Goal: Book appointment/travel/reservation

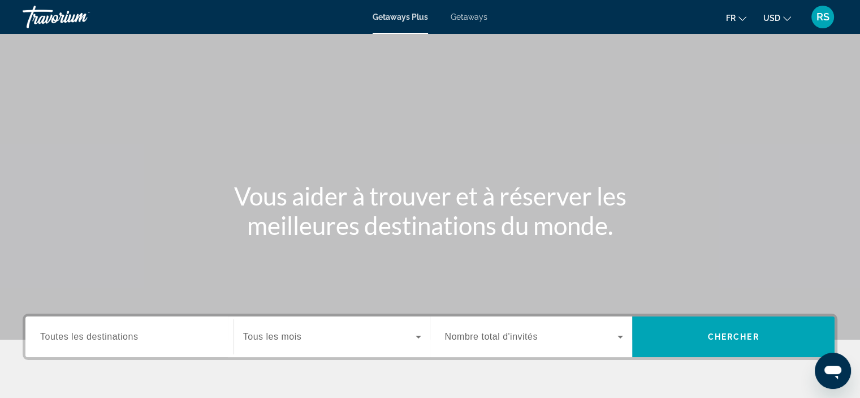
click at [472, 19] on span "Getaways" at bounding box center [469, 16] width 37 height 9
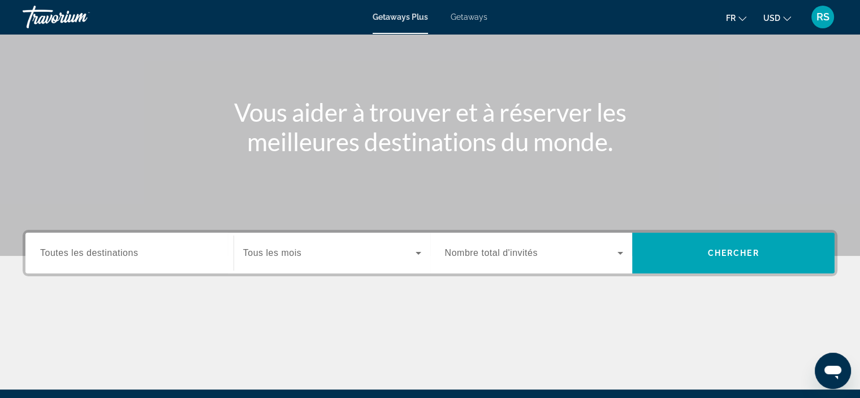
scroll to position [113, 0]
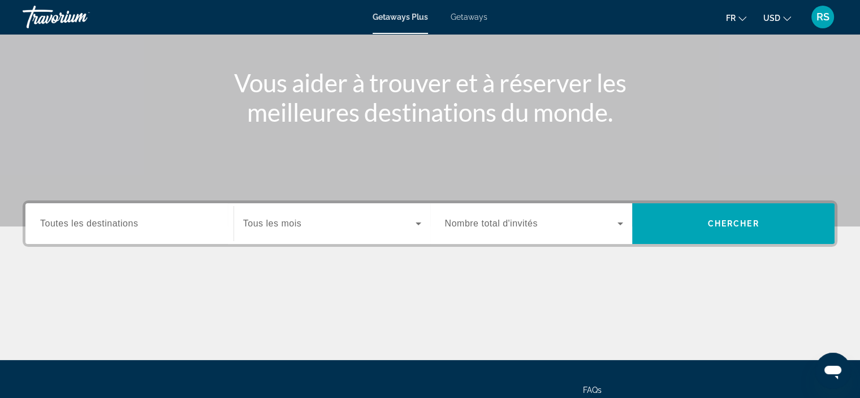
click at [191, 227] on input "Destination Toutes les destinations" at bounding box center [129, 224] width 179 height 14
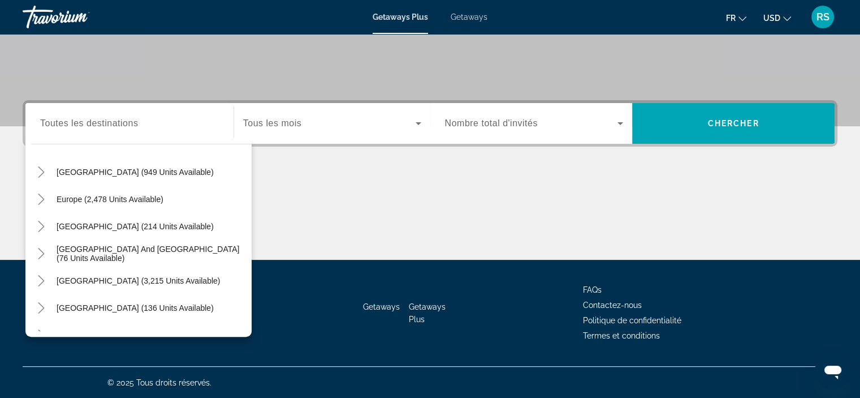
scroll to position [104, 0]
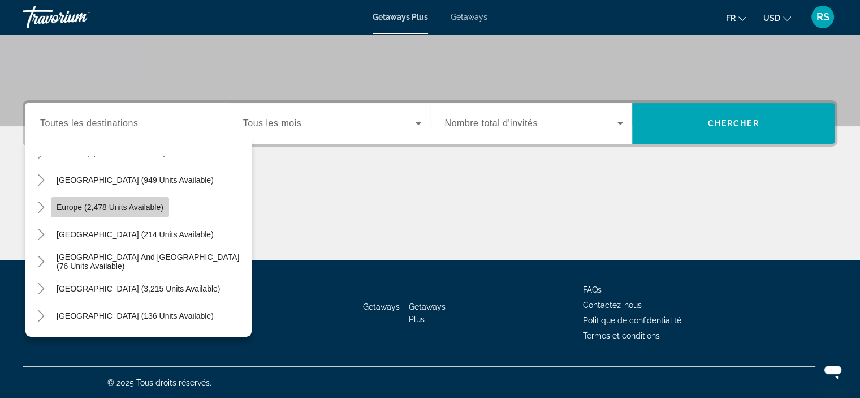
click at [131, 205] on span "Europe (2,478 units available)" at bounding box center [110, 206] width 107 height 9
type input "**********"
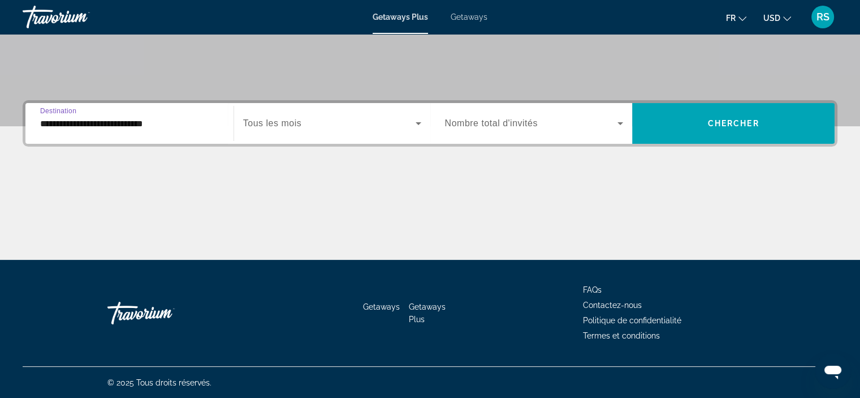
click at [416, 123] on icon "Search widget" at bounding box center [419, 124] width 14 height 14
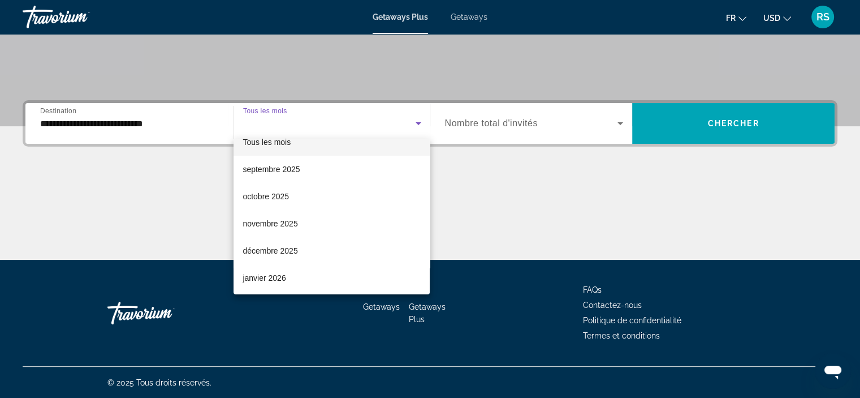
scroll to position [14, 0]
click at [270, 226] on span "novembre 2025" at bounding box center [270, 225] width 55 height 14
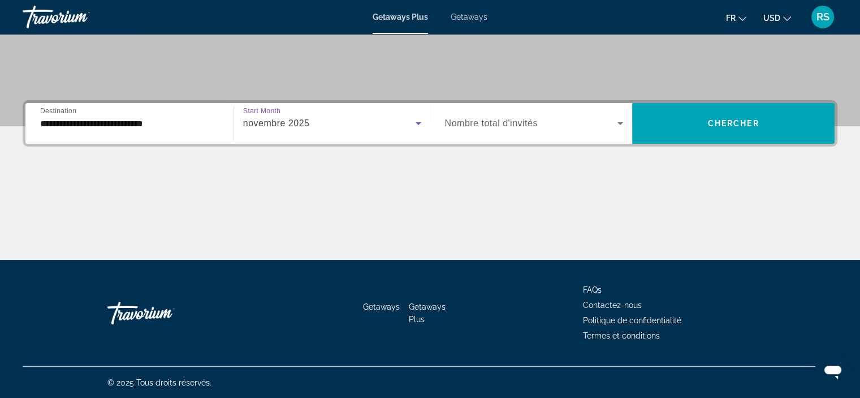
click at [622, 124] on icon "Search widget" at bounding box center [621, 124] width 14 height 14
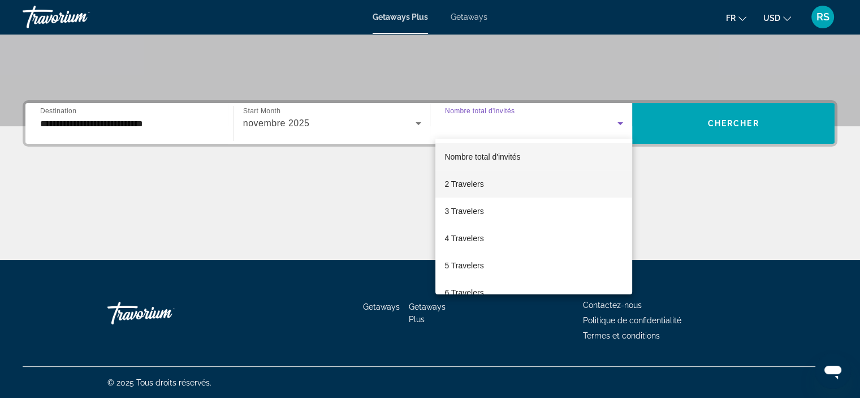
click at [467, 185] on span "2 Travelers" at bounding box center [464, 184] width 39 height 14
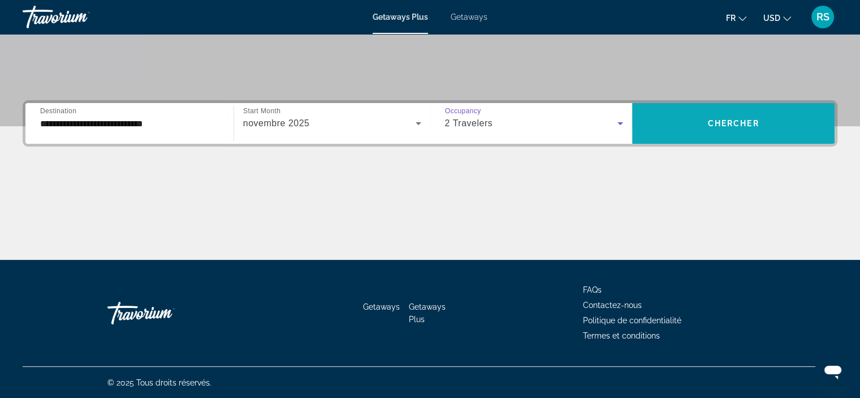
click at [733, 122] on span "Chercher" at bounding box center [733, 123] width 51 height 9
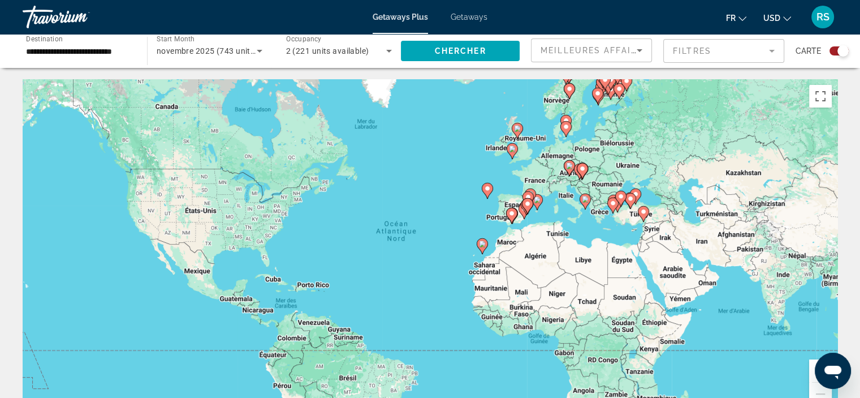
click at [588, 245] on div "Pour activer le glissement du marqueur avec le clavier, appuyez sur Alt+Entrée.…" at bounding box center [430, 248] width 815 height 339
click at [591, 230] on div "Pour activer le glissement du marqueur avec le clavier, appuyez sur Alt+Entrée.…" at bounding box center [430, 248] width 815 height 339
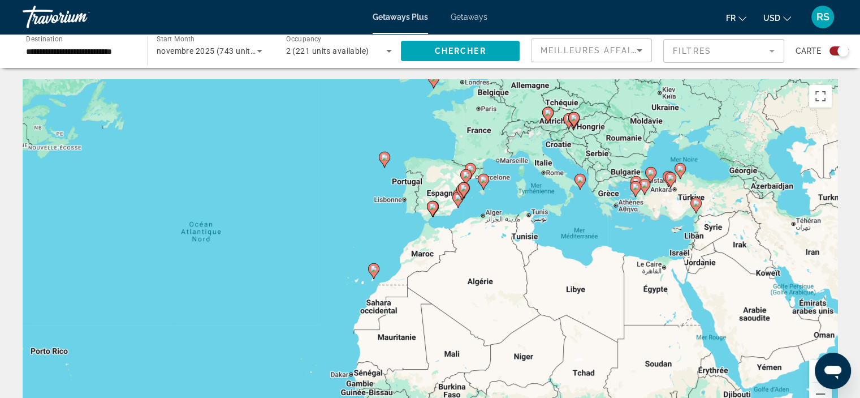
click at [591, 230] on div "Pour activer le glissement du marqueur avec le clavier, appuyez sur Alt+Entrée.…" at bounding box center [430, 248] width 815 height 339
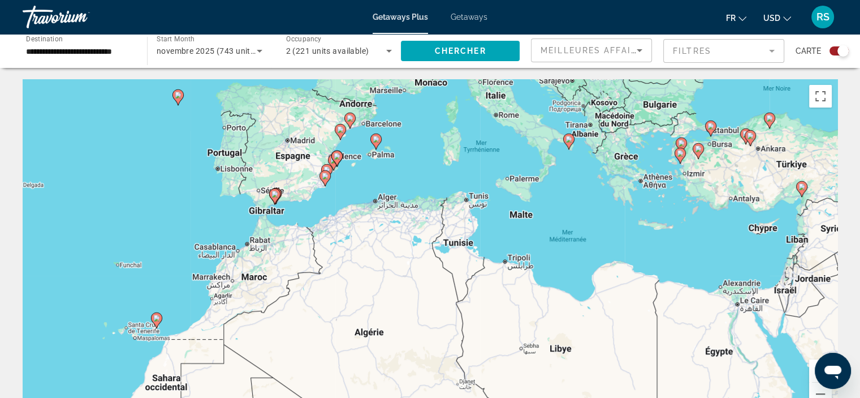
click at [591, 229] on div "Pour activer le glissement du marqueur avec le clavier, appuyez sur Alt+Entrée.…" at bounding box center [430, 248] width 815 height 339
click at [590, 228] on div "Pour activer le glissement du marqueur avec le clavier, appuyez sur Alt+Entrée.…" at bounding box center [430, 248] width 815 height 339
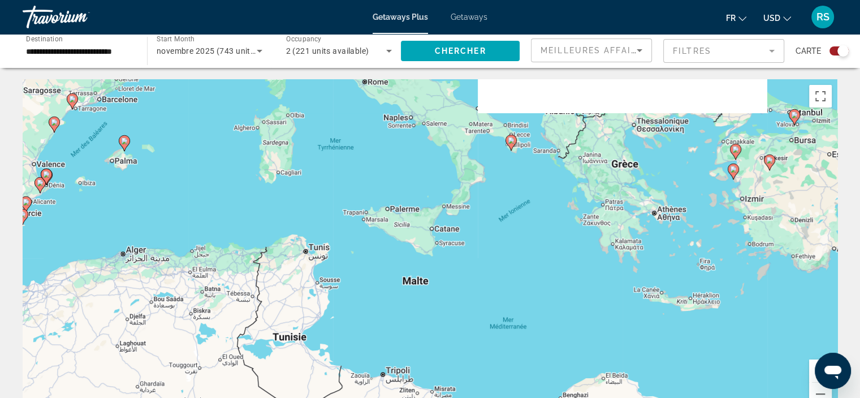
drag, startPoint x: 580, startPoint y: 184, endPoint x: 561, endPoint y: 282, distance: 99.3
click at [561, 282] on div "Pour activer le glissement du marqueur avec le clavier, appuyez sur Alt+Entrée.…" at bounding box center [430, 248] width 815 height 339
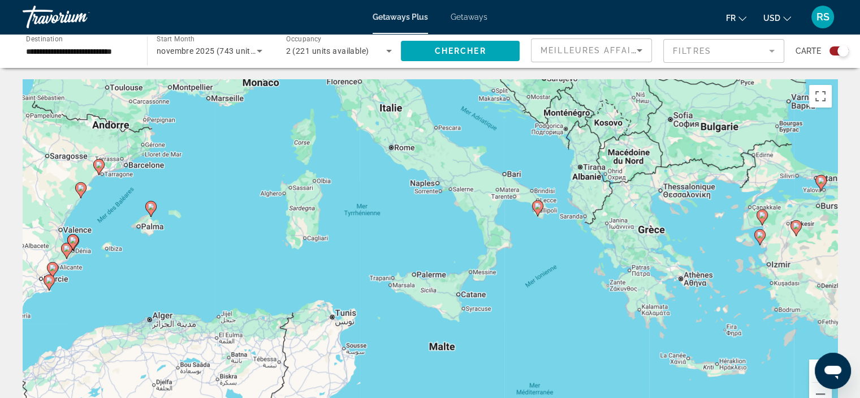
drag, startPoint x: 538, startPoint y: 208, endPoint x: 545, endPoint y: 269, distance: 62.1
click at [541, 269] on div "Pour activer le glissement du marqueur avec le clavier, appuyez sur Alt+Entrée.…" at bounding box center [430, 248] width 815 height 339
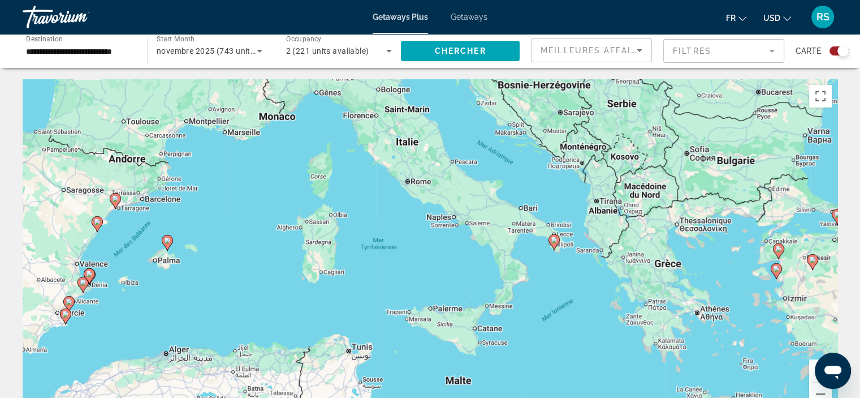
click at [546, 266] on div "Pour activer le glissement du marqueur avec le clavier, appuyez sur Alt+Entrée.…" at bounding box center [430, 248] width 815 height 339
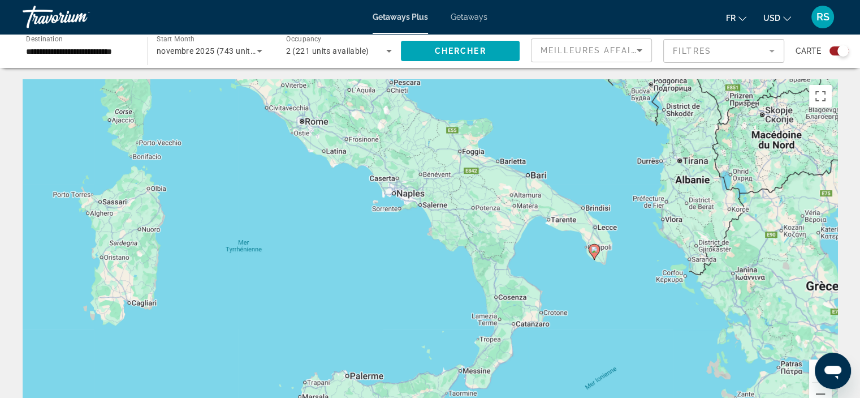
drag, startPoint x: 540, startPoint y: 237, endPoint x: 575, endPoint y: 264, distance: 44.4
click at [575, 264] on div "Pour activer le glissement du marqueur avec le clavier, appuyez sur Alt+Entrée.…" at bounding box center [430, 248] width 815 height 339
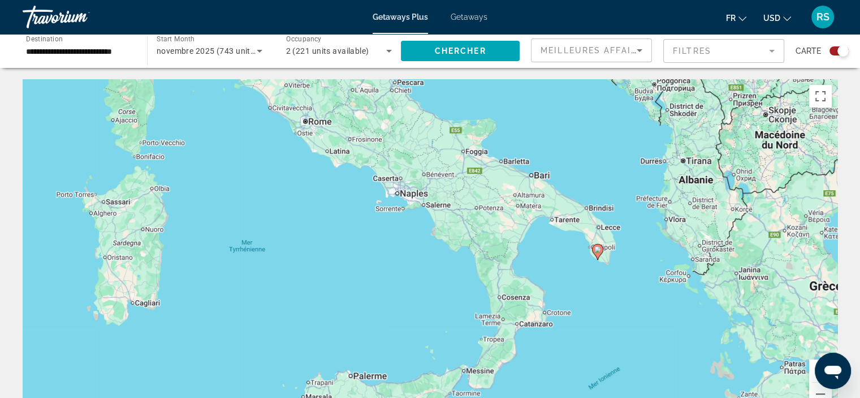
click at [576, 264] on div "Pour activer le glissement du marqueur avec le clavier, appuyez sur Alt+Entrée.…" at bounding box center [430, 248] width 815 height 339
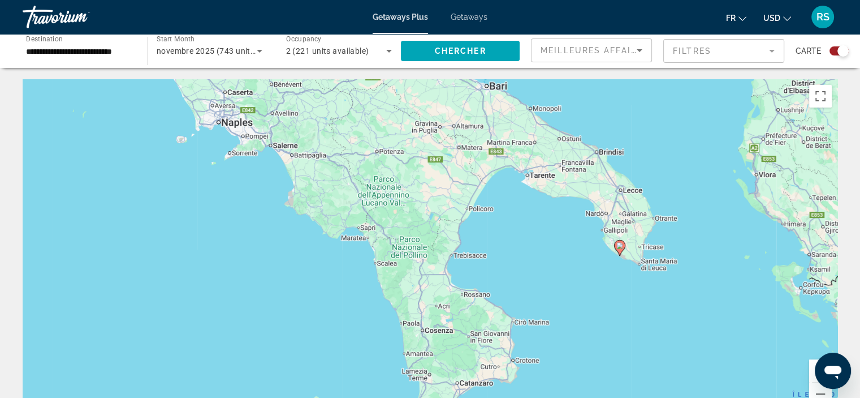
click at [609, 266] on div "Pour activer le glissement du marqueur avec le clavier, appuyez sur Alt+Entrée.…" at bounding box center [430, 248] width 815 height 339
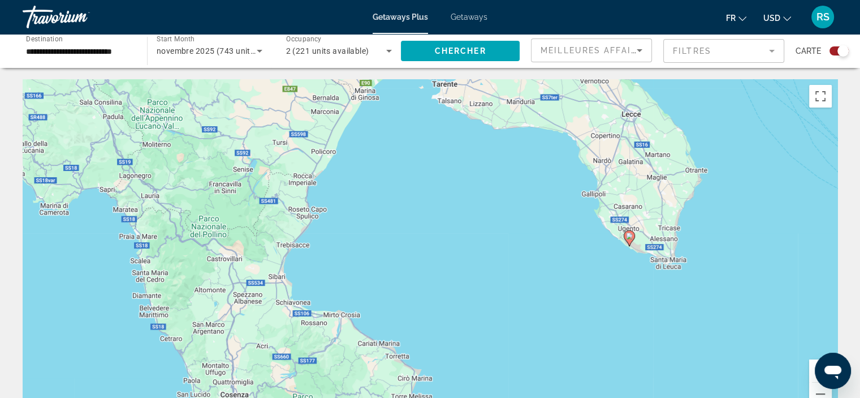
click at [610, 264] on div "Pour activer le glissement du marqueur avec le clavier, appuyez sur Alt+Entrée.…" at bounding box center [430, 248] width 815 height 339
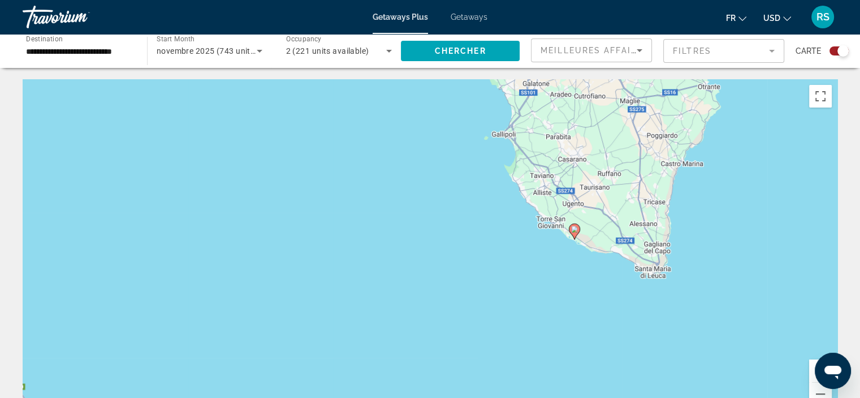
drag, startPoint x: 652, startPoint y: 257, endPoint x: 578, endPoint y: 270, distance: 75.7
click at [578, 270] on div "Pour activer le glissement du marqueur avec le clavier, appuyez sur Alt+Entrée.…" at bounding box center [430, 248] width 815 height 339
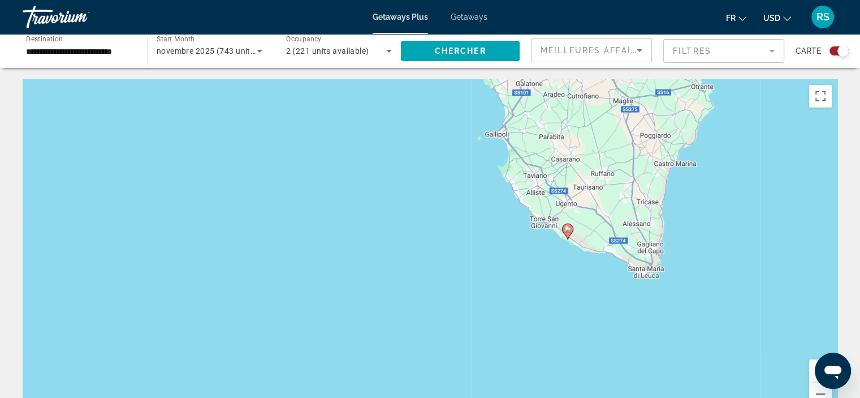
click at [568, 230] on image "Main content" at bounding box center [567, 229] width 7 height 7
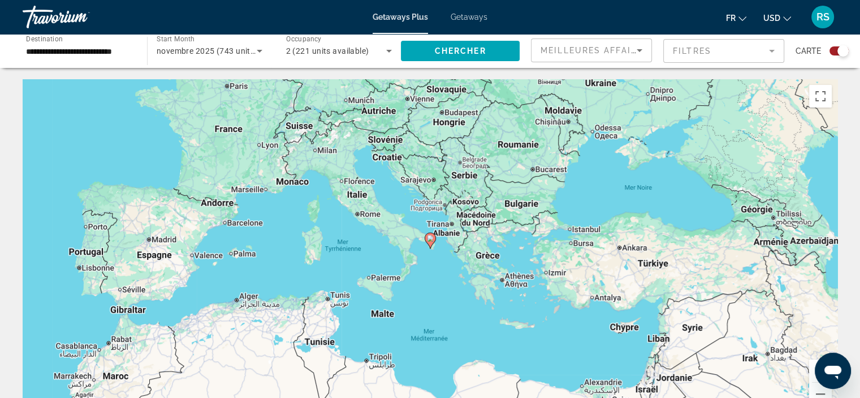
click at [430, 237] on image "Main content" at bounding box center [430, 238] width 7 height 7
type input "**********"
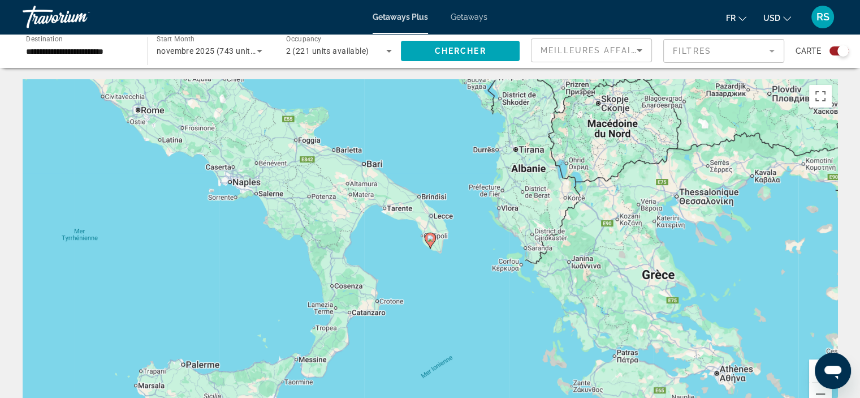
click at [430, 237] on image "Main content" at bounding box center [430, 238] width 7 height 7
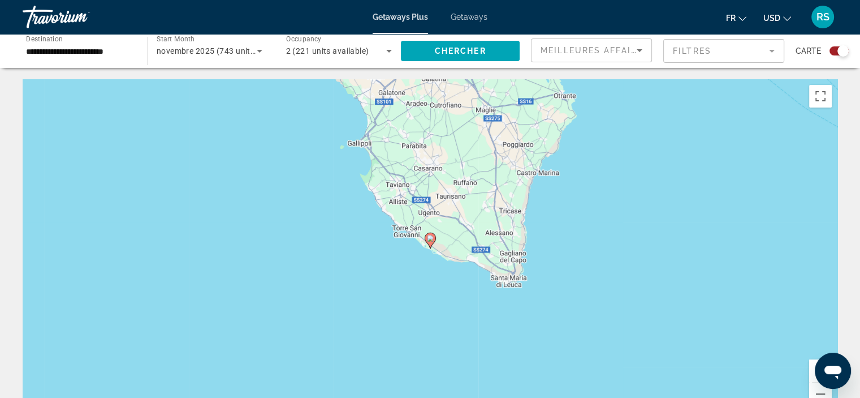
click at [430, 238] on image "Main content" at bounding box center [430, 238] width 7 height 7
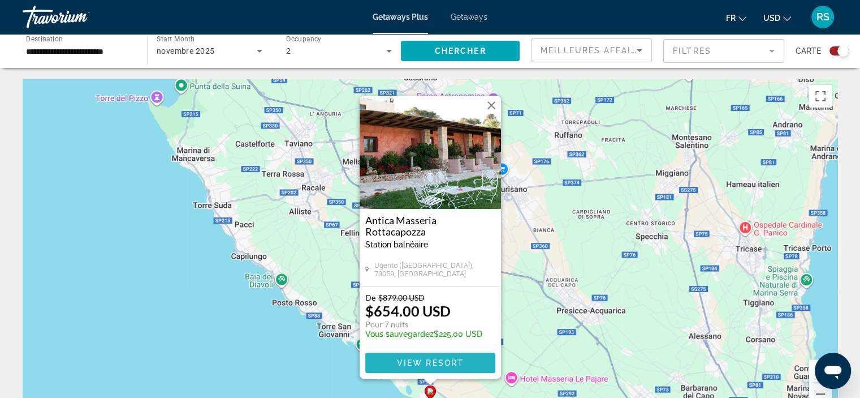
click at [445, 366] on span "View Resort" at bounding box center [430, 362] width 67 height 9
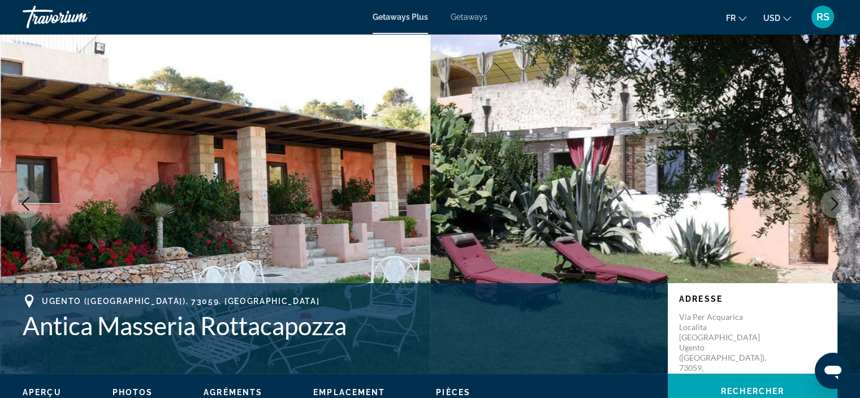
click at [786, 18] on icon "Change currency" at bounding box center [787, 19] width 8 height 8
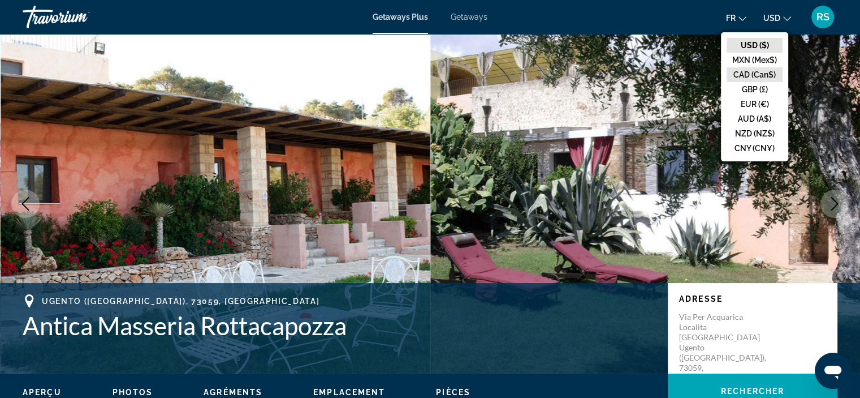
click at [748, 74] on button "CAD (Can$)" at bounding box center [755, 74] width 56 height 15
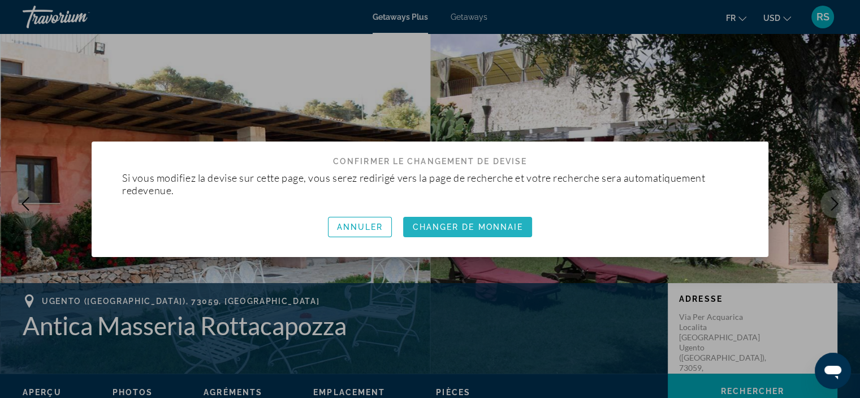
click at [494, 229] on span "Changer de monnaie" at bounding box center [467, 226] width 111 height 9
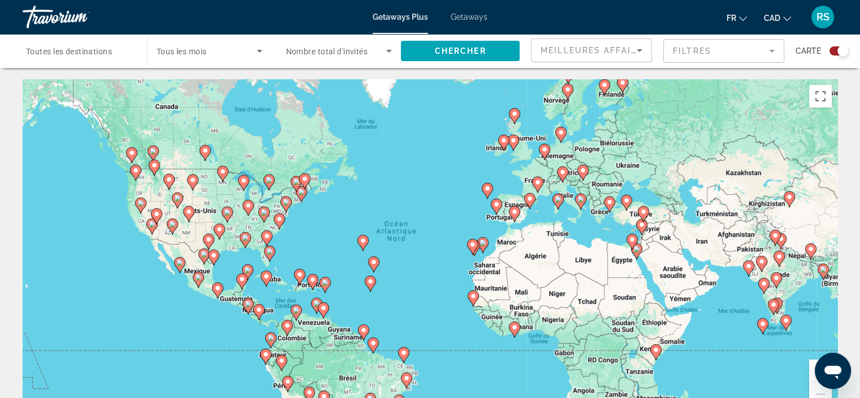
click at [576, 229] on div "Pour activer le glissement du marqueur avec le clavier, appuyez sur Alt+Entrée.…" at bounding box center [430, 248] width 815 height 339
click at [566, 210] on div "Pour activer le glissement du marqueur avec le clavier, appuyez sur Alt+Entrée.…" at bounding box center [430, 248] width 815 height 339
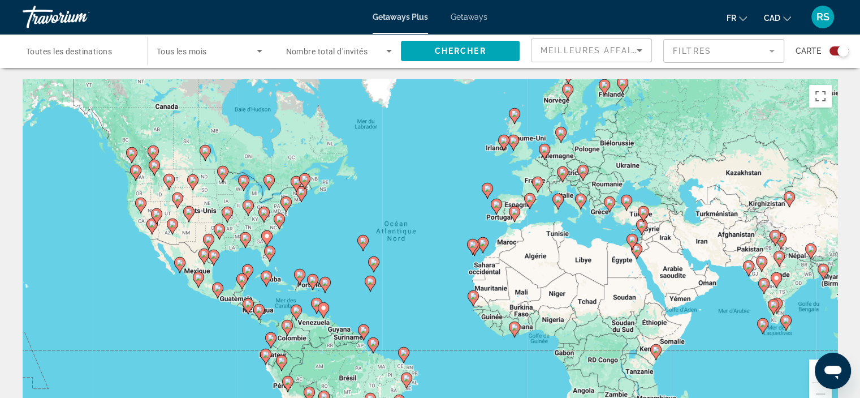
click at [566, 210] on div "Pour activer le glissement du marqueur avec le clavier, appuyez sur Alt+Entrée.…" at bounding box center [430, 248] width 815 height 339
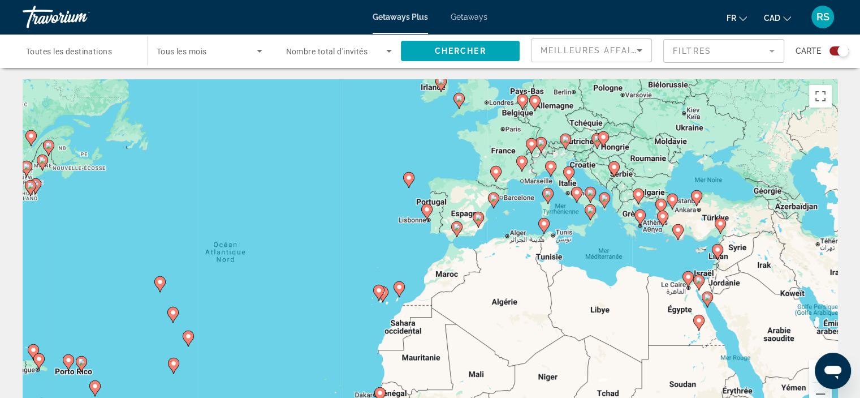
click at [566, 210] on div "Pour activer le glissement du marqueur avec le clavier, appuyez sur Alt+Entrée.…" at bounding box center [430, 248] width 815 height 339
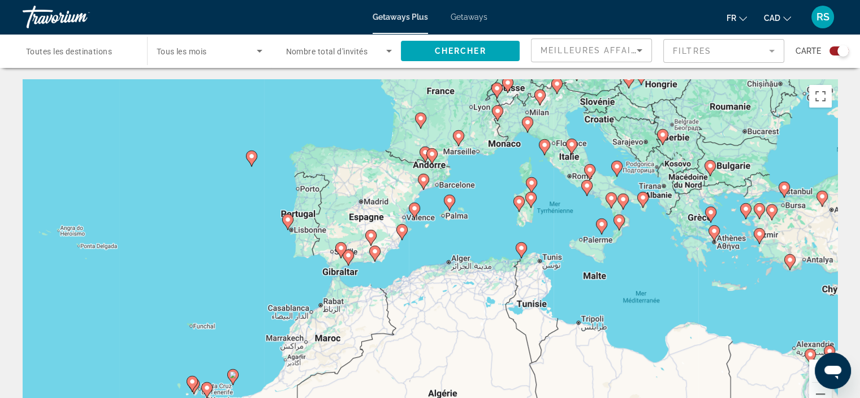
click at [566, 218] on div "Pour activer le glissement du marqueur avec le clavier, appuyez sur Alt+Entrée.…" at bounding box center [430, 248] width 815 height 339
click at [565, 218] on div "Pour activer le glissement du marqueur avec le clavier, appuyez sur Alt+Entrée.…" at bounding box center [430, 248] width 815 height 339
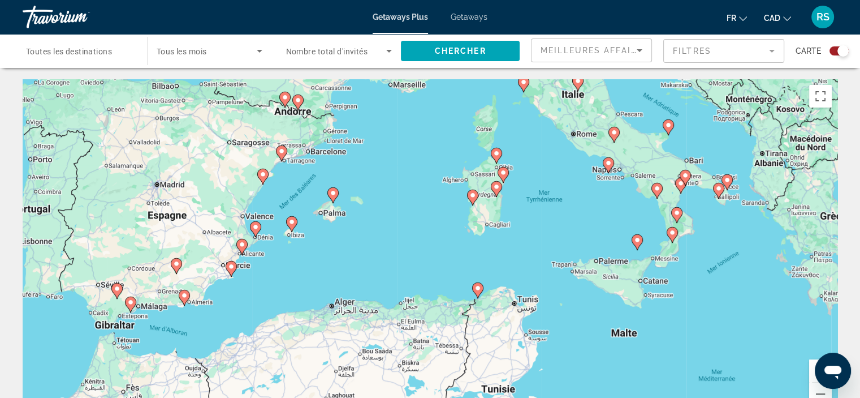
click at [554, 208] on div "Pour activer le glissement du marqueur avec le clavier, appuyez sur Alt+Entrée.…" at bounding box center [430, 248] width 815 height 339
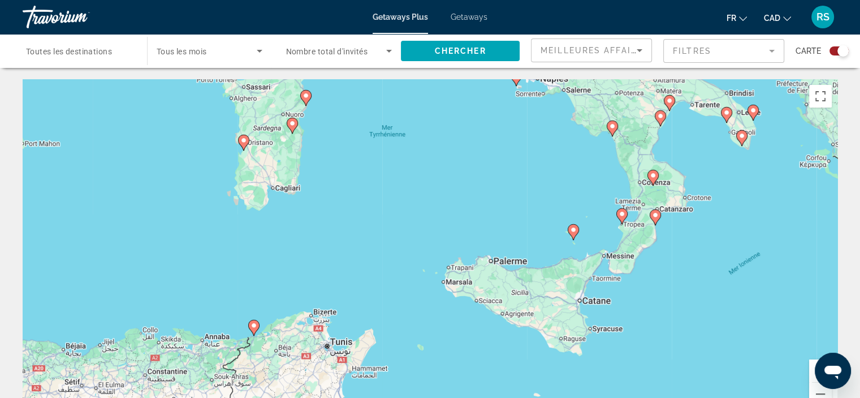
drag, startPoint x: 690, startPoint y: 262, endPoint x: 541, endPoint y: 206, distance: 158.8
click at [541, 206] on div "Pour activer le glissement du marqueur avec le clavier, appuyez sur Alt+Entrée.…" at bounding box center [430, 248] width 815 height 339
click at [572, 228] on image "Main content" at bounding box center [572, 228] width 7 height 7
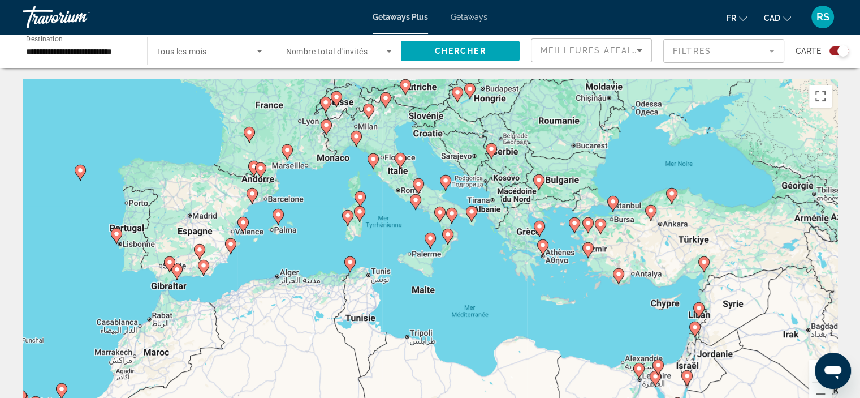
click at [431, 240] on image "Main content" at bounding box center [430, 238] width 7 height 7
type input "**********"
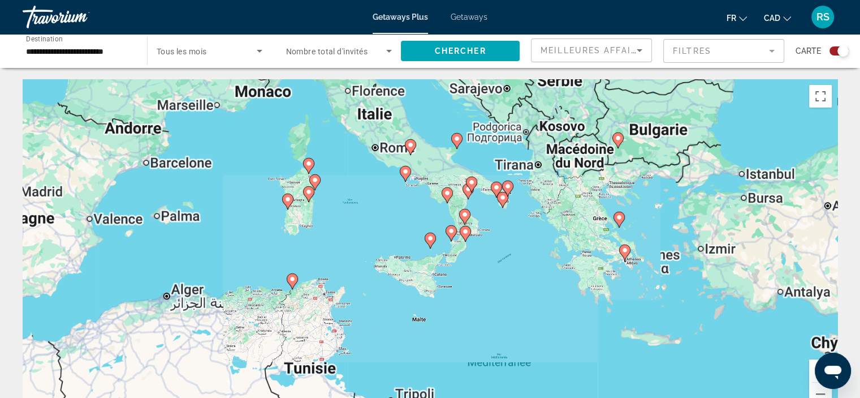
click at [431, 240] on image "Main content" at bounding box center [430, 238] width 7 height 7
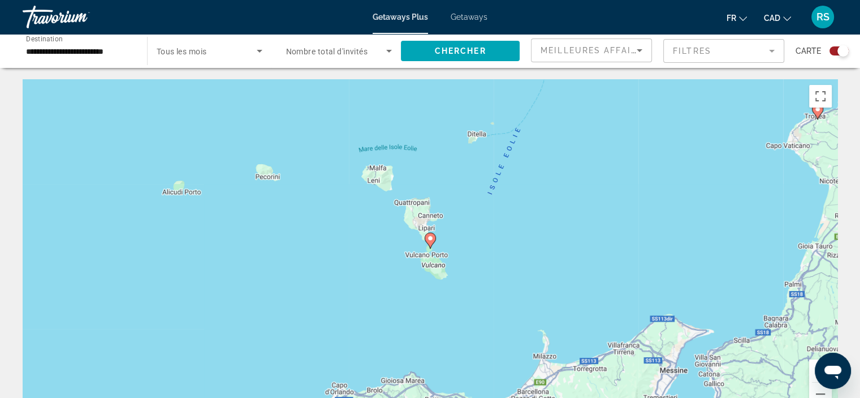
click at [431, 240] on image "Main content" at bounding box center [430, 238] width 7 height 7
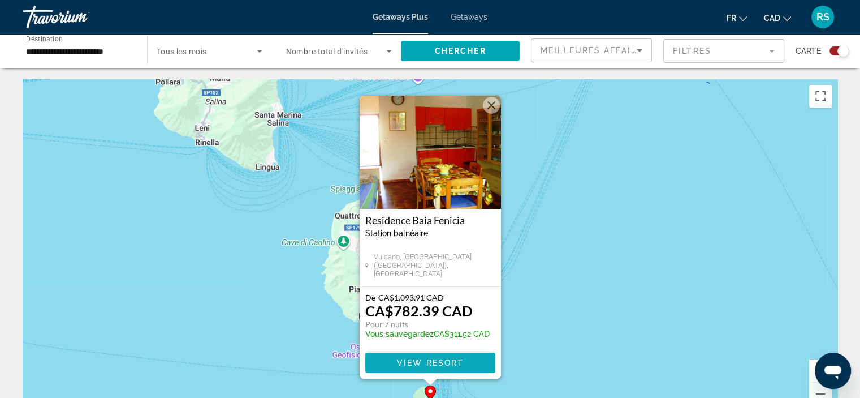
click at [445, 361] on span "View Resort" at bounding box center [430, 362] width 67 height 9
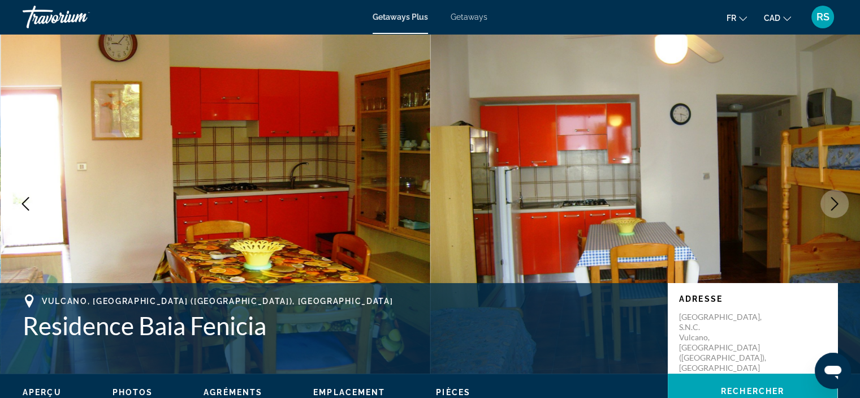
click at [840, 205] on icon "Next image" at bounding box center [835, 204] width 14 height 14
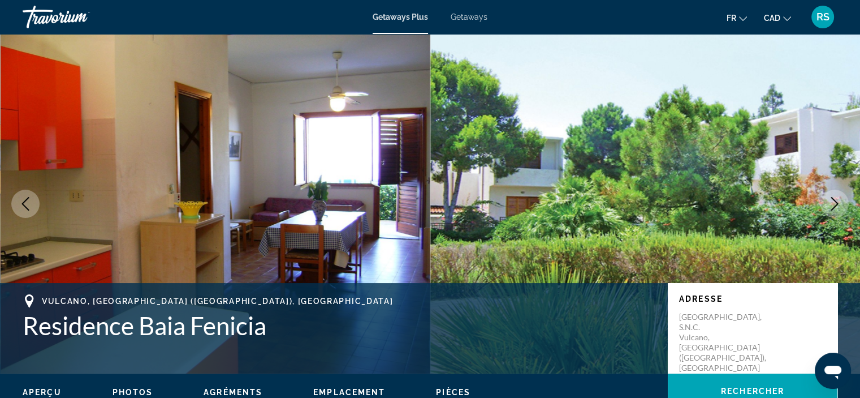
click at [833, 204] on icon "Next image" at bounding box center [835, 204] width 14 height 14
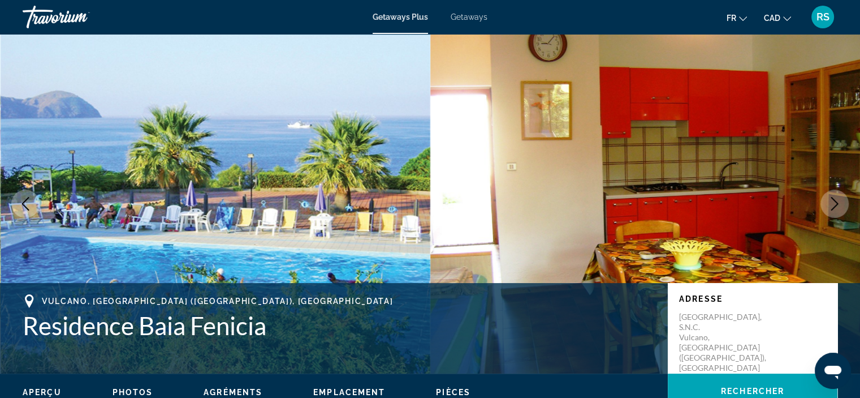
click at [833, 204] on icon "Next image" at bounding box center [835, 204] width 14 height 14
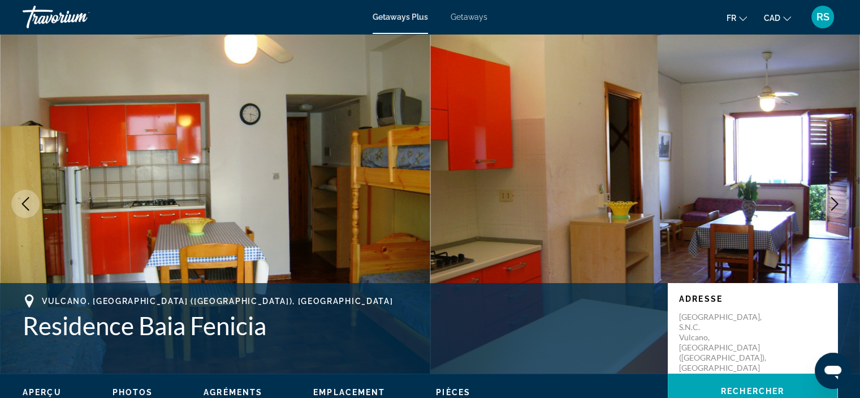
click at [833, 204] on icon "Next image" at bounding box center [835, 204] width 14 height 14
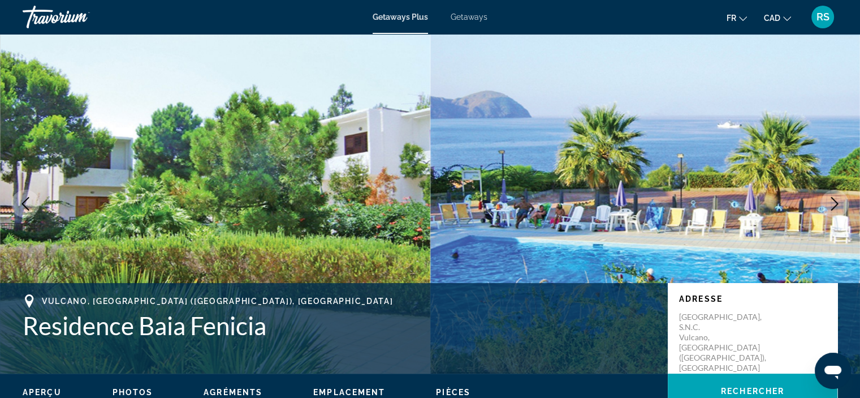
click at [833, 204] on icon "Next image" at bounding box center [835, 204] width 14 height 14
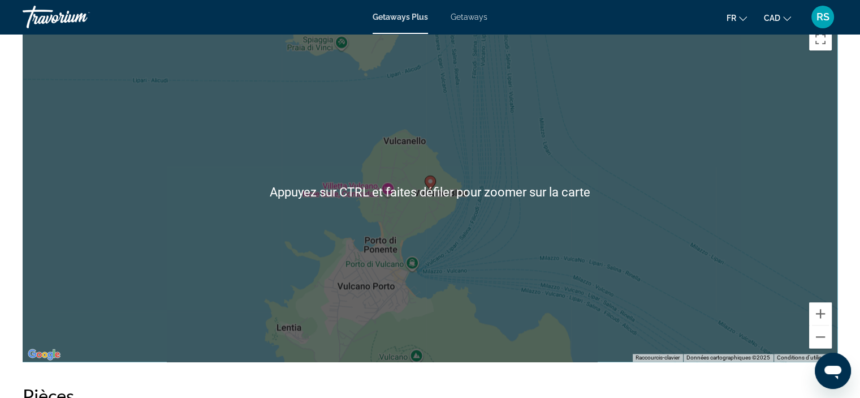
scroll to position [1414, 0]
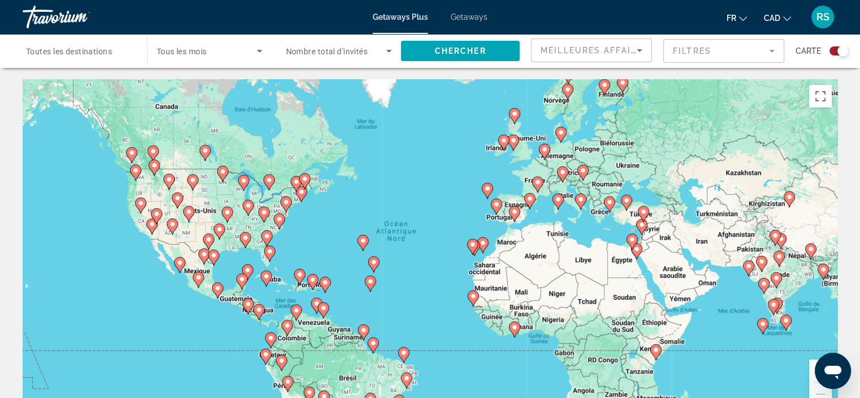
click at [557, 241] on div "Pour activer le glissement du marqueur avec le clavier, appuyez sur Alt+Entrée.…" at bounding box center [430, 248] width 815 height 339
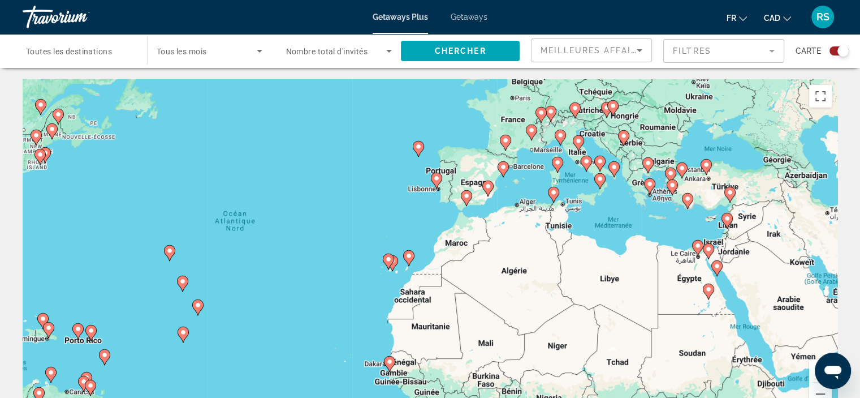
click at [572, 214] on div "Pour activer le glissement du marqueur avec le clavier, appuyez sur Alt+Entrée.…" at bounding box center [430, 248] width 815 height 339
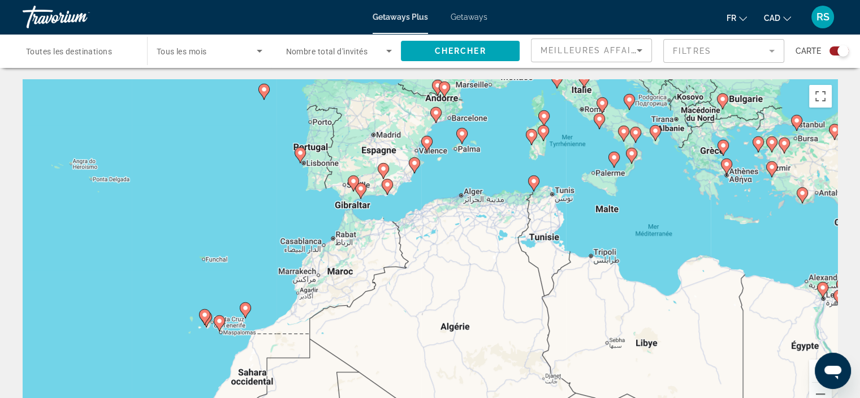
click at [495, 184] on div "Pour activer le glissement du marqueur avec le clavier, appuyez sur Alt+Entrée.…" at bounding box center [430, 248] width 815 height 339
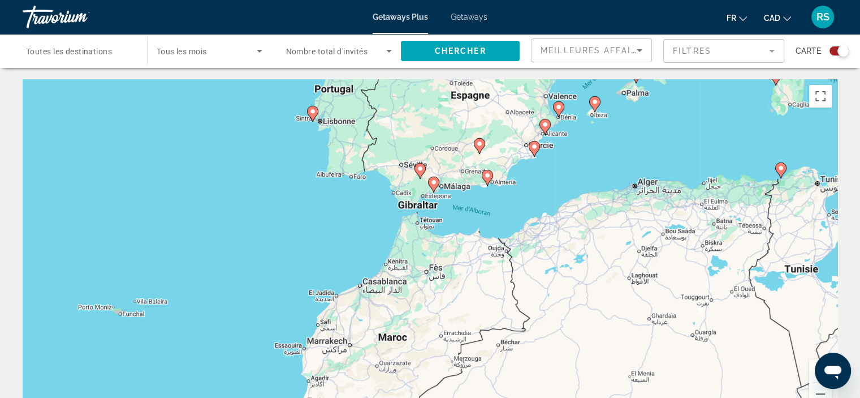
drag, startPoint x: 332, startPoint y: 204, endPoint x: 543, endPoint y: 183, distance: 212.0
click at [543, 183] on div "Pour activer le glissement du marqueur avec le clavier, appuyez sur Alt+Entrée.…" at bounding box center [430, 248] width 815 height 339
click at [434, 183] on image "Main content" at bounding box center [434, 182] width 7 height 7
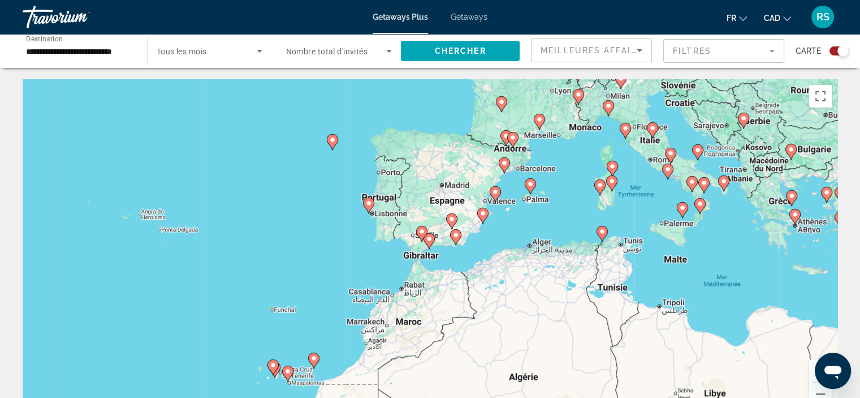
click at [430, 239] on image "Main content" at bounding box center [429, 238] width 7 height 7
type input "**********"
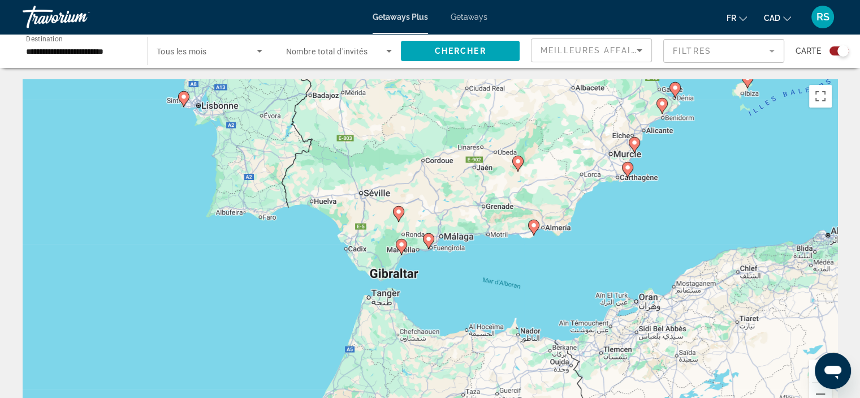
click at [436, 260] on div "Pour naviguer, utilisez les touches fléchées. Pour activer le glissement du mar…" at bounding box center [430, 248] width 815 height 339
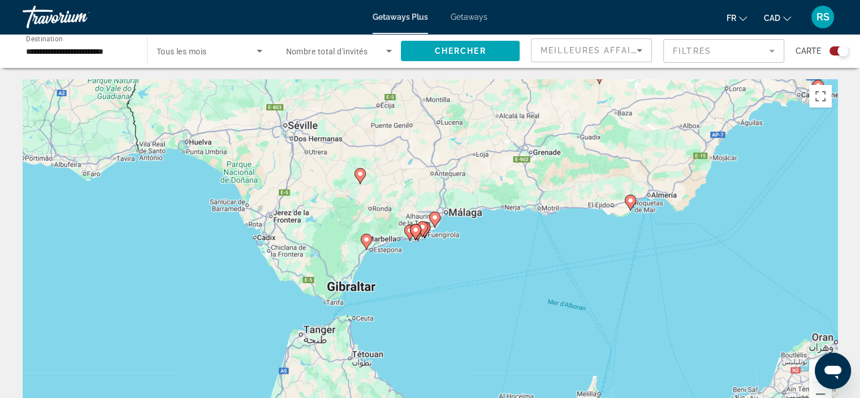
click at [434, 263] on div "Pour naviguer, utilisez les touches fléchées. Pour activer le glissement du mar…" at bounding box center [430, 248] width 815 height 339
click at [433, 263] on div "Pour naviguer, utilisez les touches fléchées. Pour activer le glissement du mar…" at bounding box center [430, 248] width 815 height 339
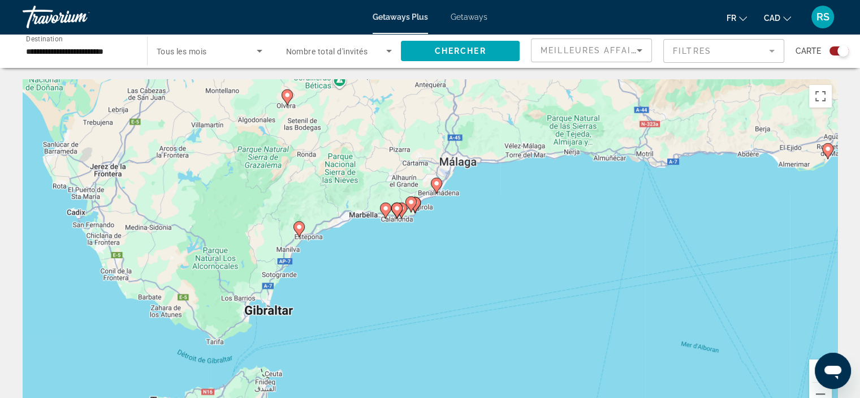
click at [426, 262] on div "Pour naviguer, utilisez les touches fléchées. Pour activer le glissement du mar…" at bounding box center [430, 248] width 815 height 339
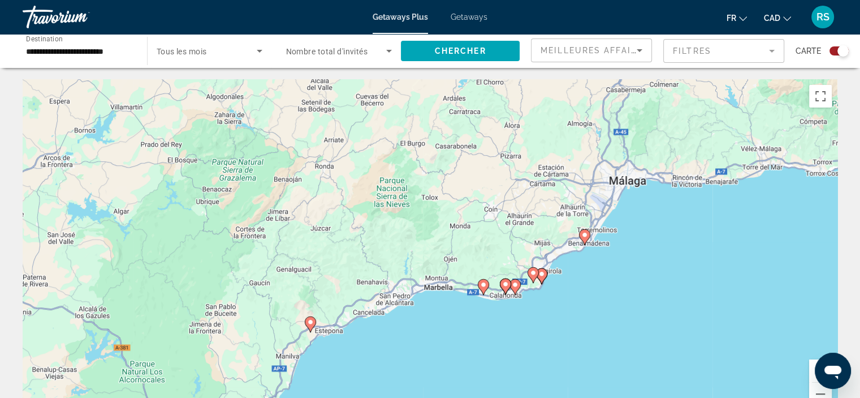
drag, startPoint x: 458, startPoint y: 193, endPoint x: 597, endPoint y: 311, distance: 182.6
click at [597, 311] on div "Pour naviguer, utilisez les touches fléchées. Pour activer le glissement du mar…" at bounding box center [430, 248] width 815 height 339
click at [585, 235] on image "Main content" at bounding box center [584, 234] width 7 height 7
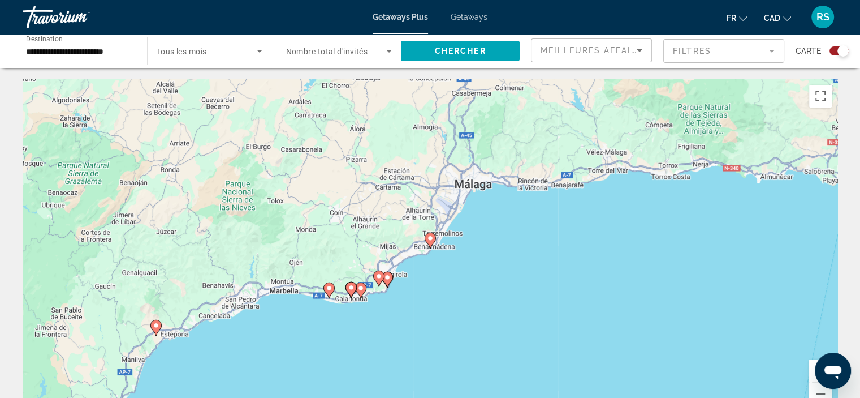
click at [431, 238] on image "Main content" at bounding box center [430, 238] width 7 height 7
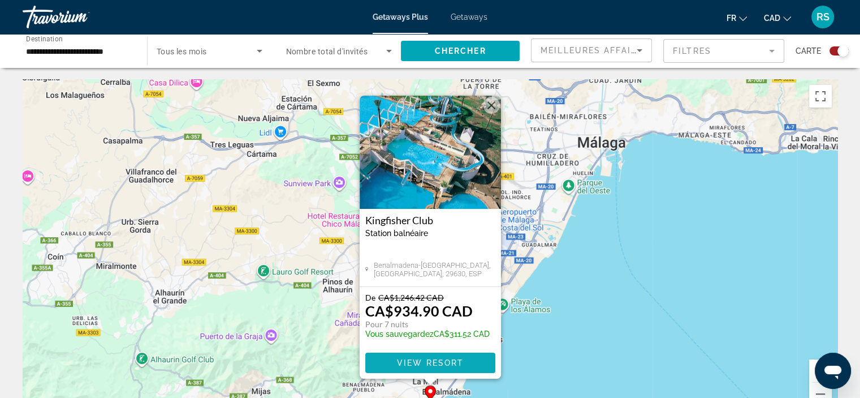
click at [439, 361] on span "View Resort" at bounding box center [430, 362] width 67 height 9
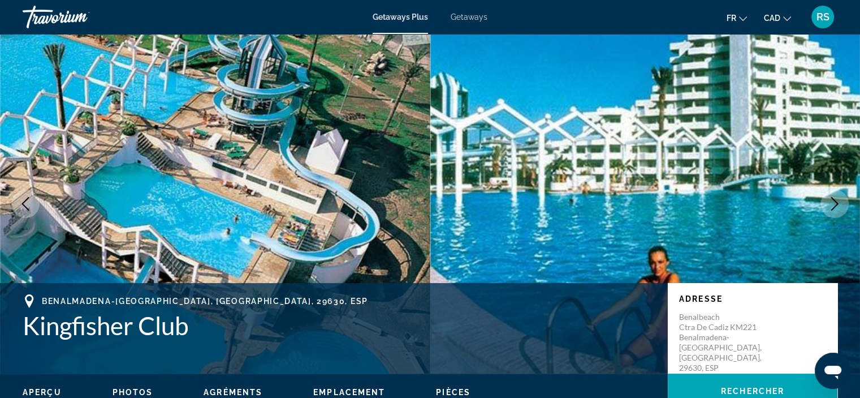
click at [840, 205] on icon "Next image" at bounding box center [835, 204] width 14 height 14
click at [840, 204] on icon "Next image" at bounding box center [835, 204] width 14 height 14
click at [839, 204] on icon "Next image" at bounding box center [835, 204] width 14 height 14
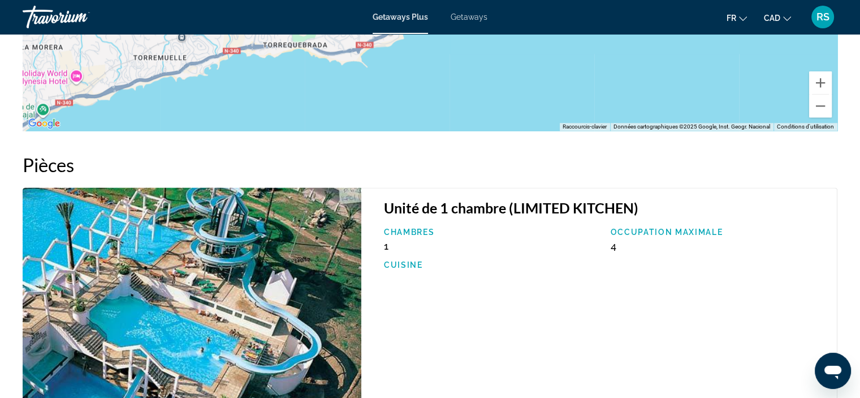
scroll to position [1471, 0]
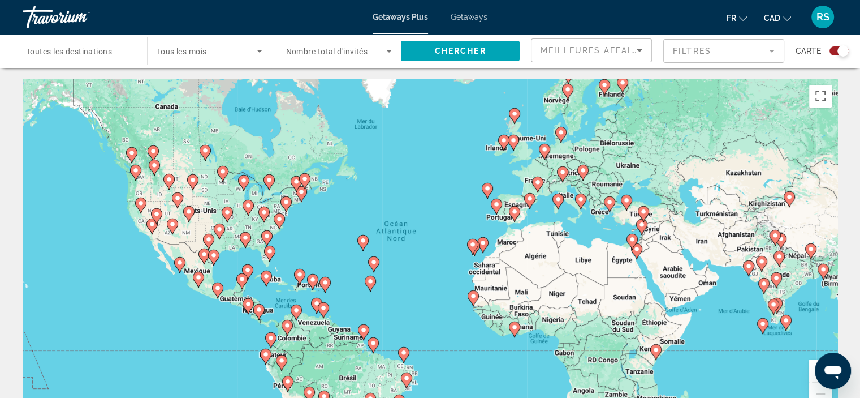
click at [441, 230] on div "Pour activer le glissement du marqueur avec le clavier, appuyez sur Alt+Entrée.…" at bounding box center [430, 248] width 815 height 339
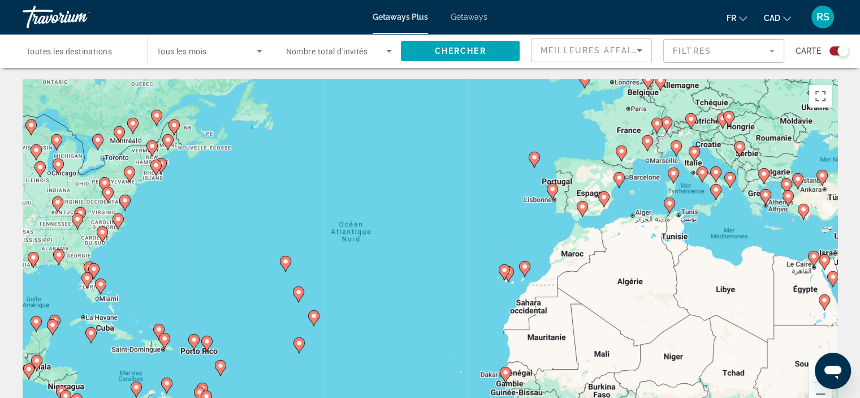
click at [486, 219] on div "Pour activer le glissement du marqueur avec le clavier, appuyez sur Alt+Entrée.…" at bounding box center [430, 248] width 815 height 339
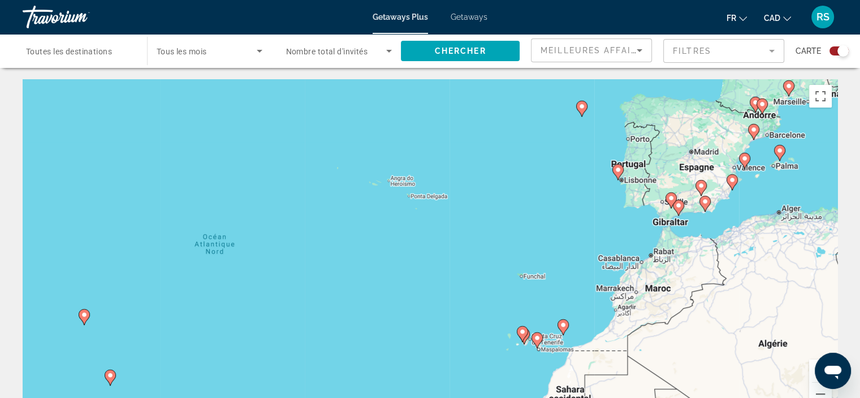
click at [519, 212] on div "Pour activer le glissement du marqueur avec le clavier, appuyez sur Alt+Entrée.…" at bounding box center [430, 248] width 815 height 339
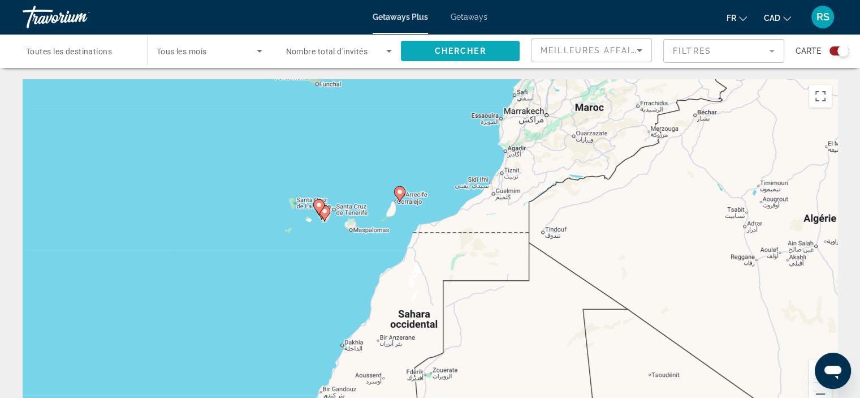
drag, startPoint x: 654, startPoint y: 300, endPoint x: 448, endPoint y: 42, distance: 330.8
click at [373, 137] on div "Pour activer le glissement du marqueur avec le clavier, appuyez sur Alt+Entrée.…" at bounding box center [430, 248] width 815 height 339
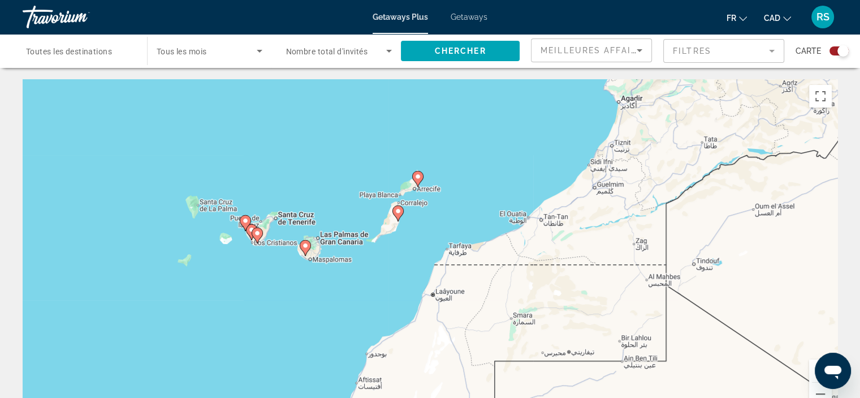
drag, startPoint x: 475, startPoint y: 171, endPoint x: 456, endPoint y: 110, distance: 64.0
click at [456, 110] on div "Pour activer le glissement du marqueur avec le clavier, appuyez sur Alt+Entrée.…" at bounding box center [430, 248] width 815 height 339
click at [467, 150] on div "Pour activer le glissement du marqueur avec le clavier, appuyez sur Alt+Entrée.…" at bounding box center [430, 248] width 815 height 339
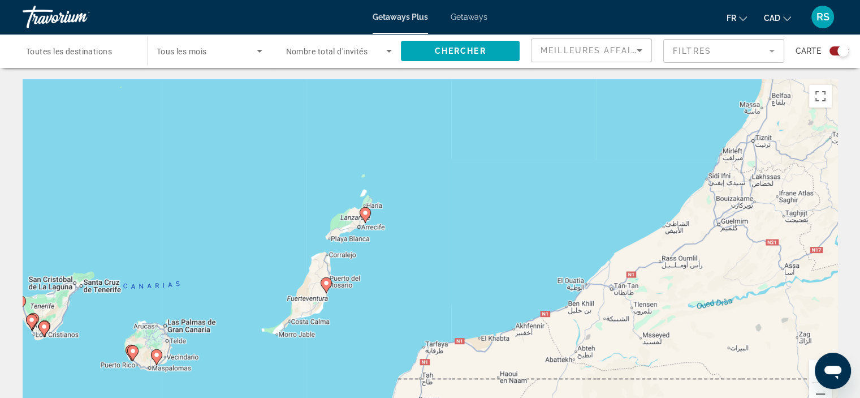
click at [365, 213] on image "Main content" at bounding box center [365, 212] width 7 height 7
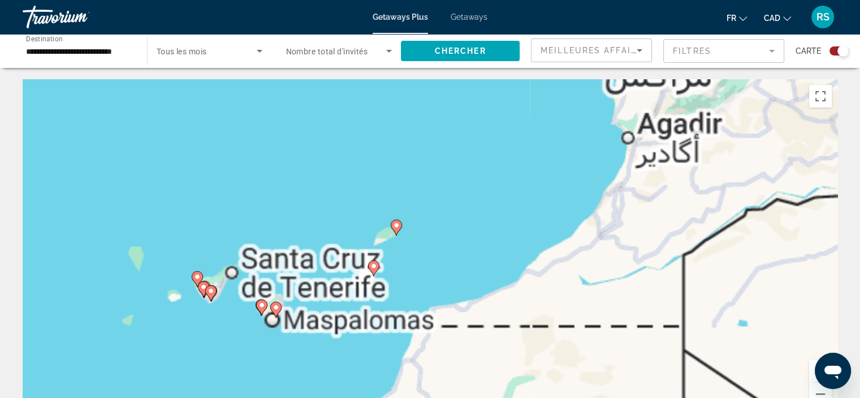
click at [365, 213] on div "Pour activer le glissement du marqueur avec le clavier, appuyez sur Alt+Entrée.…" at bounding box center [430, 248] width 815 height 339
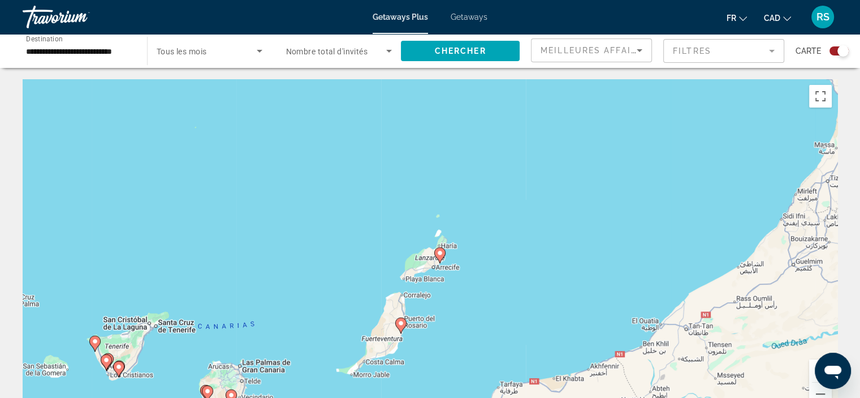
click at [440, 253] on image "Main content" at bounding box center [440, 252] width 7 height 7
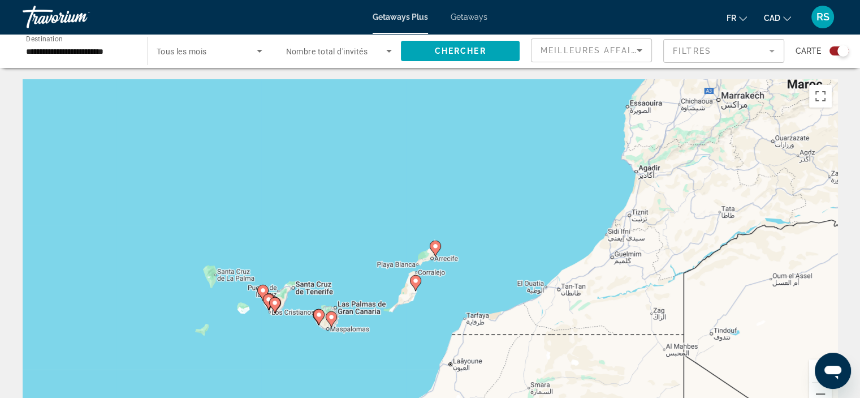
click at [436, 245] on image "Main content" at bounding box center [435, 246] width 7 height 7
type input "**********"
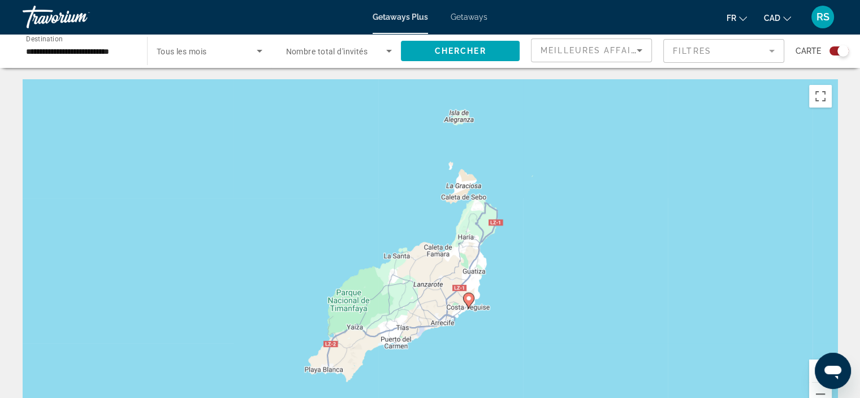
click at [471, 299] on image "Main content" at bounding box center [469, 298] width 7 height 7
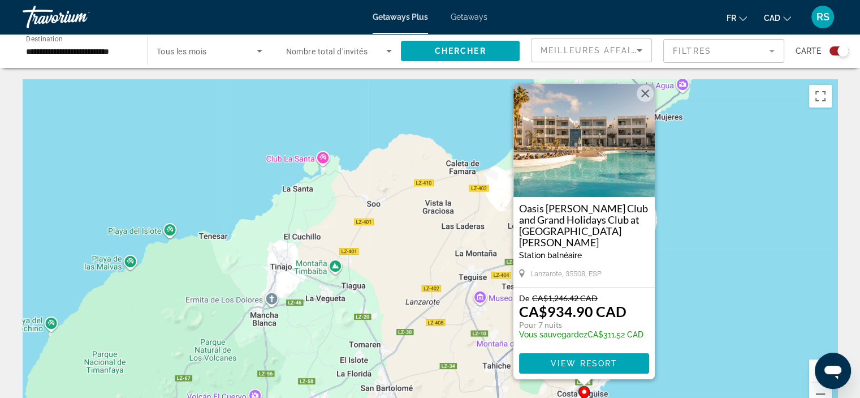
click at [648, 102] on button "Fermer" at bounding box center [645, 93] width 17 height 17
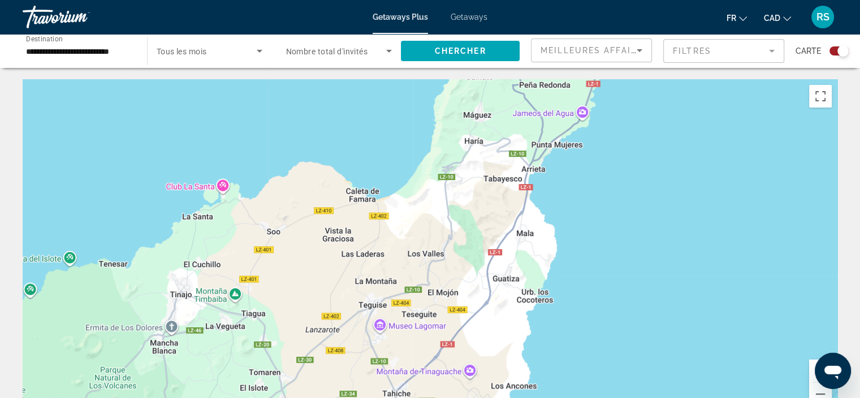
drag, startPoint x: 618, startPoint y: 182, endPoint x: 506, endPoint y: 213, distance: 116.1
click at [506, 213] on div "Pour activer le glissement du marqueur avec le clavier, appuyez sur Alt+Entrée.…" at bounding box center [430, 248] width 815 height 339
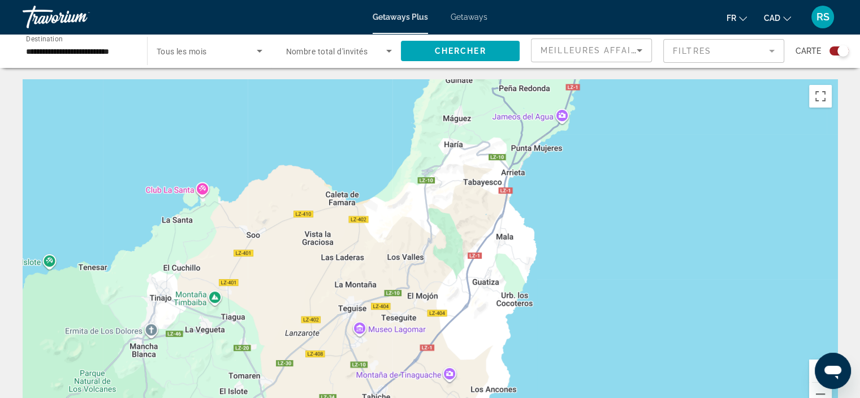
click at [614, 188] on div "Pour activer le glissement du marqueur avec le clavier, appuyez sur Alt+Entrée.…" at bounding box center [430, 248] width 815 height 339
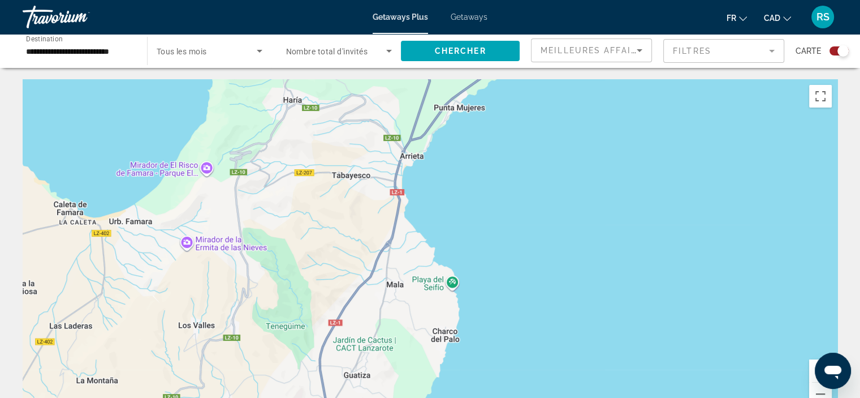
click at [614, 188] on div "Main content" at bounding box center [430, 248] width 815 height 339
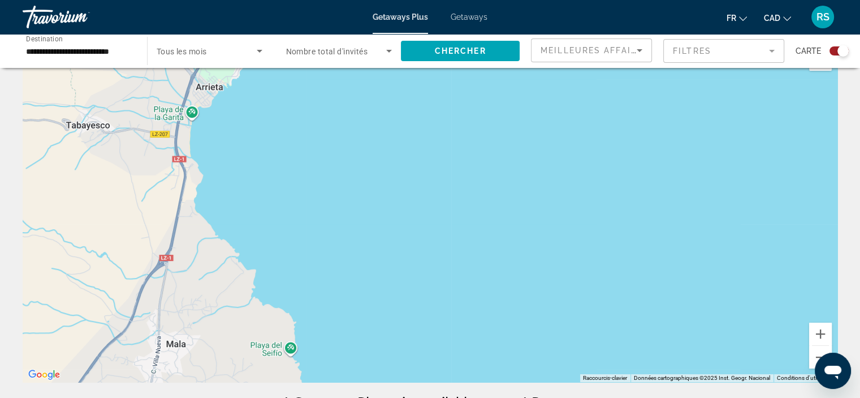
scroll to position [57, 0]
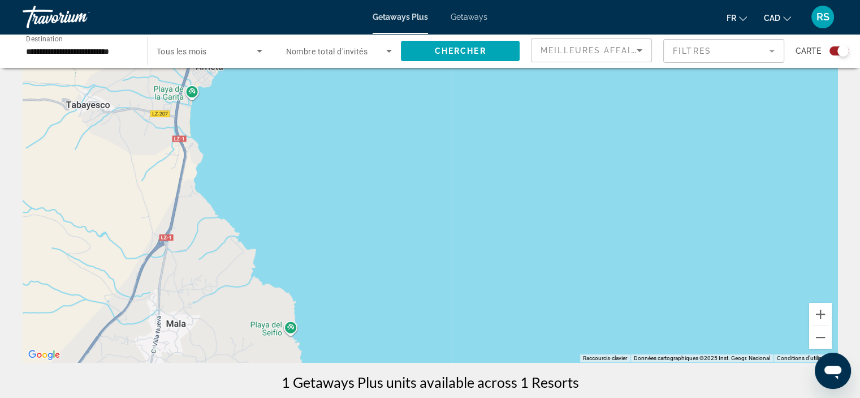
click at [460, 172] on div "Main content" at bounding box center [430, 192] width 815 height 339
click at [463, 172] on div "Main content" at bounding box center [430, 192] width 815 height 339
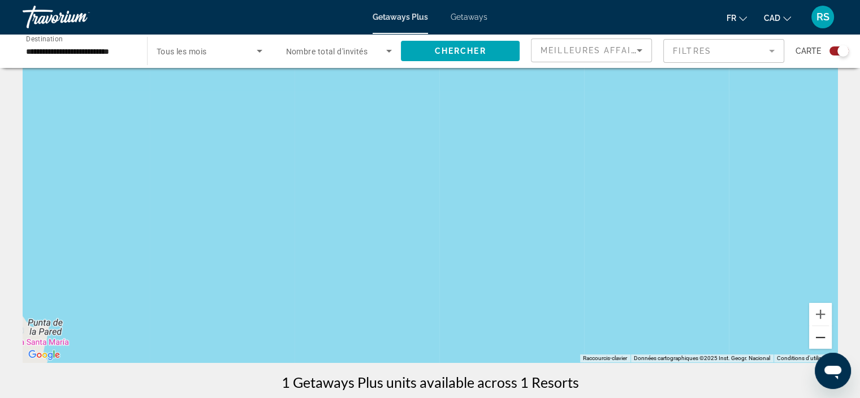
click at [818, 334] on button "Zoom arrière" at bounding box center [820, 337] width 23 height 23
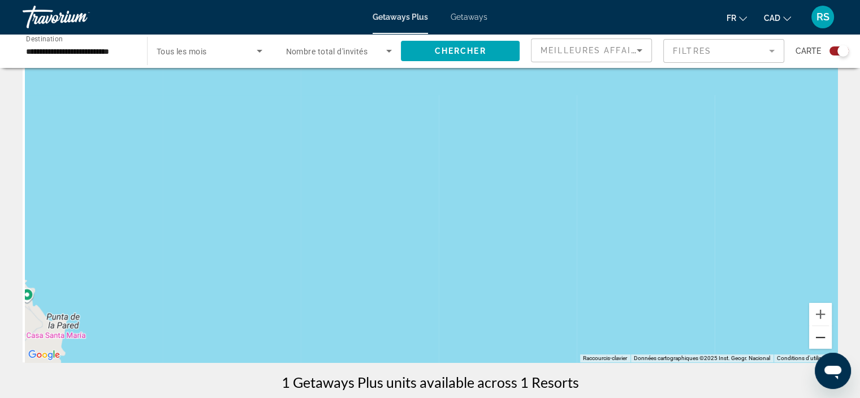
click at [818, 334] on button "Zoom arrière" at bounding box center [820, 337] width 23 height 23
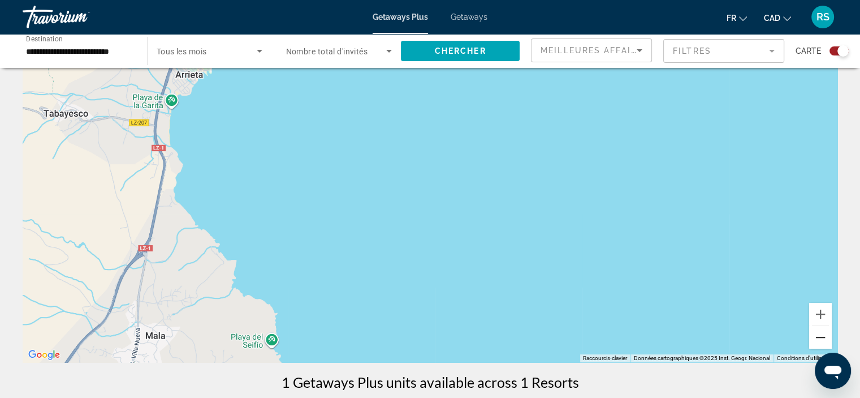
click at [818, 334] on button "Zoom arrière" at bounding box center [820, 337] width 23 height 23
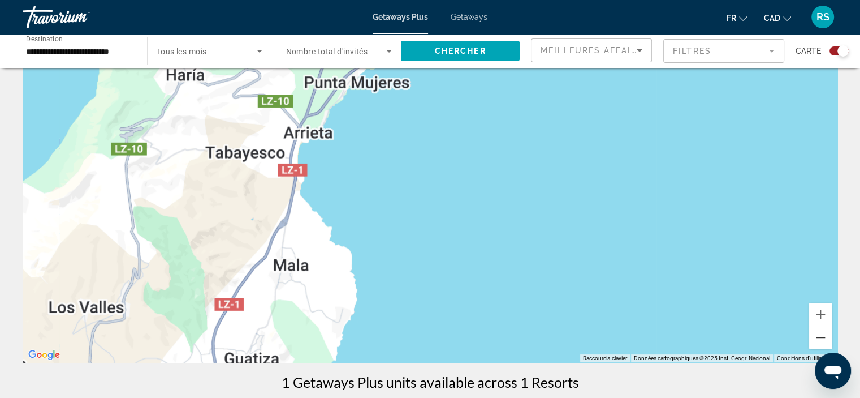
click at [818, 334] on button "Zoom arrière" at bounding box center [820, 337] width 23 height 23
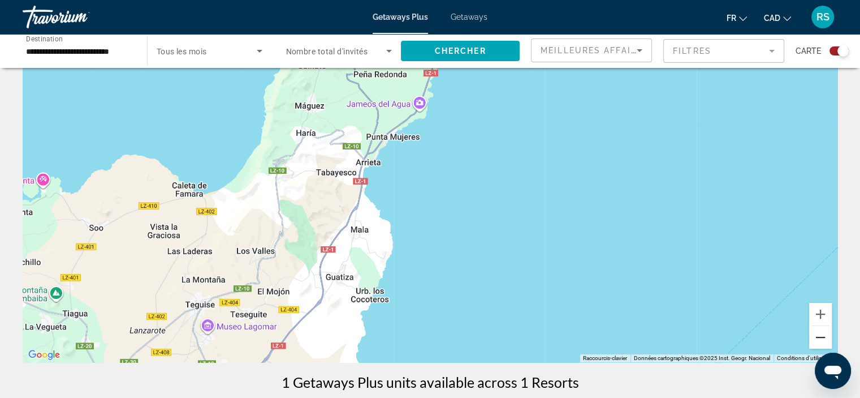
click at [818, 334] on button "Zoom arrière" at bounding box center [820, 337] width 23 height 23
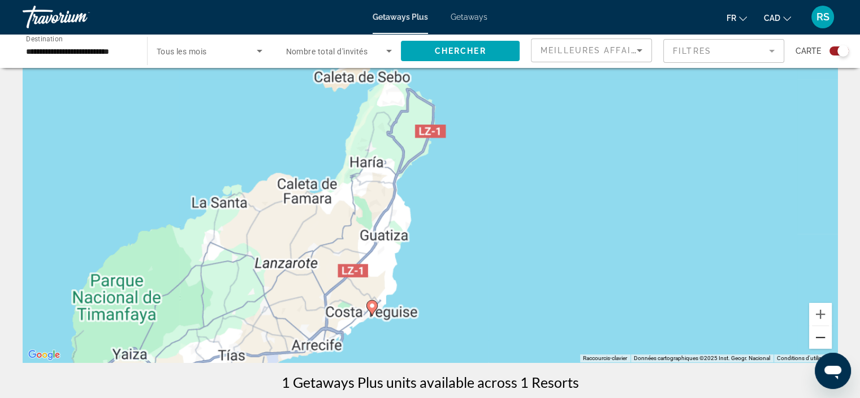
click at [818, 334] on button "Zoom arrière" at bounding box center [820, 337] width 23 height 23
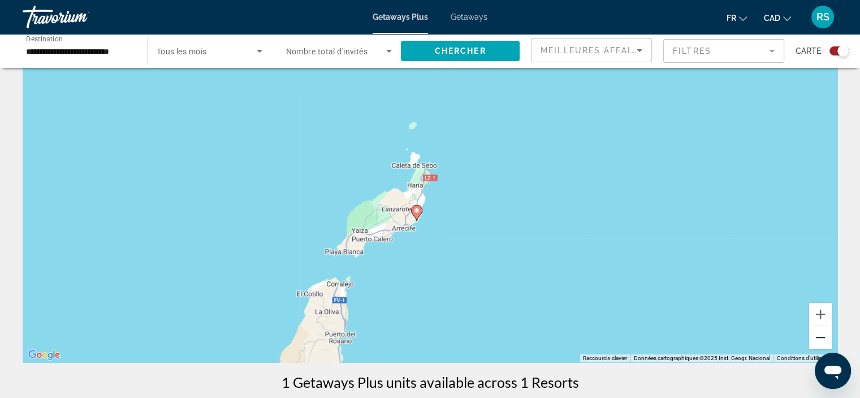
click at [818, 334] on button "Zoom arrière" at bounding box center [820, 337] width 23 height 23
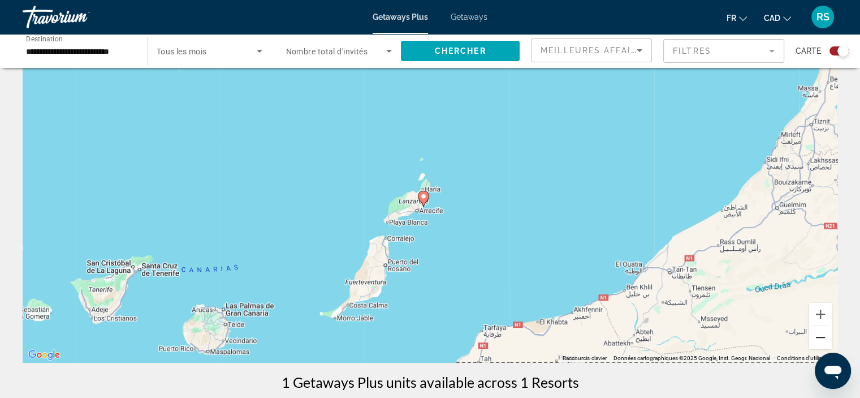
click at [818, 334] on button "Zoom arrière" at bounding box center [820, 337] width 23 height 23
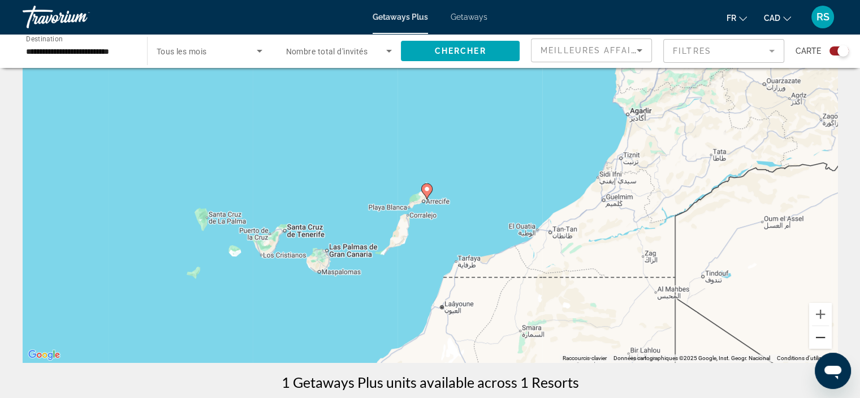
click at [818, 334] on button "Zoom arrière" at bounding box center [820, 337] width 23 height 23
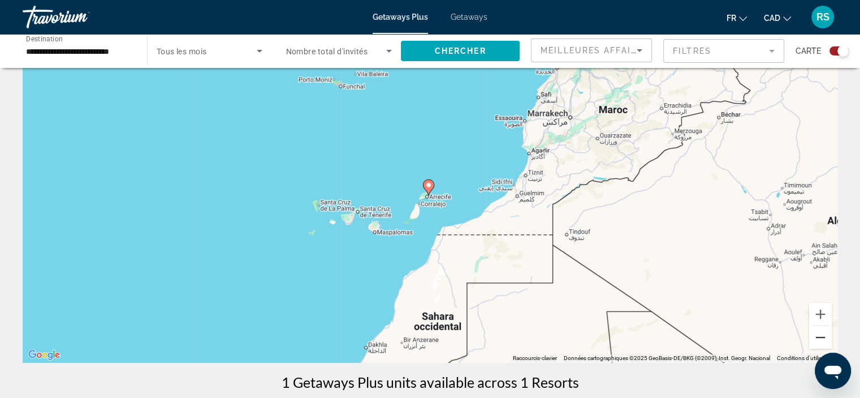
click at [818, 334] on button "Zoom arrière" at bounding box center [820, 337] width 23 height 23
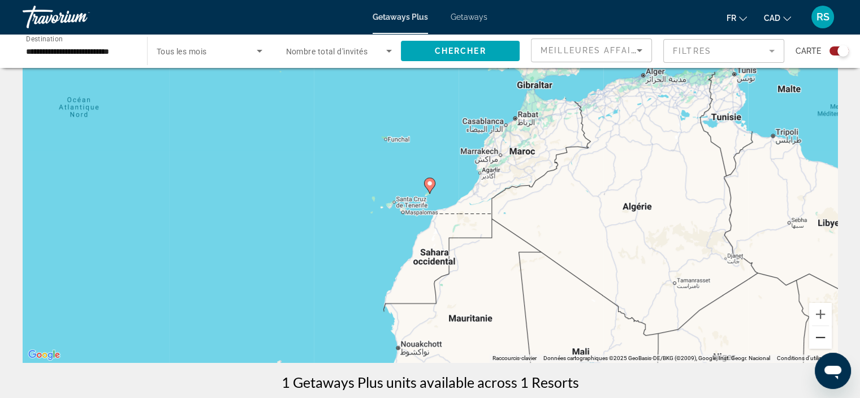
click at [818, 334] on button "Zoom arrière" at bounding box center [820, 337] width 23 height 23
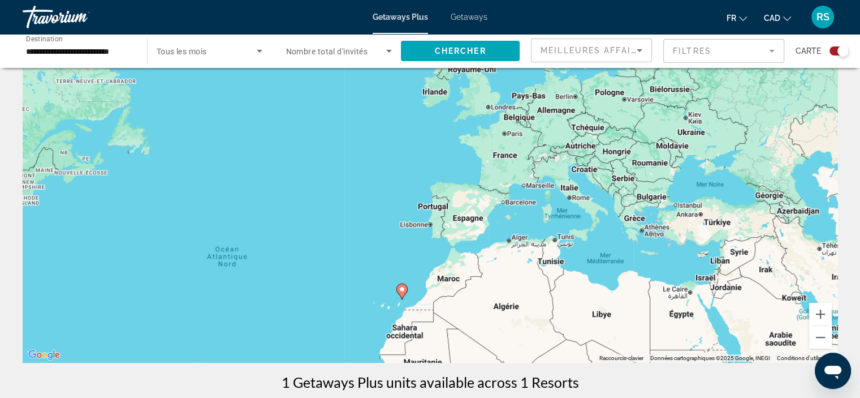
drag, startPoint x: 624, startPoint y: 217, endPoint x: 602, endPoint y: 321, distance: 105.8
click at [602, 321] on div "Pour activer le glissement du marqueur avec le clavier, appuyez sur Alt+Entrée.…" at bounding box center [430, 192] width 815 height 339
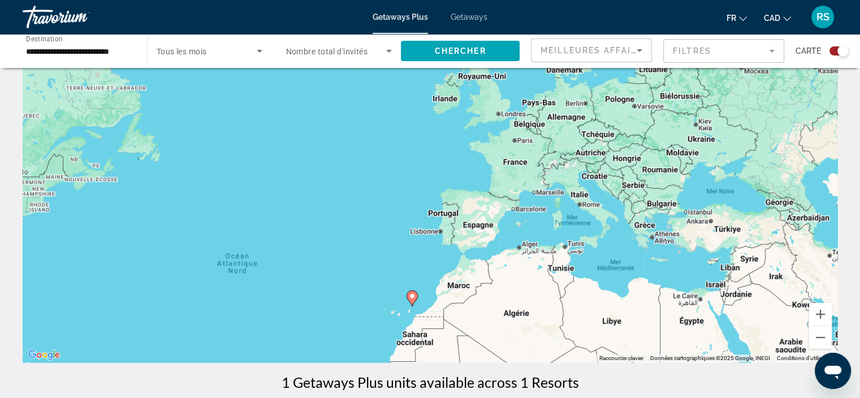
scroll to position [0, 0]
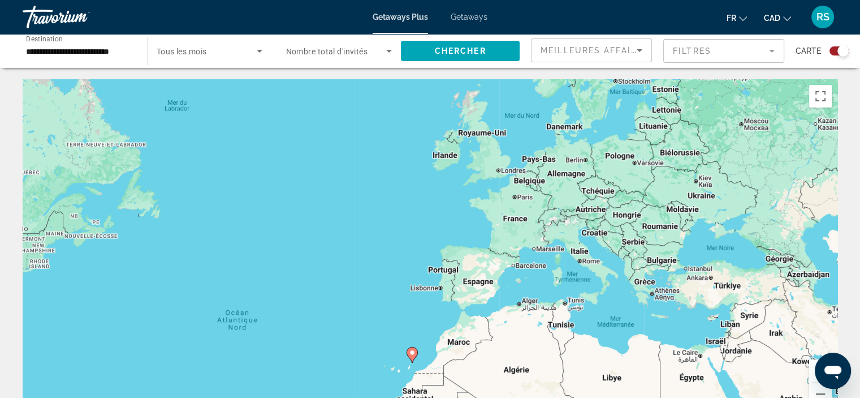
click at [389, 239] on div "Pour activer le glissement du marqueur avec le clavier, appuyez sur Alt+Entrée.…" at bounding box center [430, 248] width 815 height 339
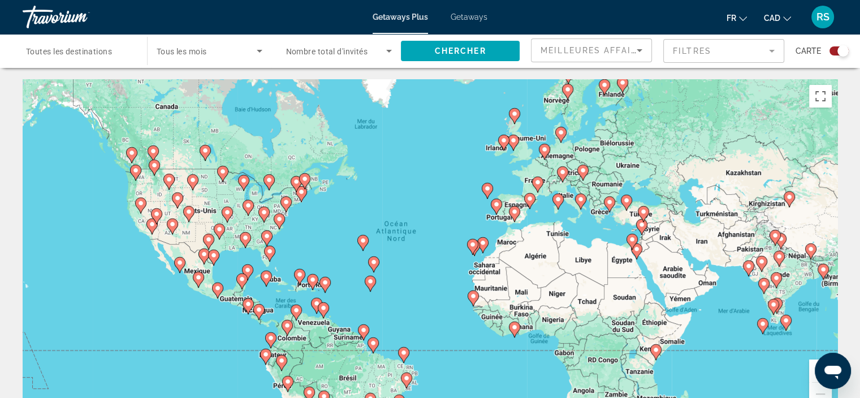
click at [417, 201] on div "Pour activer le glissement du marqueur avec le clavier, appuyez sur Alt+Entrée.…" at bounding box center [430, 248] width 815 height 339
click at [438, 190] on div "Pour activer le glissement du marqueur avec le clavier, appuyez sur Alt+Entrée.…" at bounding box center [430, 248] width 815 height 339
click at [434, 192] on div "Pour activer le glissement du marqueur avec le clavier, appuyez sur Alt+Entrée.…" at bounding box center [430, 248] width 815 height 339
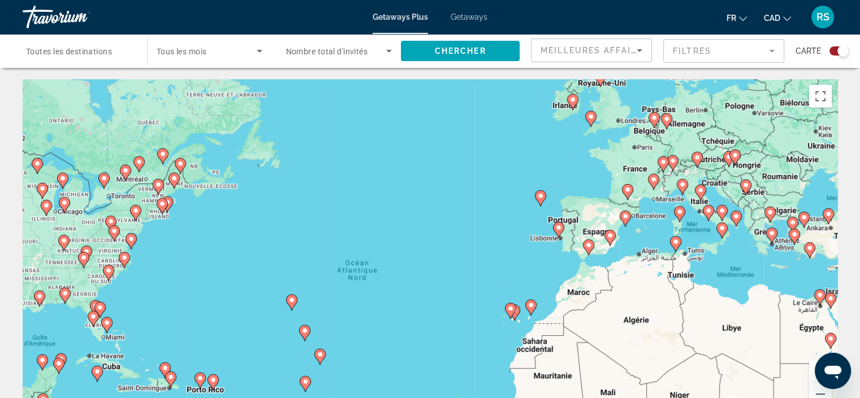
click at [446, 184] on div "Pour activer le glissement du marqueur avec le clavier, appuyez sur Alt+Entrée.…" at bounding box center [430, 248] width 815 height 339
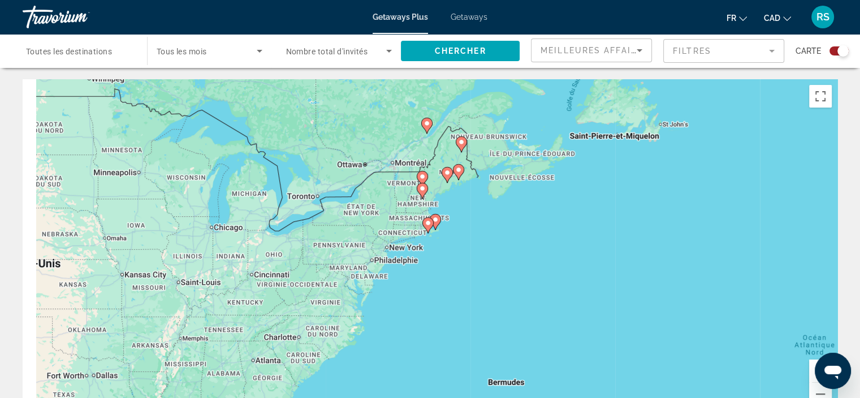
drag, startPoint x: 136, startPoint y: 242, endPoint x: 688, endPoint y: 228, distance: 552.2
click at [686, 229] on div "Pour activer le glissement du marqueur avec le clavier, appuyez sur Alt+Entrée.…" at bounding box center [430, 248] width 815 height 339
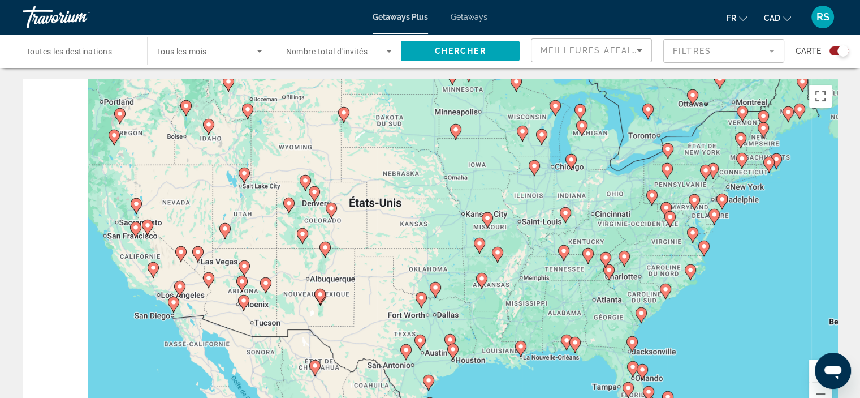
drag, startPoint x: 319, startPoint y: 270, endPoint x: 687, endPoint y: 183, distance: 378.4
click at [627, 203] on div "Pour activer le glissement du marqueur avec le clavier, appuyez sur Alt+Entrée.…" at bounding box center [430, 248] width 815 height 339
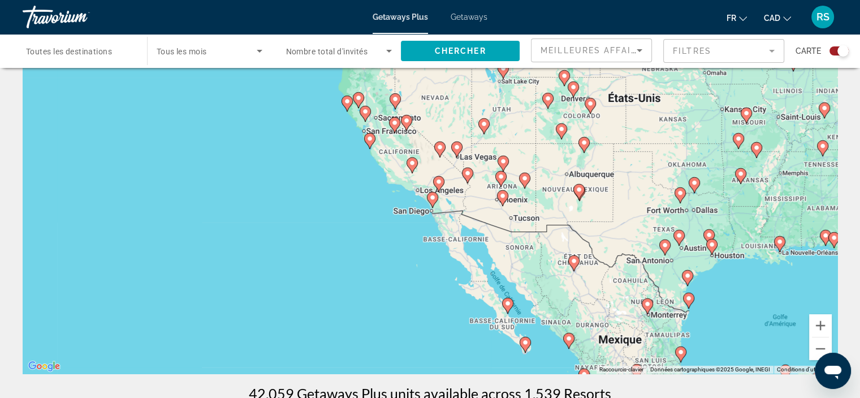
scroll to position [113, 0]
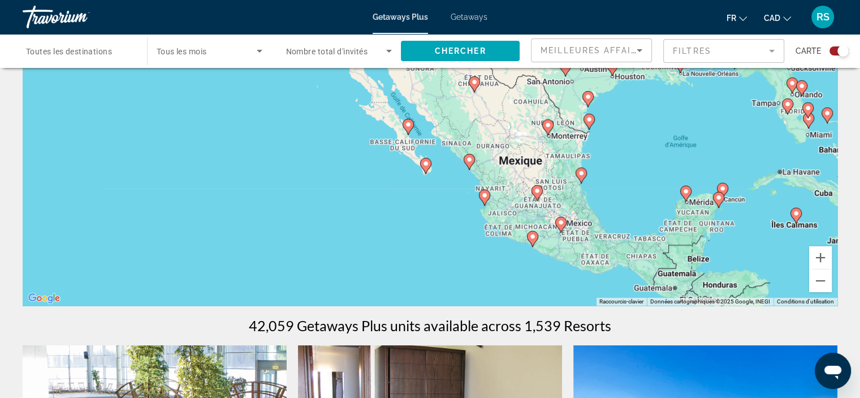
drag, startPoint x: 619, startPoint y: 236, endPoint x: 505, endPoint y: 117, distance: 165.6
click at [505, 117] on div "Pour activer le glissement du marqueur avec le clavier, appuyez sur Alt+Entrée.…" at bounding box center [430, 135] width 815 height 339
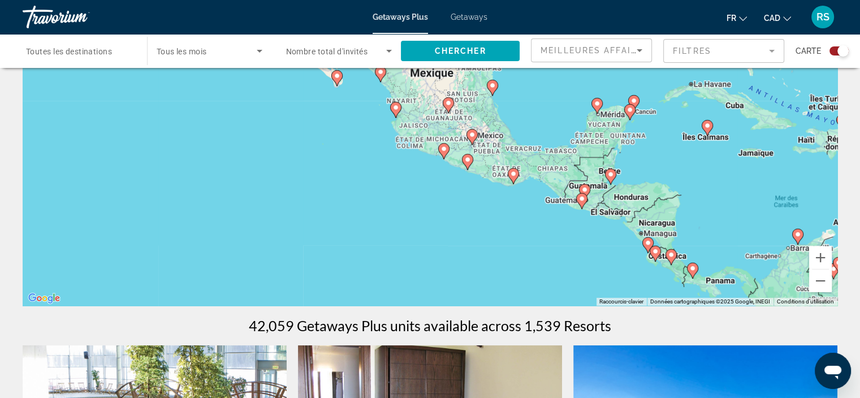
drag, startPoint x: 614, startPoint y: 205, endPoint x: 545, endPoint y: 128, distance: 103.7
click at [545, 128] on div "Pour activer le glissement du marqueur avec le clavier, appuyez sur Alt+Entrée.…" at bounding box center [430, 135] width 815 height 339
click at [458, 192] on div "Pour activer le glissement du marqueur avec le clavier, appuyez sur Alt+Entrée.…" at bounding box center [430, 135] width 815 height 339
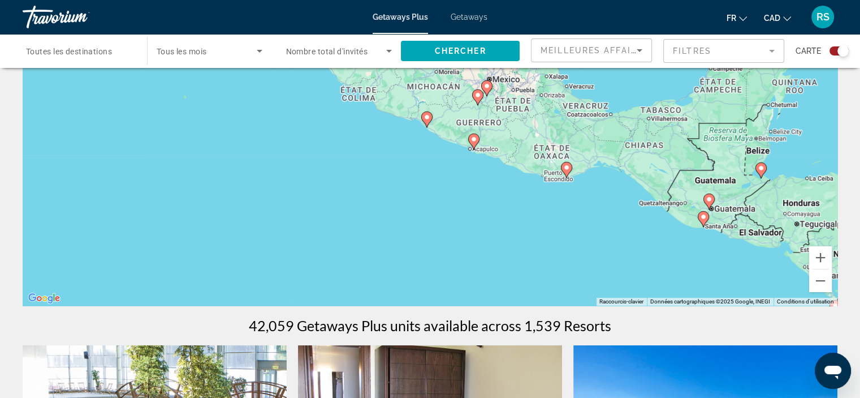
click at [488, 206] on div "Pour activer le glissement du marqueur avec le clavier, appuyez sur Alt+Entrée.…" at bounding box center [430, 135] width 815 height 339
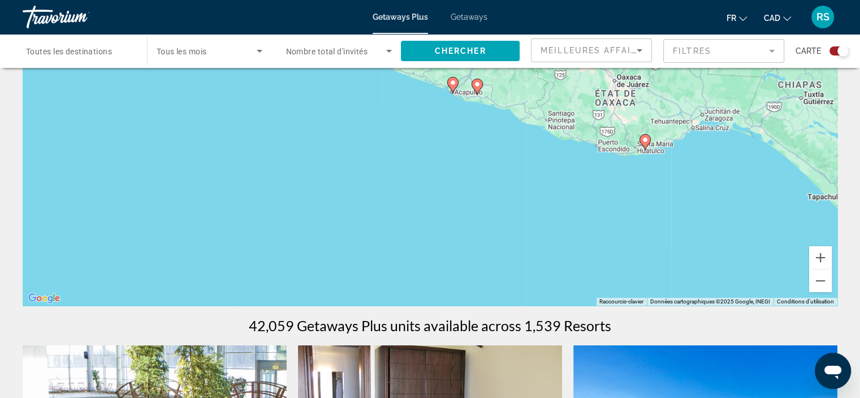
click at [609, 209] on div "Pour activer le glissement du marqueur avec le clavier, appuyez sur Alt+Entrée.…" at bounding box center [430, 135] width 815 height 339
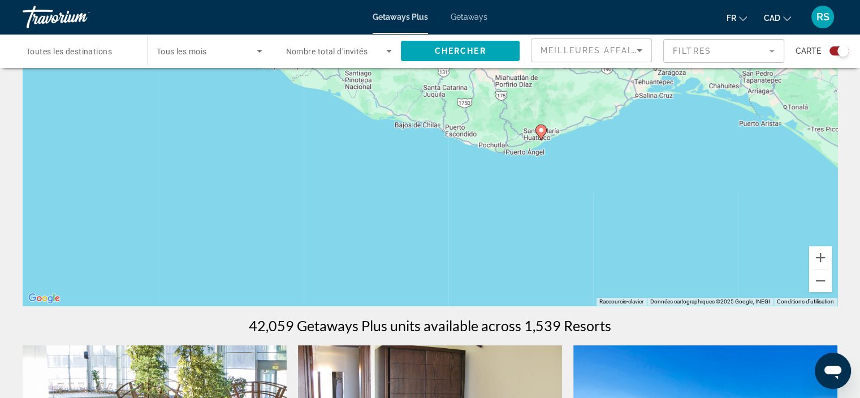
drag, startPoint x: 644, startPoint y: 171, endPoint x: 537, endPoint y: 205, distance: 112.2
click at [537, 205] on div "Pour activer le glissement du marqueur avec le clavier, appuyez sur Alt+Entrée.…" at bounding box center [430, 135] width 815 height 339
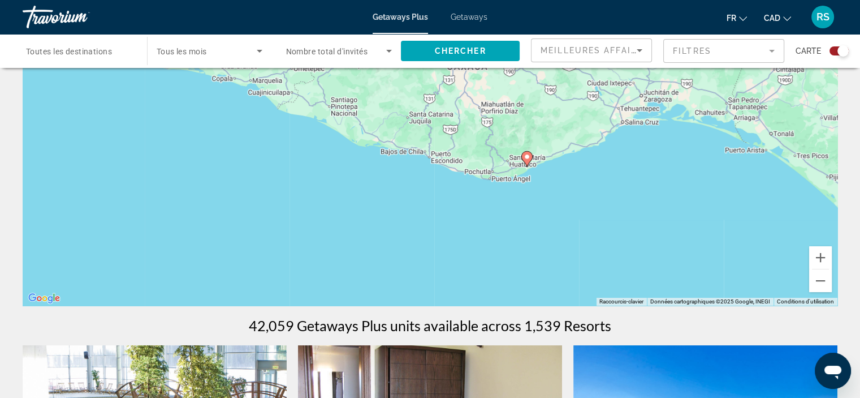
drag, startPoint x: 570, startPoint y: 158, endPoint x: 560, endPoint y: 184, distance: 27.9
click at [560, 184] on div "Pour activer le glissement du marqueur avec le clavier, appuyez sur Alt+Entrée.…" at bounding box center [430, 135] width 815 height 339
click at [560, 183] on div "Pour activer le glissement du marqueur avec le clavier, appuyez sur Alt+Entrée.…" at bounding box center [430, 135] width 815 height 339
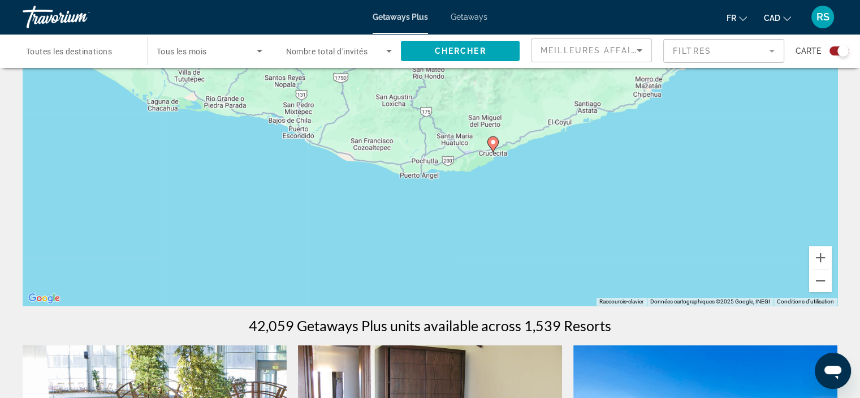
click at [535, 165] on div "Pour activer le glissement du marqueur avec le clavier, appuyez sur Alt+Entrée.…" at bounding box center [430, 135] width 815 height 339
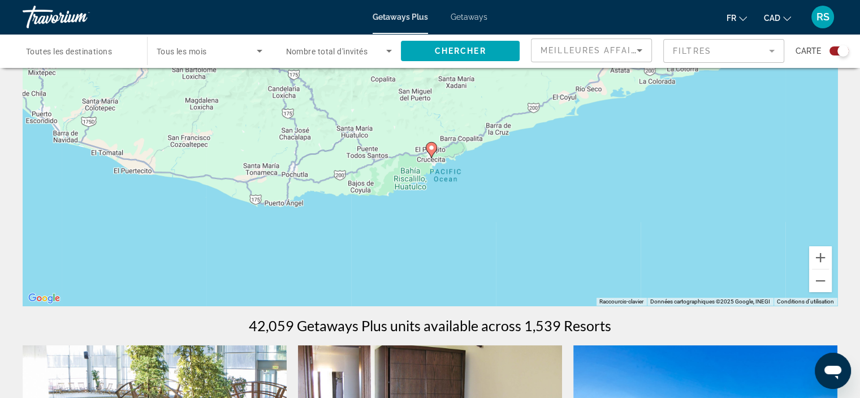
drag, startPoint x: 533, startPoint y: 149, endPoint x: 512, endPoint y: 168, distance: 28.4
click at [512, 168] on div "Pour activer le glissement du marqueur avec le clavier, appuyez sur Alt+Entrée.…" at bounding box center [430, 135] width 815 height 339
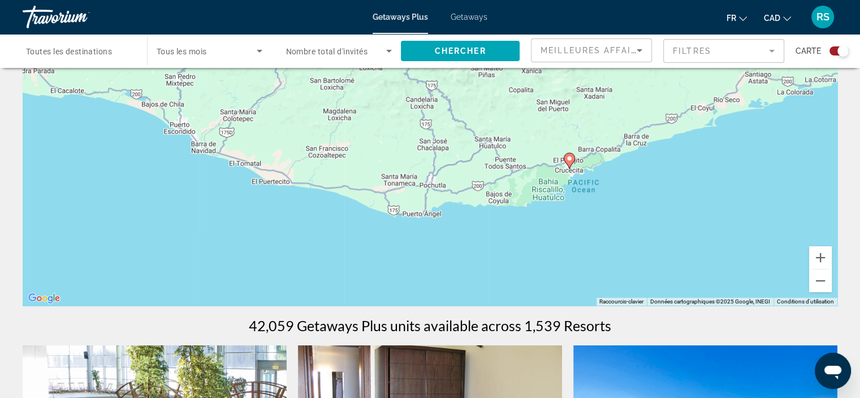
drag, startPoint x: 165, startPoint y: 195, endPoint x: 200, endPoint y: 191, distance: 34.7
click at [200, 191] on div "Pour activer le glissement du marqueur avec le clavier, appuyez sur Alt+Entrée.…" at bounding box center [430, 135] width 815 height 339
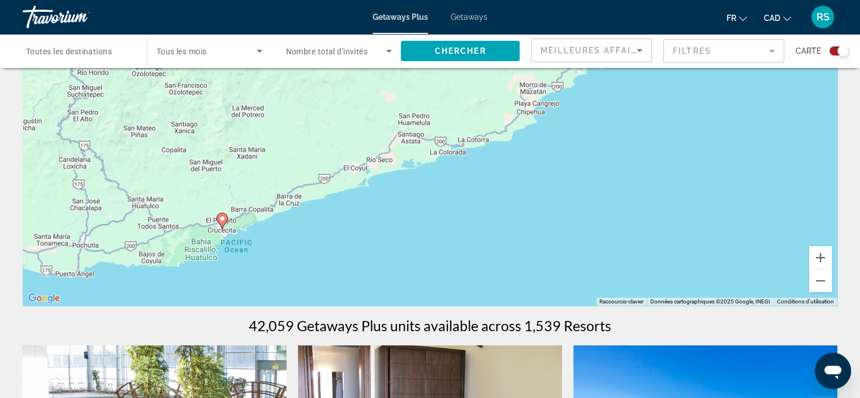
drag, startPoint x: 638, startPoint y: 156, endPoint x: 398, endPoint y: 234, distance: 252.0
click at [398, 234] on div "Pour activer le glissement du marqueur avec le clavier, appuyez sur Alt+Entrée.…" at bounding box center [430, 135] width 815 height 339
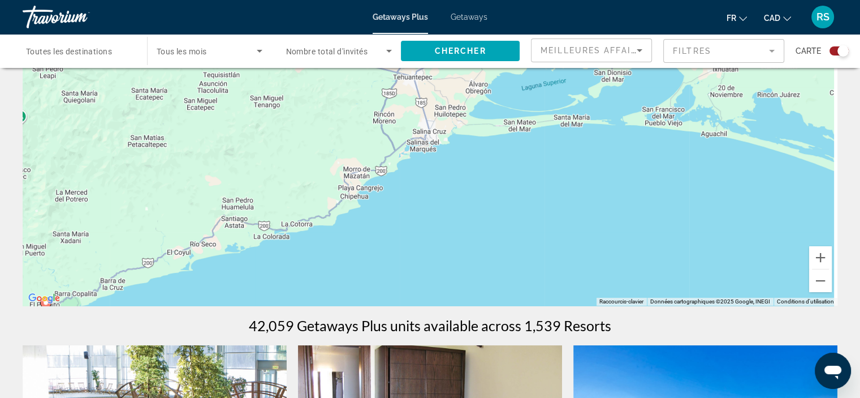
drag, startPoint x: 579, startPoint y: 151, endPoint x: 417, endPoint y: 226, distance: 178.7
click at [417, 226] on div "Pour activer le glissement du marqueur avec le clavier, appuyez sur Alt+Entrée.…" at bounding box center [430, 135] width 815 height 339
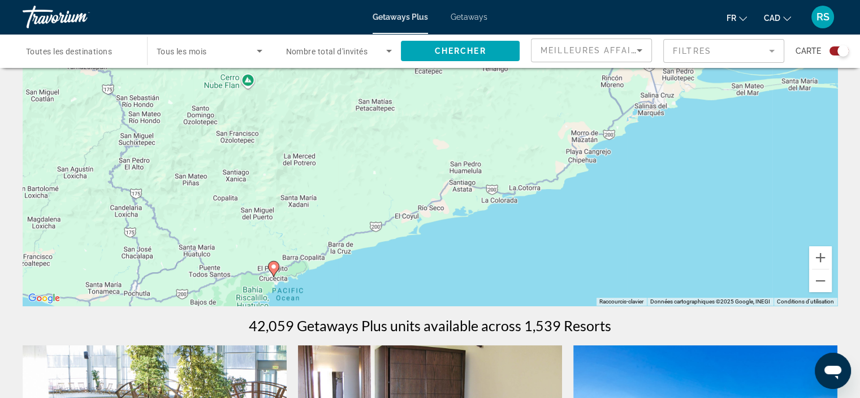
drag, startPoint x: 375, startPoint y: 214, endPoint x: 620, endPoint y: 177, distance: 247.7
click at [620, 177] on div "Pour activer le glissement du marqueur avec le clavier, appuyez sur Alt+Entrée.…" at bounding box center [430, 135] width 815 height 339
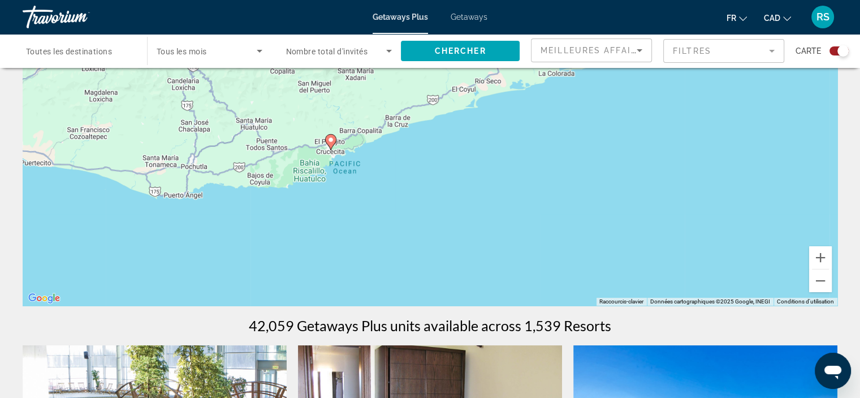
drag, startPoint x: 501, startPoint y: 163, endPoint x: 466, endPoint y: 83, distance: 87.9
click at [466, 83] on div "Pour activer le glissement du marqueur avec le clavier, appuyez sur Alt+Entrée.…" at bounding box center [430, 135] width 815 height 339
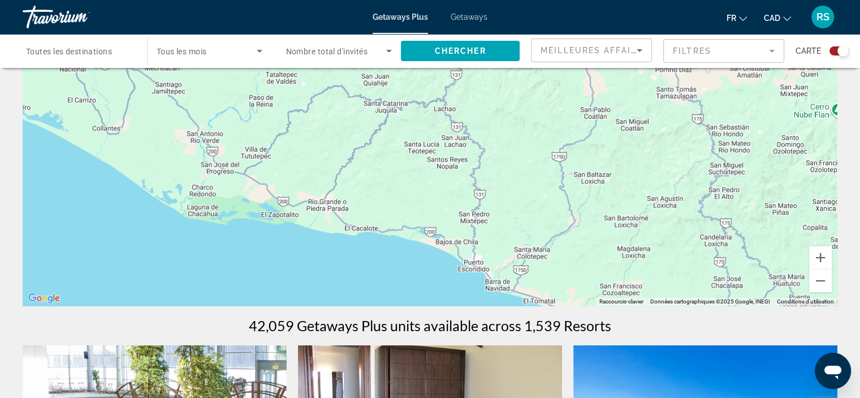
drag, startPoint x: 104, startPoint y: 189, endPoint x: 707, endPoint y: 370, distance: 629.4
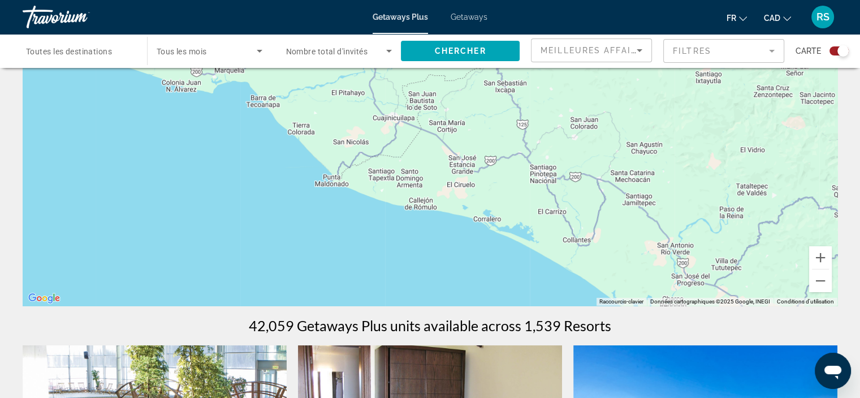
drag, startPoint x: 109, startPoint y: 191, endPoint x: 581, endPoint y: 303, distance: 485.9
click at [581, 303] on div "Pour activer le glissement du marqueur avec le clavier, appuyez sur Alt+Entrée.…" at bounding box center [430, 135] width 815 height 339
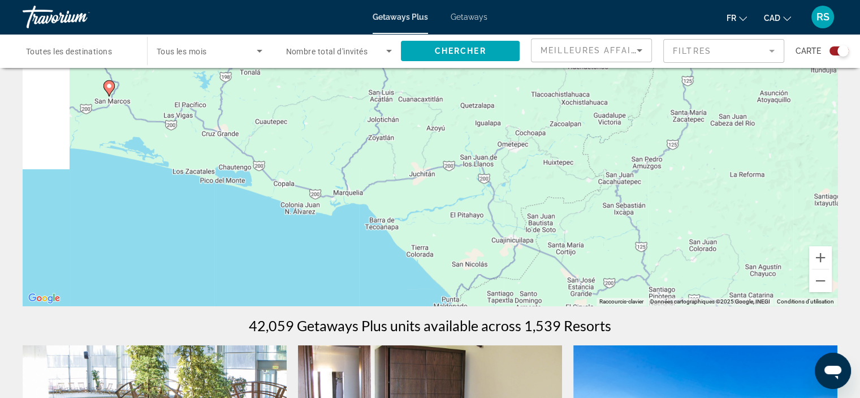
drag, startPoint x: 247, startPoint y: 180, endPoint x: 374, endPoint y: 278, distance: 160.5
click at [373, 278] on div "Pour activer le glissement du marqueur avec le clavier, appuyez sur Alt+Entrée.…" at bounding box center [430, 135] width 815 height 339
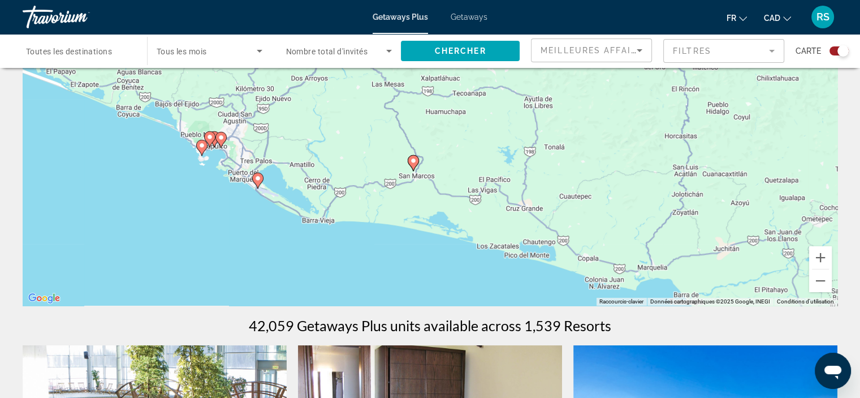
drag, startPoint x: 228, startPoint y: 212, endPoint x: 508, endPoint y: 280, distance: 288.2
click at [508, 280] on div "Pour activer le glissement du marqueur avec le clavier, appuyez sur Alt+Entrée.…" at bounding box center [430, 135] width 815 height 339
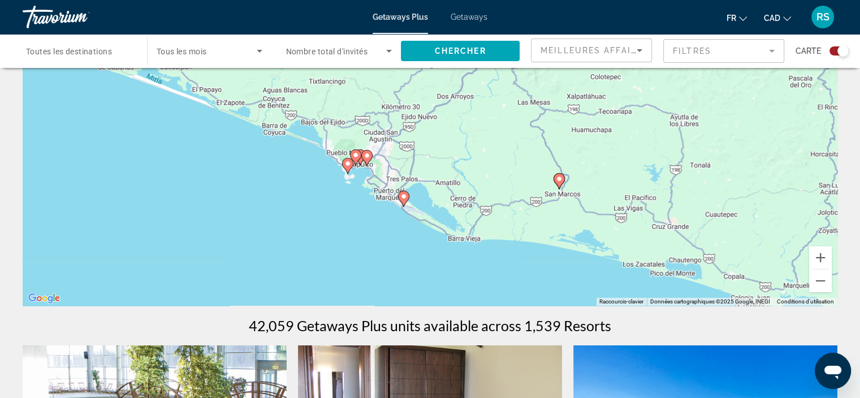
drag, startPoint x: 262, startPoint y: 215, endPoint x: 454, endPoint y: 235, distance: 192.2
click at [454, 235] on div "Pour activer le glissement du marqueur avec le clavier, appuyez sur Alt+Entrée.…" at bounding box center [430, 135] width 815 height 339
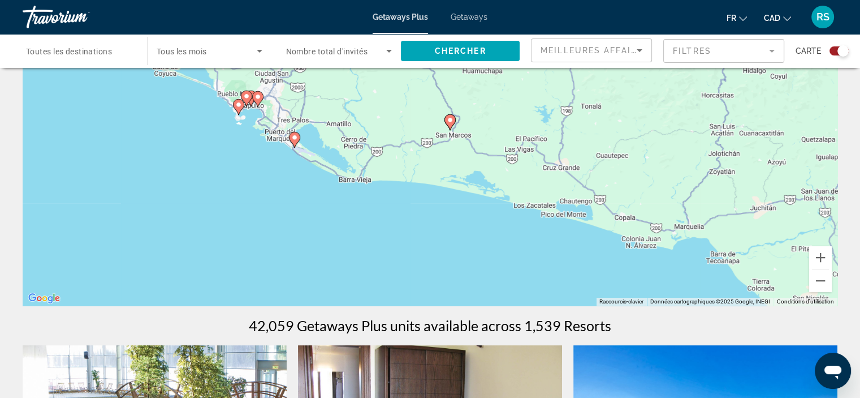
drag, startPoint x: 645, startPoint y: 287, endPoint x: 428, endPoint y: 191, distance: 236.8
click at [428, 191] on div "Pour activer le glissement du marqueur avec le clavier, appuyez sur Alt+Entrée.…" at bounding box center [430, 135] width 815 height 339
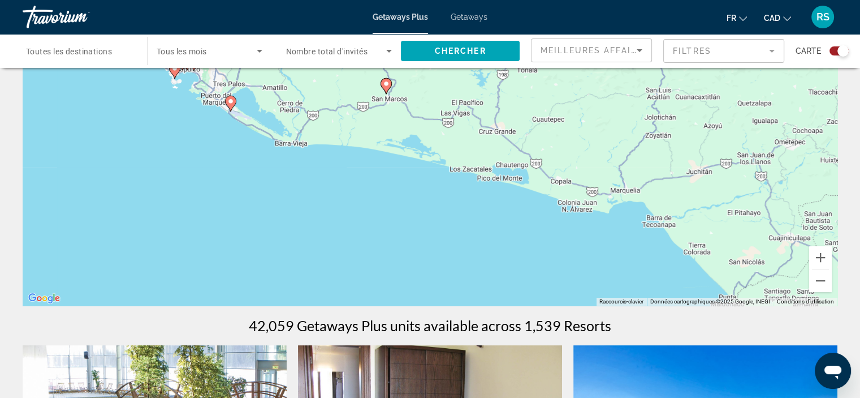
click at [386, 83] on image "Main content" at bounding box center [386, 83] width 7 height 7
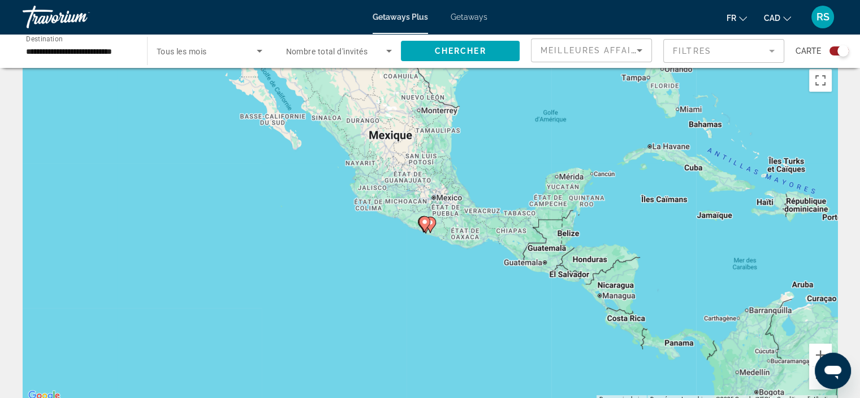
scroll to position [0, 0]
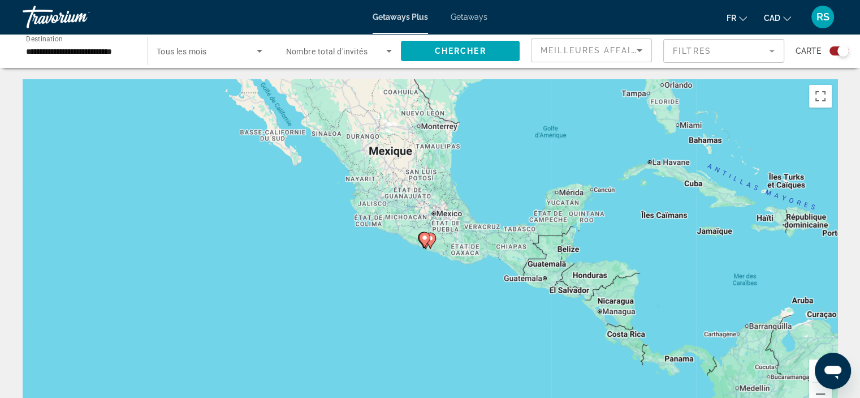
click at [400, 254] on div "Pour naviguer, utilisez les touches fléchées. Pour activer le glissement du mar…" at bounding box center [430, 248] width 815 height 339
click at [400, 254] on div "Pour activer le glissement du marqueur avec le clavier, appuyez sur Alt+Entrée.…" at bounding box center [430, 248] width 815 height 339
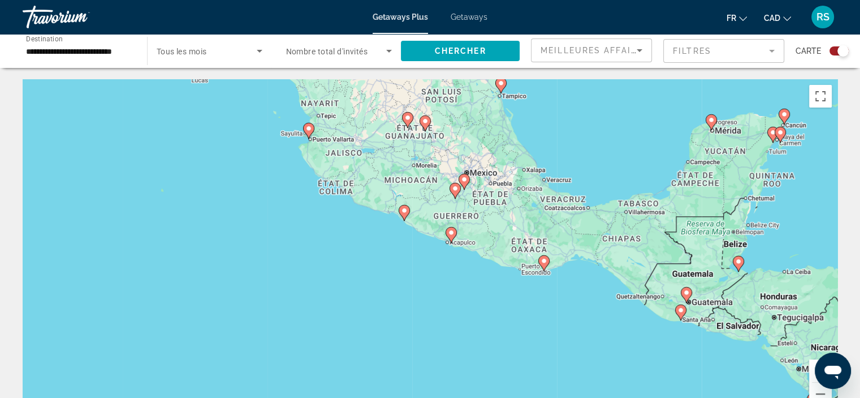
click at [376, 251] on div "Pour activer le glissement du marqueur avec le clavier, appuyez sur Alt+Entrée.…" at bounding box center [430, 248] width 815 height 339
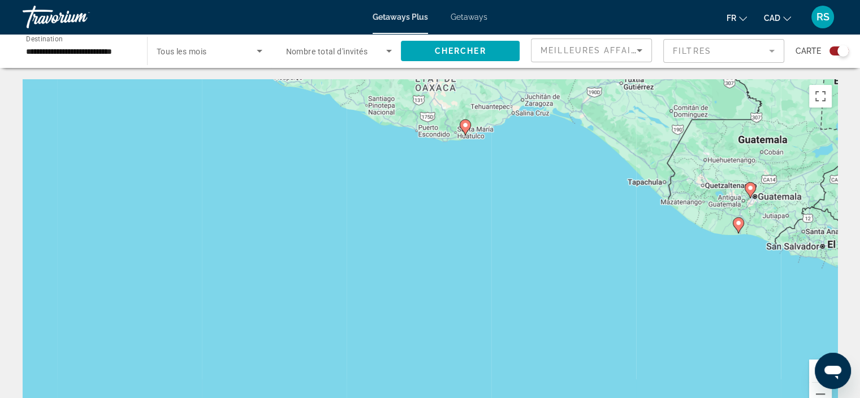
drag, startPoint x: 564, startPoint y: 292, endPoint x: 330, endPoint y: 153, distance: 272.4
click at [330, 153] on div "Pour activer le glissement du marqueur avec le clavier, appuyez sur Alt+Entrée.…" at bounding box center [430, 248] width 815 height 339
click at [567, 183] on div "Pour activer le glissement du marqueur avec le clavier, appuyez sur Alt+Entrée.…" at bounding box center [430, 248] width 815 height 339
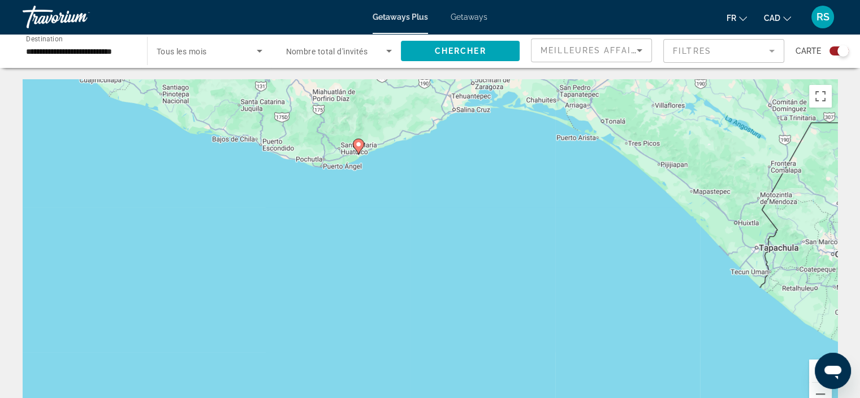
drag, startPoint x: 457, startPoint y: 142, endPoint x: 449, endPoint y: 228, distance: 86.4
click at [449, 228] on div "Pour activer le glissement du marqueur avec le clavier, appuyez sur Alt+Entrée.…" at bounding box center [430, 248] width 815 height 339
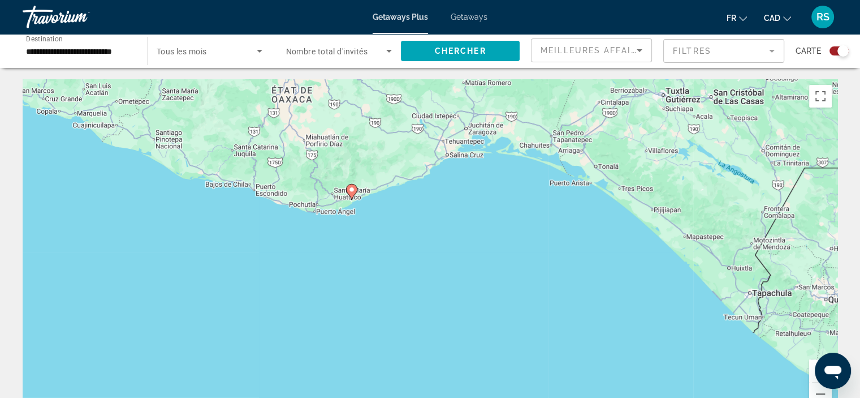
click at [448, 228] on div "Pour activer le glissement du marqueur avec le clavier, appuyez sur Alt+Entrée.…" at bounding box center [430, 248] width 815 height 339
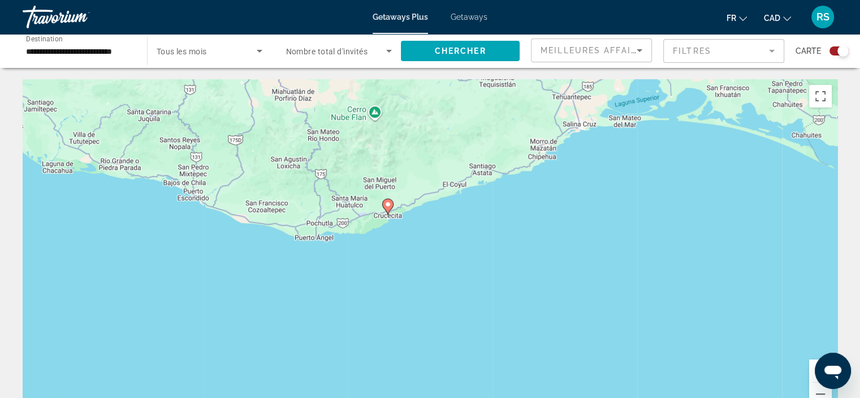
drag, startPoint x: 371, startPoint y: 177, endPoint x: 505, endPoint y: 219, distance: 140.4
click at [505, 219] on div "Pour activer le glissement du marqueur avec le clavier, appuyez sur Alt+Entrée.…" at bounding box center [430, 248] width 815 height 339
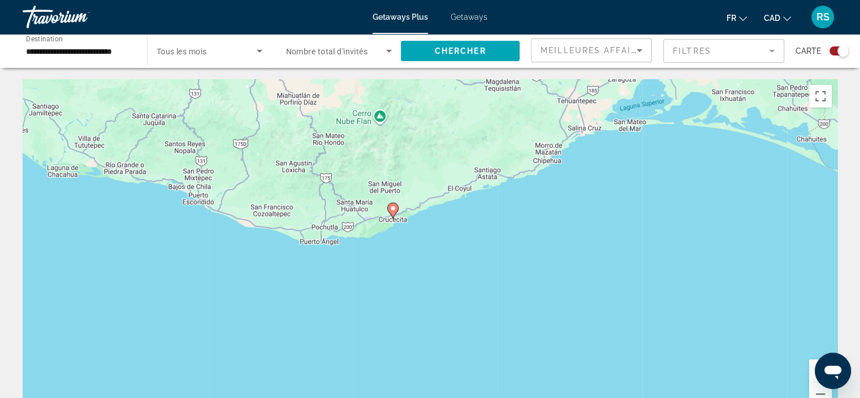
click at [505, 219] on div "Pour activer le glissement du marqueur avec le clavier, appuyez sur Alt+Entrée.…" at bounding box center [430, 248] width 815 height 339
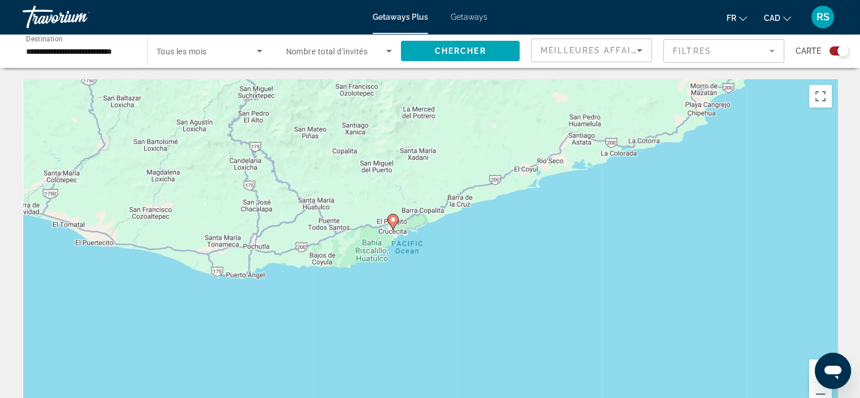
drag, startPoint x: 389, startPoint y: 216, endPoint x: 520, endPoint y: 232, distance: 132.2
click at [520, 232] on div "Pour activer le glissement du marqueur avec le clavier, appuyez sur Alt+Entrée.…" at bounding box center [430, 248] width 815 height 339
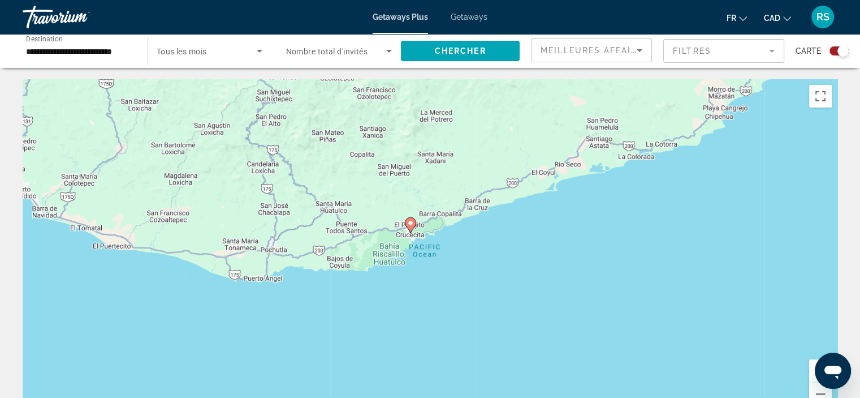
click at [455, 288] on div "Pour activer le glissement du marqueur avec le clavier, appuyez sur Alt+Entrée.…" at bounding box center [430, 248] width 815 height 339
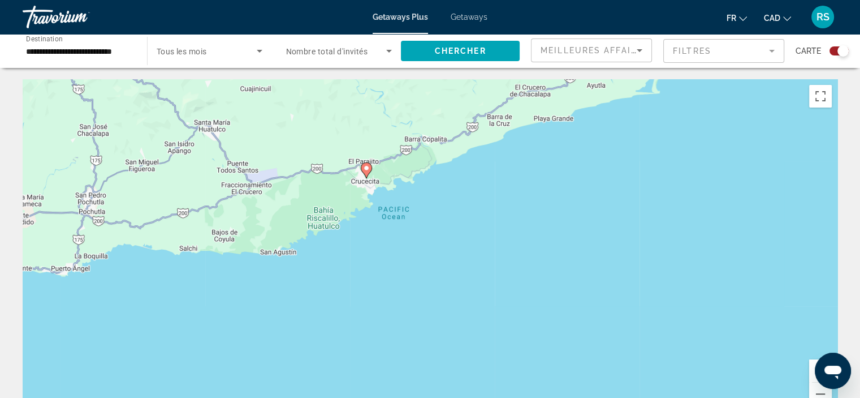
click at [449, 205] on div "Pour activer le glissement du marqueur avec le clavier, appuyez sur Alt+Entrée.…" at bounding box center [430, 248] width 815 height 339
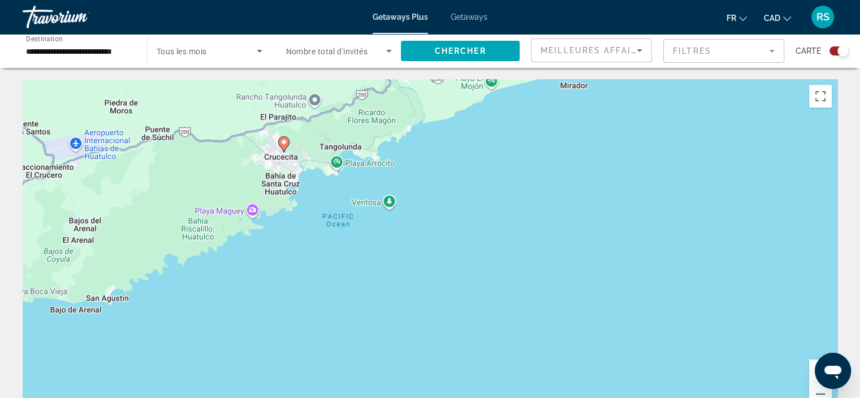
click at [419, 178] on div "Pour activer le glissement du marqueur avec le clavier, appuyez sur Alt+Entrée.…" at bounding box center [430, 248] width 815 height 339
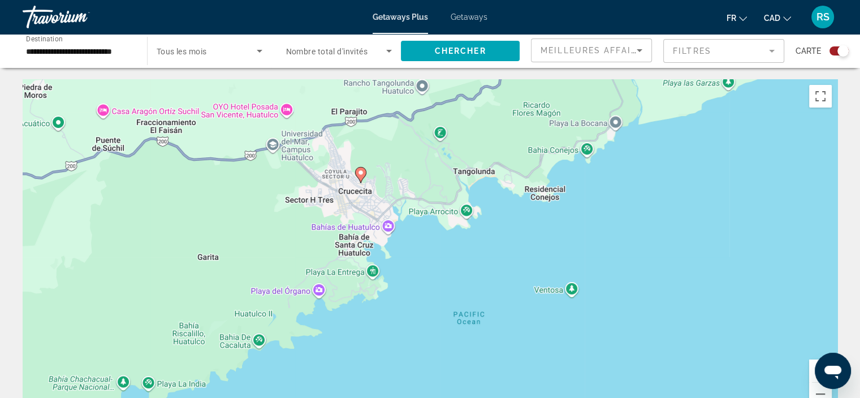
drag, startPoint x: 299, startPoint y: 182, endPoint x: 516, endPoint y: 240, distance: 224.9
click at [516, 240] on div "Pour activer le glissement du marqueur avec le clavier, appuyez sur Alt+Entrée.…" at bounding box center [430, 248] width 815 height 339
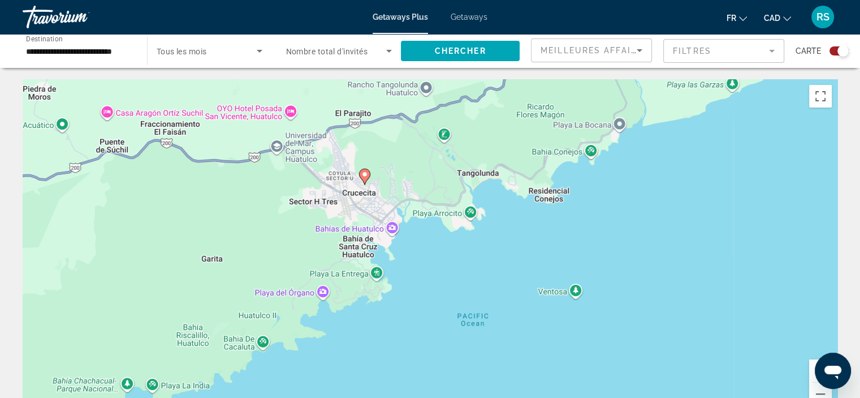
click at [439, 235] on div "Pour activer le glissement du marqueur avec le clavier, appuyez sur Alt+Entrée.…" at bounding box center [430, 248] width 815 height 339
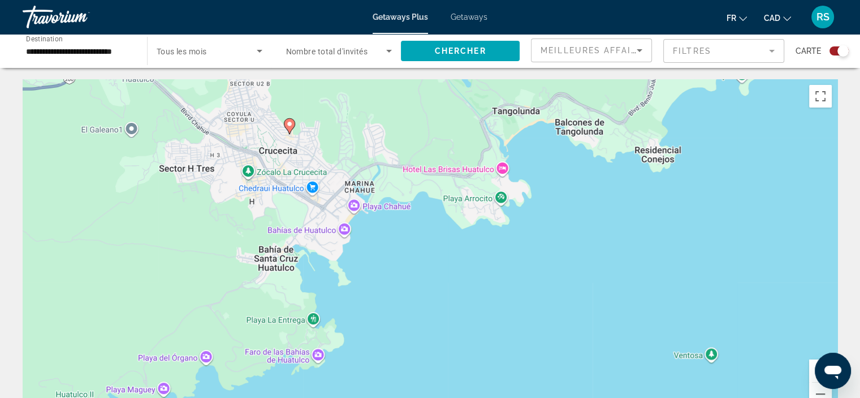
click at [415, 238] on div "Pour activer le glissement du marqueur avec le clavier, appuyez sur Alt+Entrée.…" at bounding box center [430, 248] width 815 height 339
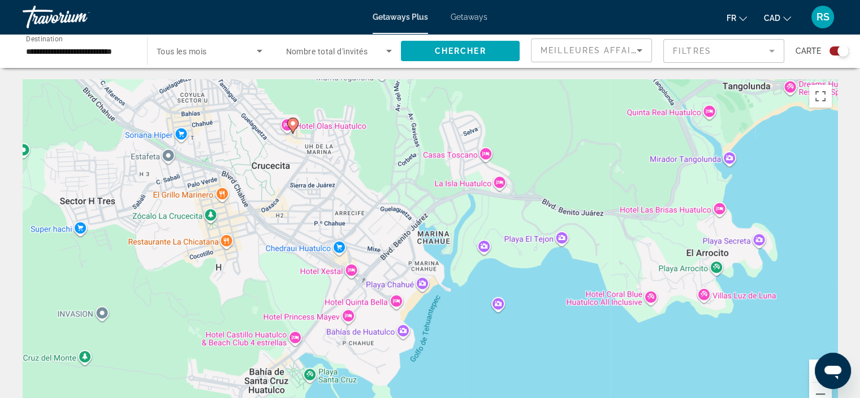
drag, startPoint x: 350, startPoint y: 226, endPoint x: 486, endPoint y: 350, distance: 185.0
click at [486, 350] on div "Pour activer le glissement du marqueur avec le clavier, appuyez sur Alt+Entrée.…" at bounding box center [430, 248] width 815 height 339
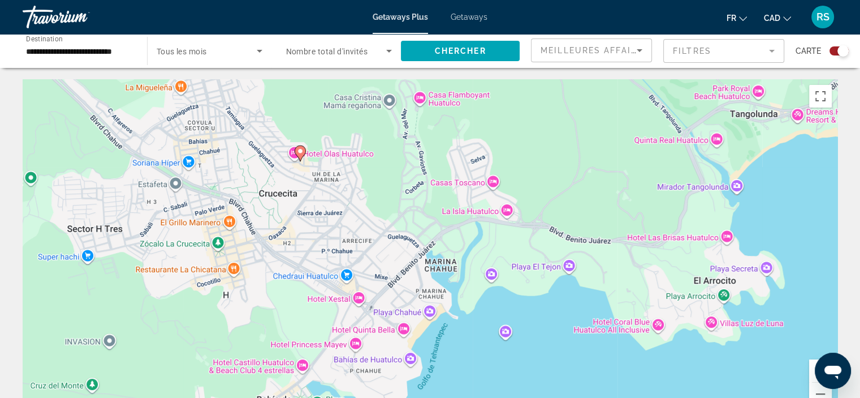
click at [335, 165] on div "Pour activer le glissement du marqueur avec le clavier, appuyez sur Alt+Entrée.…" at bounding box center [430, 248] width 815 height 339
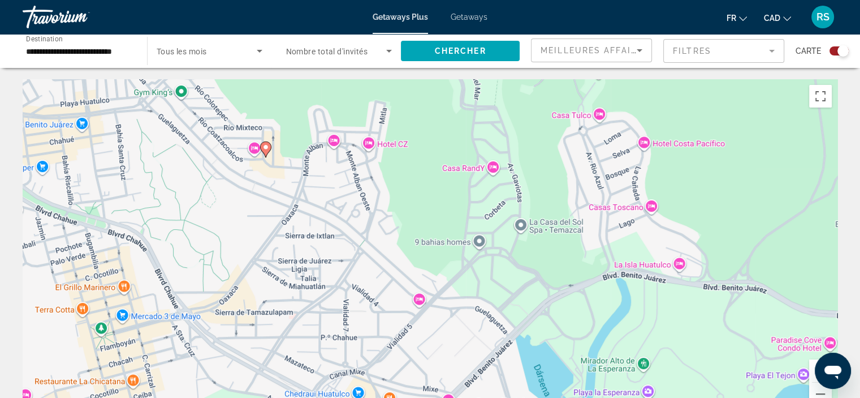
click at [312, 152] on div "Pour activer le glissement du marqueur avec le clavier, appuyez sur Alt+Entrée.…" at bounding box center [430, 248] width 815 height 339
click at [310, 153] on div "Pour activer le glissement du marqueur avec le clavier, appuyez sur Alt+Entrée.…" at bounding box center [430, 248] width 815 height 339
click at [265, 146] on image "Main content" at bounding box center [265, 147] width 7 height 7
type input "**********"
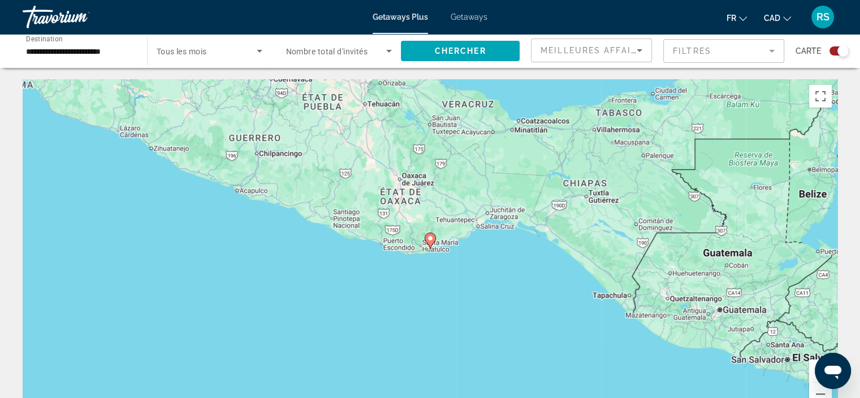
click at [432, 240] on image "Main content" at bounding box center [430, 238] width 7 height 7
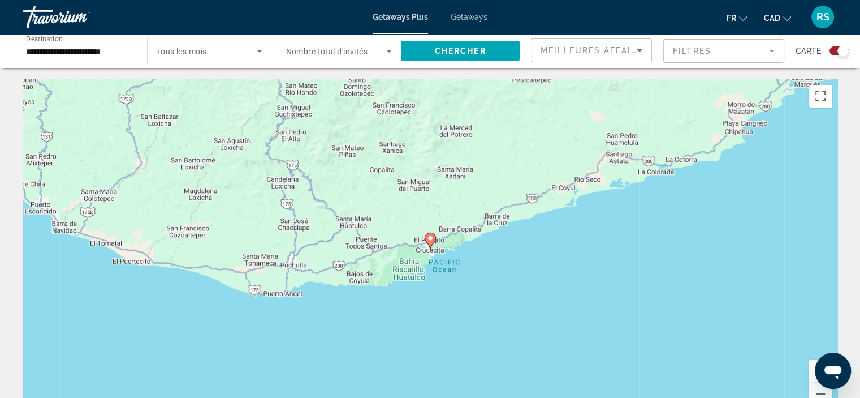
click at [429, 235] on image "Main content" at bounding box center [430, 238] width 7 height 7
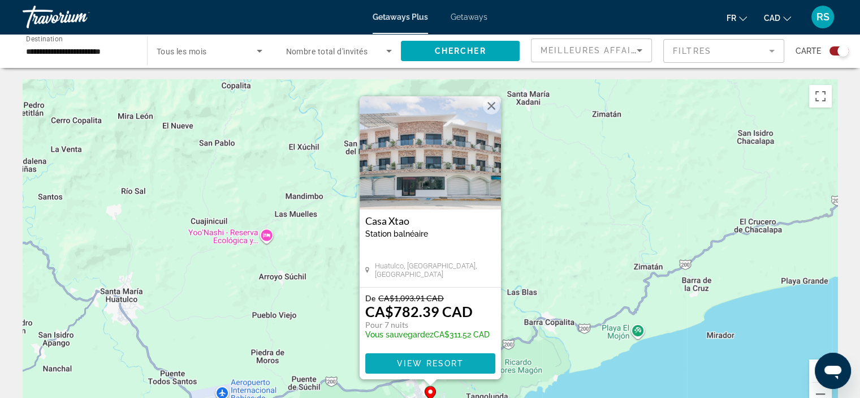
click at [443, 361] on span "View Resort" at bounding box center [430, 363] width 67 height 9
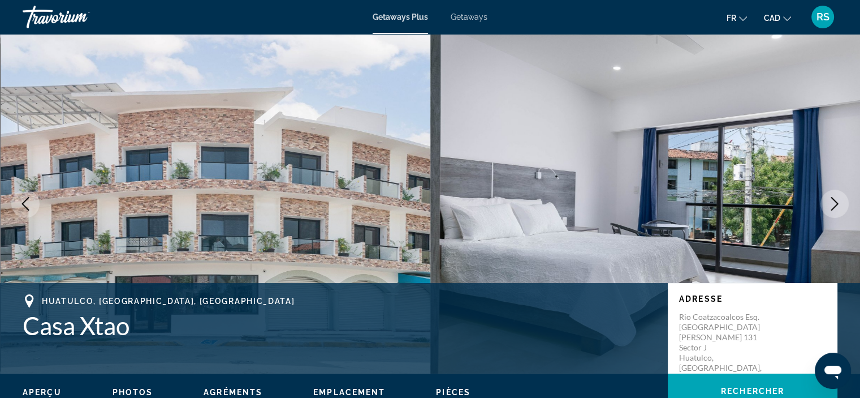
click at [833, 205] on icon "Next image" at bounding box center [835, 204] width 14 height 14
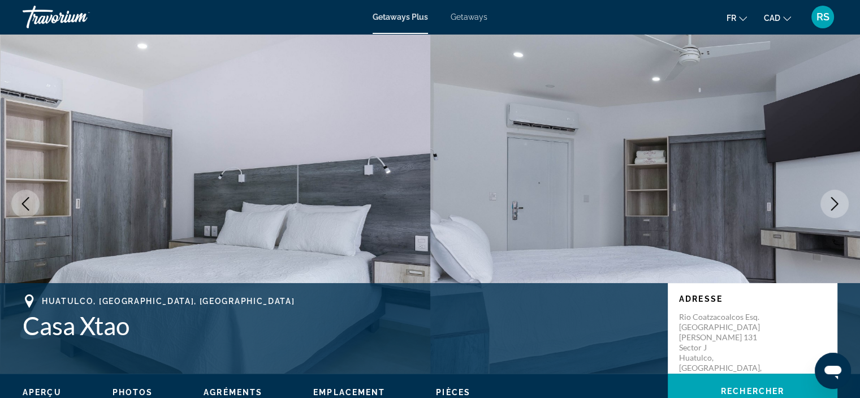
click at [833, 205] on icon "Next image" at bounding box center [835, 204] width 14 height 14
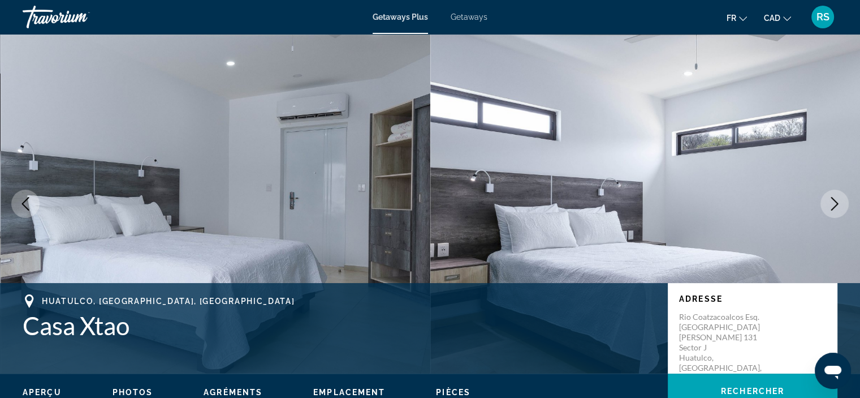
click at [833, 205] on icon "Next image" at bounding box center [835, 204] width 14 height 14
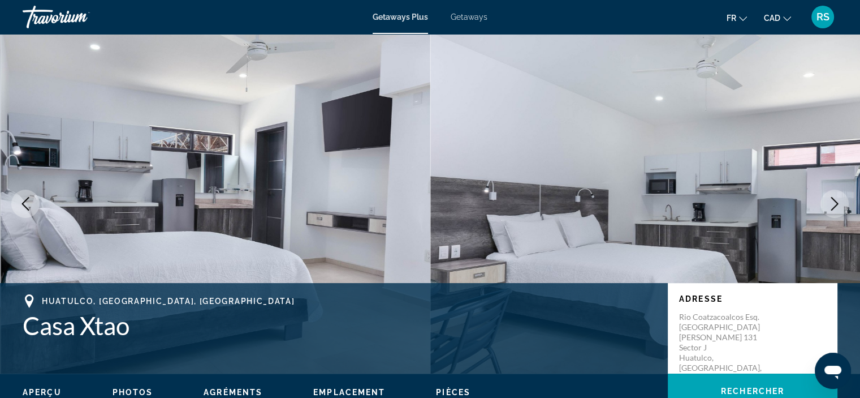
click at [834, 201] on icon "Next image" at bounding box center [835, 204] width 14 height 14
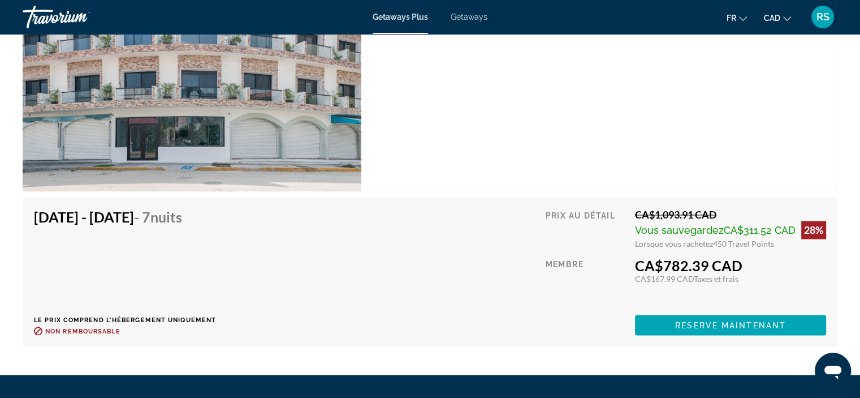
scroll to position [1867, 0]
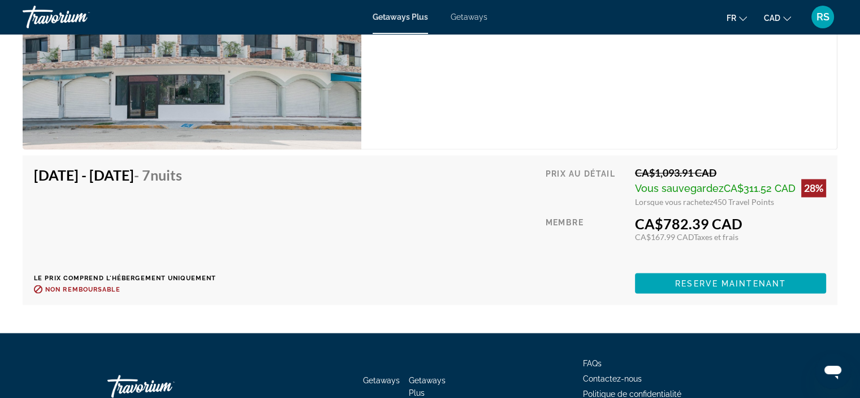
click at [677, 187] on span "Vous sauvegardez" at bounding box center [679, 188] width 89 height 12
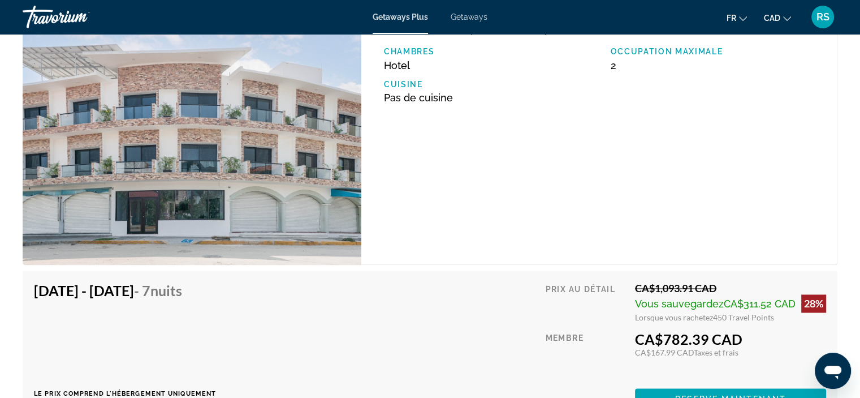
scroll to position [1697, 0]
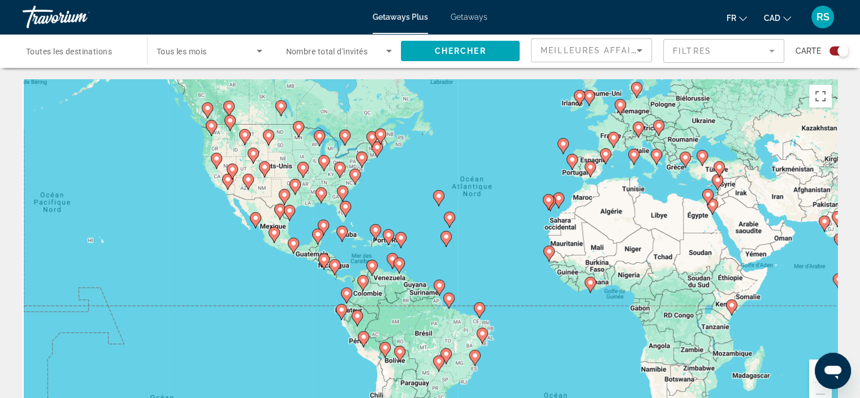
drag, startPoint x: 385, startPoint y: 269, endPoint x: 478, endPoint y: 217, distance: 106.6
click at [478, 217] on div "Pour activer le glissement du marqueur avec le clavier, appuyez sur Alt+Entrée.…" at bounding box center [430, 248] width 815 height 339
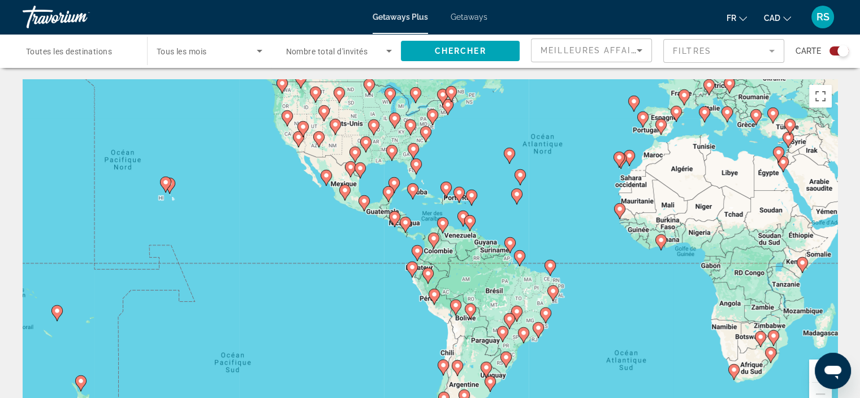
click at [339, 230] on div "Pour activer le glissement du marqueur avec le clavier, appuyez sur Alt+Entrée.…" at bounding box center [430, 248] width 815 height 339
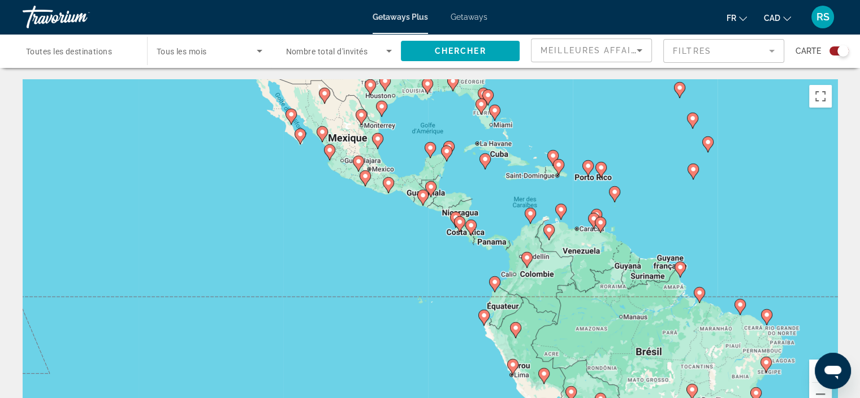
click at [318, 217] on div "Pour activer le glissement du marqueur avec le clavier, appuyez sur Alt+Entrée.…" at bounding box center [430, 248] width 815 height 339
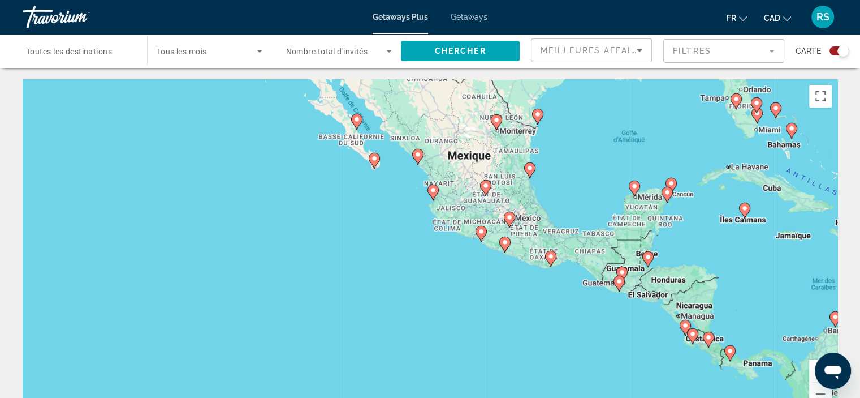
drag, startPoint x: 314, startPoint y: 158, endPoint x: 408, endPoint y: 257, distance: 136.0
click at [408, 257] on div "Pour activer le glissement du marqueur avec le clavier, appuyez sur Alt+Entrée.…" at bounding box center [430, 248] width 815 height 339
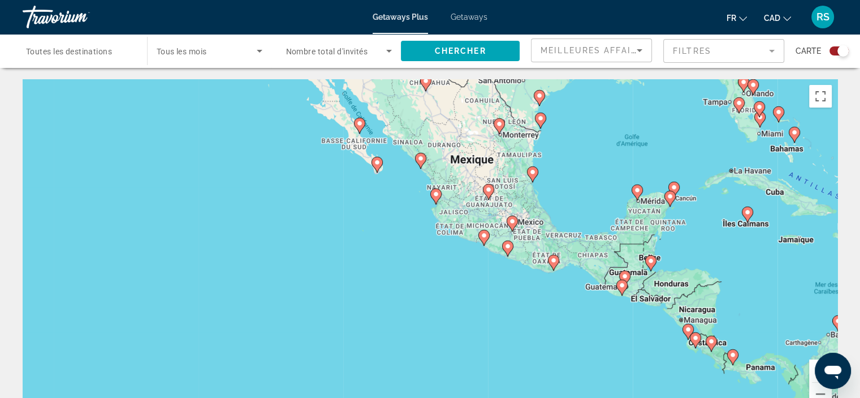
click at [392, 241] on div "Pour activer le glissement du marqueur avec le clavier, appuyez sur Alt+Entrée.…" at bounding box center [430, 248] width 815 height 339
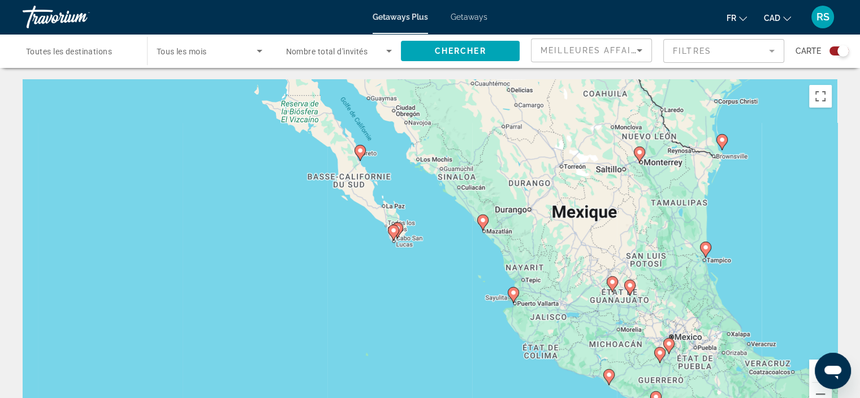
drag, startPoint x: 425, startPoint y: 171, endPoint x: 455, endPoint y: 309, distance: 140.6
click at [455, 309] on div "Pour activer le glissement du marqueur avec le clavier, appuyez sur Alt+Entrée.…" at bounding box center [430, 248] width 815 height 339
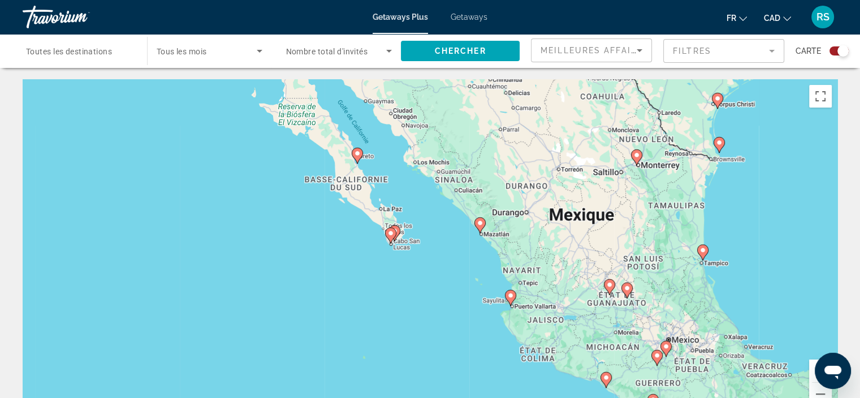
click at [353, 299] on div "Pour activer le glissement du marqueur avec le clavier, appuyez sur Alt+Entrée.…" at bounding box center [430, 248] width 815 height 339
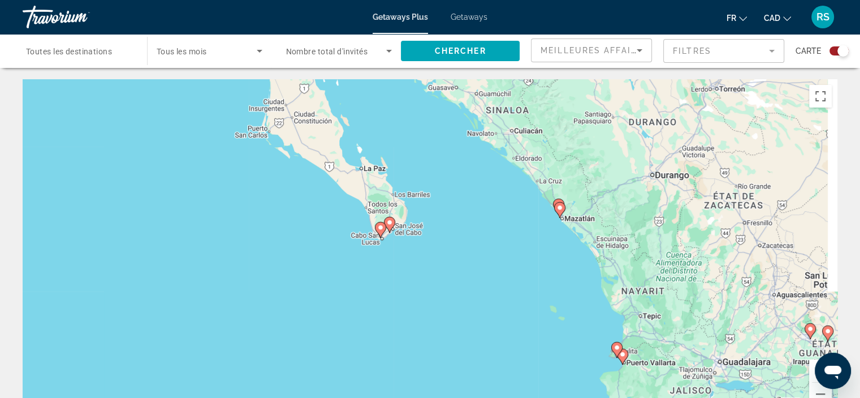
drag, startPoint x: 446, startPoint y: 239, endPoint x: 396, endPoint y: 289, distance: 70.8
click at [396, 289] on div "Pour activer le glissement du marqueur avec le clavier, appuyez sur Alt+Entrée.…" at bounding box center [430, 248] width 815 height 339
click at [433, 249] on div "Pour activer le glissement du marqueur avec le clavier, appuyez sur Alt+Entrée.…" at bounding box center [430, 248] width 815 height 339
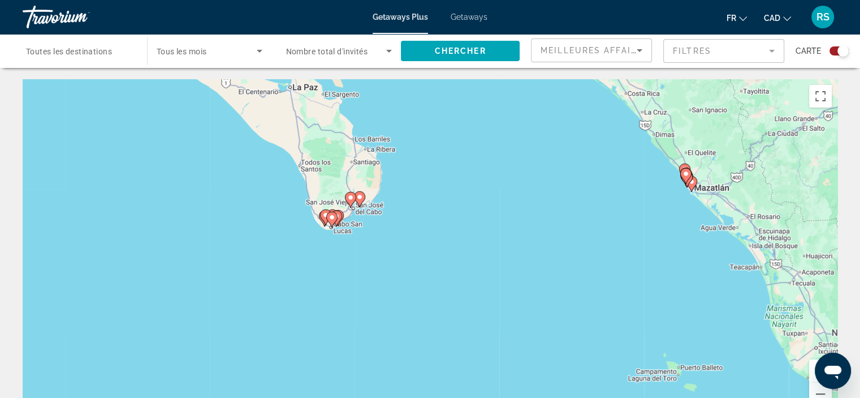
click at [400, 252] on div "Pour activer le glissement du marqueur avec le clavier, appuyez sur Alt+Entrée.…" at bounding box center [430, 248] width 815 height 339
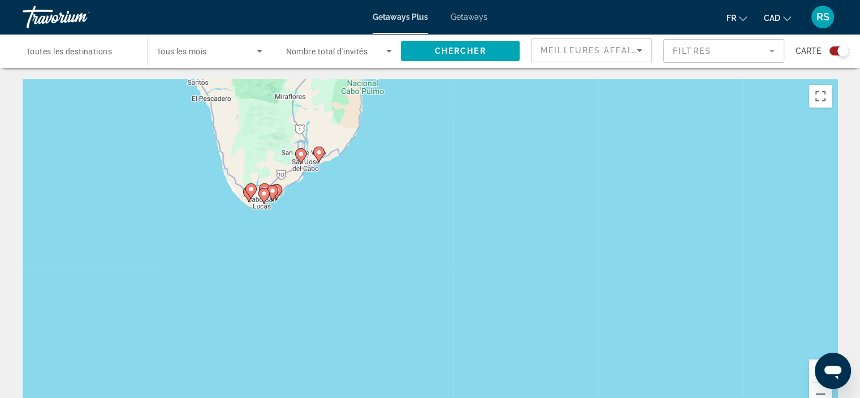
click at [402, 242] on div "Pour activer le glissement du marqueur avec le clavier, appuyez sur Alt+Entrée.…" at bounding box center [430, 248] width 815 height 339
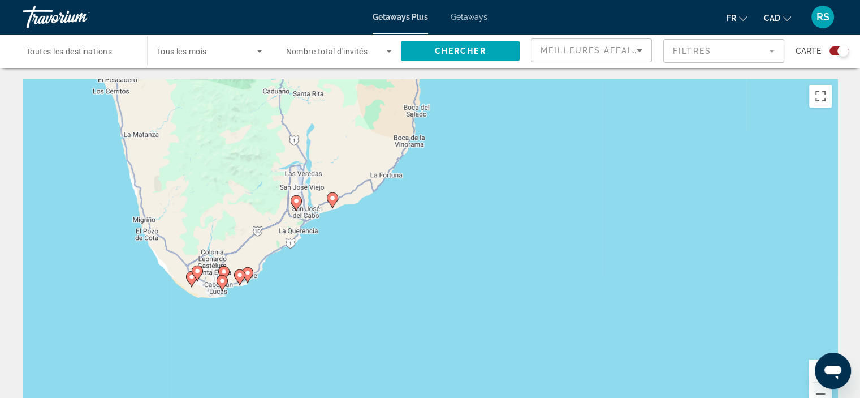
drag, startPoint x: 333, startPoint y: 222, endPoint x: 425, endPoint y: 324, distance: 137.3
click at [412, 318] on div "Pour activer le glissement du marqueur avec le clavier, appuyez sur Alt+Entrée.…" at bounding box center [430, 248] width 815 height 339
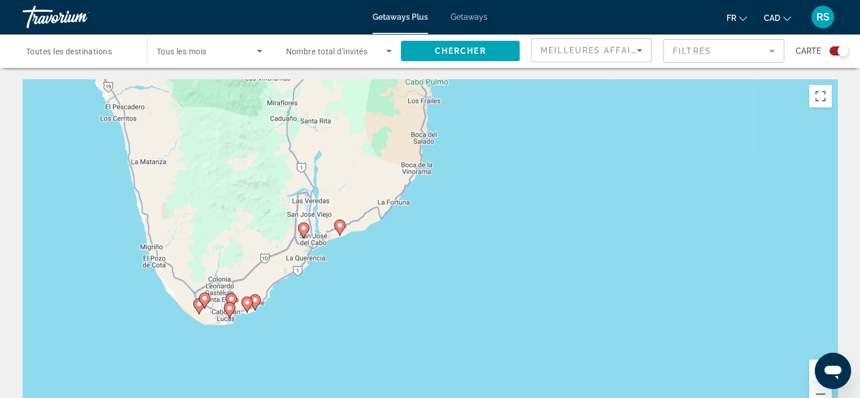
drag, startPoint x: 338, startPoint y: 230, endPoint x: 362, endPoint y: 279, distance: 54.9
click at [362, 279] on div "Pour activer le glissement du marqueur avec le clavier, appuyez sur Alt+Entrée.…" at bounding box center [430, 248] width 815 height 339
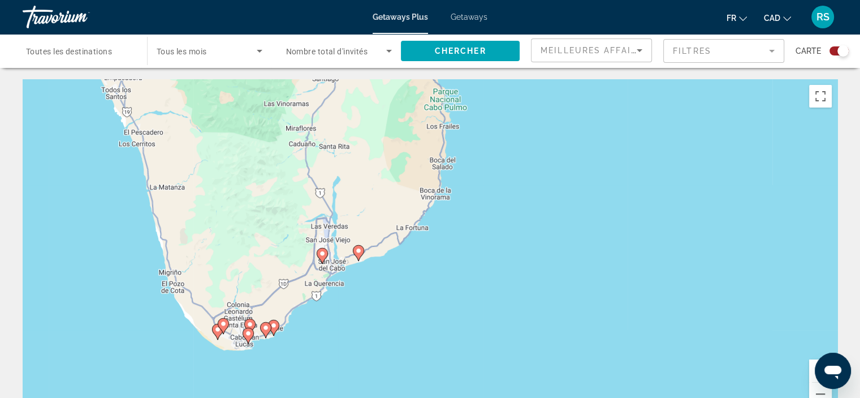
click at [359, 249] on image "Main content" at bounding box center [358, 250] width 7 height 7
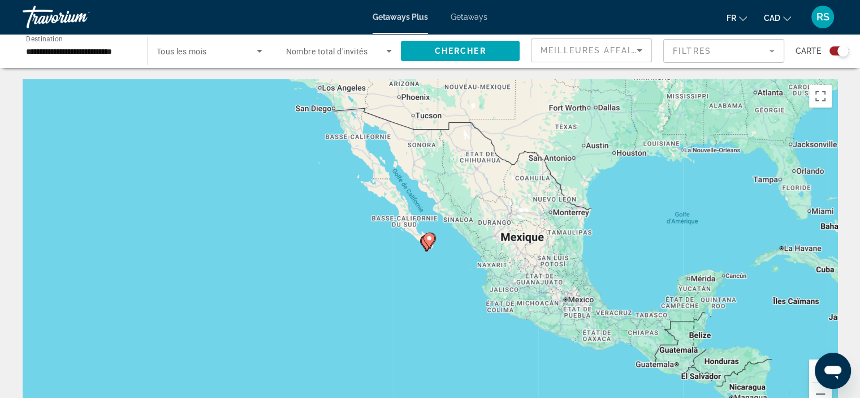
click at [411, 266] on div "Pour naviguer, utilisez les touches fléchées. Pour activer le glissement du mar…" at bounding box center [430, 248] width 815 height 339
click at [409, 266] on div "Pour activer le glissement du marqueur avec le clavier, appuyez sur Alt+Entrée.…" at bounding box center [430, 248] width 815 height 339
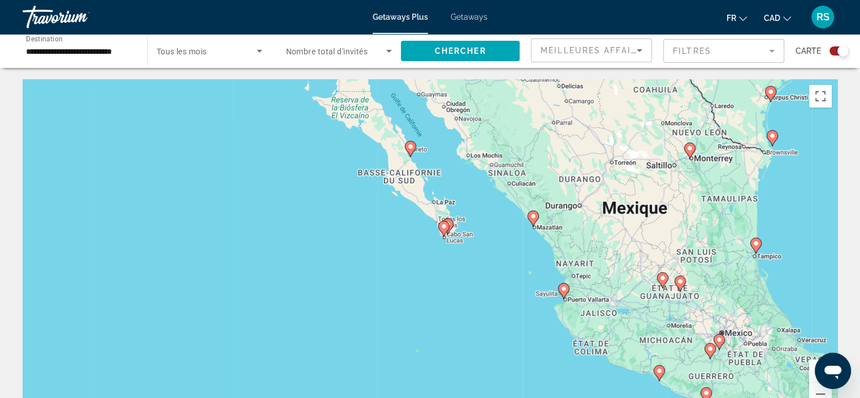
click at [387, 266] on div "Pour activer le glissement du marqueur avec le clavier, appuyez sur Alt+Entrée.…" at bounding box center [430, 248] width 815 height 339
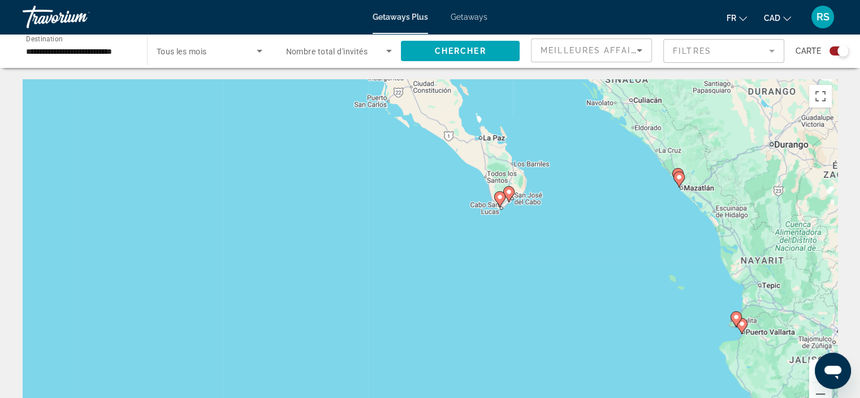
click at [387, 266] on div "Pour activer le glissement du marqueur avec le clavier, appuyez sur Alt+Entrée.…" at bounding box center [430, 248] width 815 height 339
click at [387, 265] on div "Pour activer le glissement du marqueur avec le clavier, appuyez sur Alt+Entrée.…" at bounding box center [430, 248] width 815 height 339
click at [424, 256] on div "Pour activer le glissement du marqueur avec le clavier, appuyez sur Alt+Entrée.…" at bounding box center [430, 248] width 815 height 339
click at [425, 255] on div "Pour activer le glissement du marqueur avec le clavier, appuyez sur Alt+Entrée.…" at bounding box center [430, 248] width 815 height 339
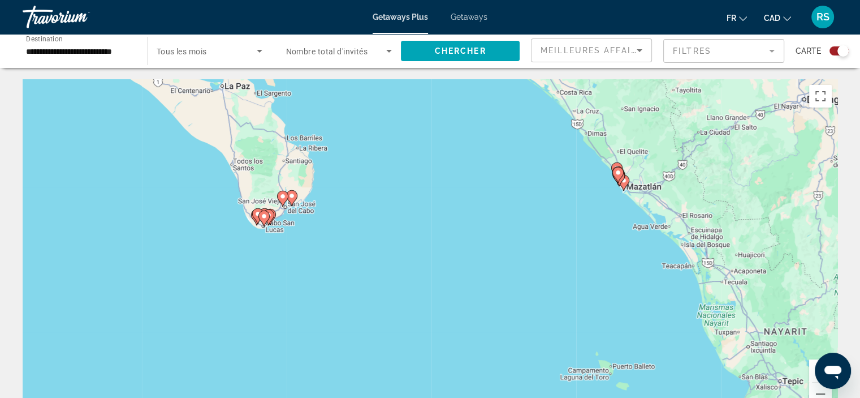
drag, startPoint x: 618, startPoint y: 210, endPoint x: 304, endPoint y: 275, distance: 320.7
click at [304, 275] on div "Pour activer le glissement du marqueur avec le clavier, appuyez sur Alt+Entrée.…" at bounding box center [430, 248] width 815 height 339
click at [360, 232] on div "Pour activer le glissement du marqueur avec le clavier, appuyez sur Alt+Entrée.…" at bounding box center [430, 248] width 815 height 339
click at [360, 233] on div "Pour activer le glissement du marqueur avec le clavier, appuyez sur Alt+Entrée.…" at bounding box center [430, 248] width 815 height 339
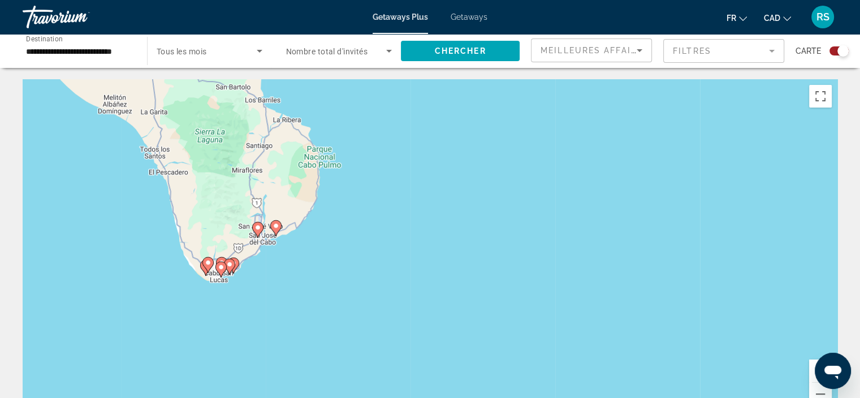
drag, startPoint x: 299, startPoint y: 211, endPoint x: 356, endPoint y: 278, distance: 88.2
click at [355, 277] on div "Pour activer le glissement du marqueur avec le clavier, appuyez sur Alt+Entrée.…" at bounding box center [430, 248] width 815 height 339
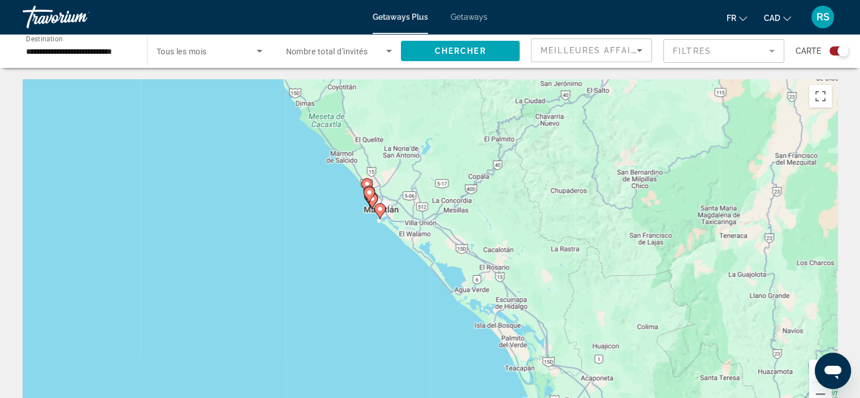
drag, startPoint x: 720, startPoint y: 246, endPoint x: 154, endPoint y: 244, distance: 565.6
click at [154, 244] on div "Pour activer le glissement du marqueur avec le clavier, appuyez sur Alt+Entrée.…" at bounding box center [430, 248] width 815 height 339
click at [293, 238] on div "Pour activer le glissement du marqueur avec le clavier, appuyez sur Alt+Entrée.…" at bounding box center [430, 248] width 815 height 339
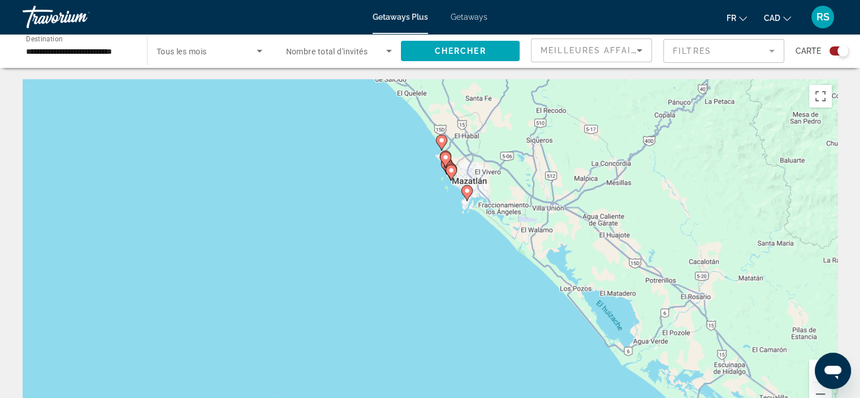
click at [356, 205] on div "Pour activer le glissement du marqueur avec le clavier, appuyez sur Alt+Entrée.…" at bounding box center [430, 248] width 815 height 339
click at [355, 205] on div "Pour activer le glissement du marqueur avec le clavier, appuyez sur Alt+Entrée.…" at bounding box center [430, 248] width 815 height 339
click at [407, 179] on div "Pour activer le glissement du marqueur avec le clavier, appuyez sur Alt+Entrée.…" at bounding box center [430, 248] width 815 height 339
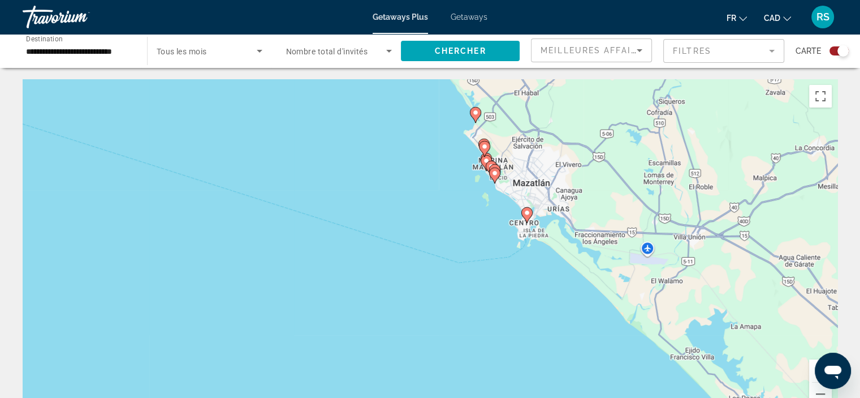
click at [426, 171] on div "Pour activer le glissement du marqueur avec le clavier, appuyez sur Alt+Entrée.…" at bounding box center [430, 248] width 815 height 339
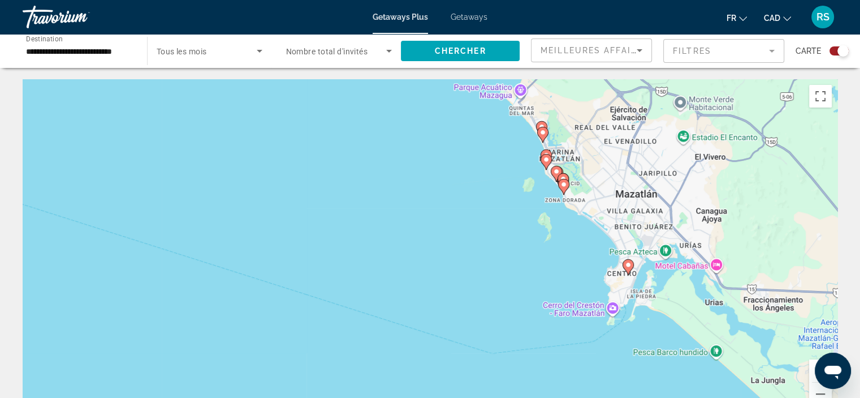
click at [461, 175] on div "Pour activer le glissement du marqueur avec le clavier, appuyez sur Alt+Entrée.…" at bounding box center [430, 248] width 815 height 339
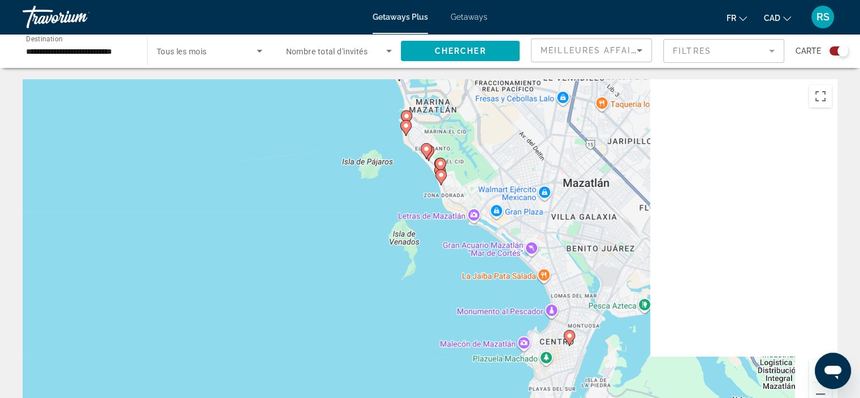
drag, startPoint x: 519, startPoint y: 221, endPoint x: 275, endPoint y: 188, distance: 246.1
click at [275, 188] on div "Pour activer le glissement du marqueur avec le clavier, appuyez sur Alt+Entrée.…" at bounding box center [430, 248] width 815 height 339
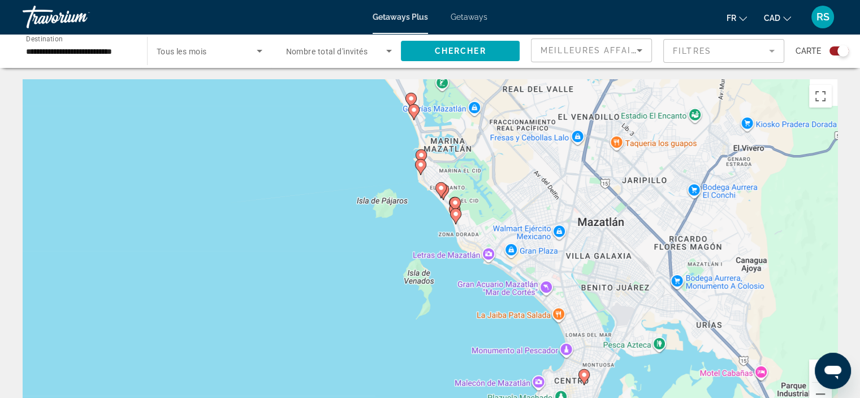
drag, startPoint x: 407, startPoint y: 314, endPoint x: 441, endPoint y: 380, distance: 73.4
click at [441, 380] on div "Pour activer le glissement du marqueur avec le clavier, appuyez sur Alt+Entrée.…" at bounding box center [430, 248] width 815 height 339
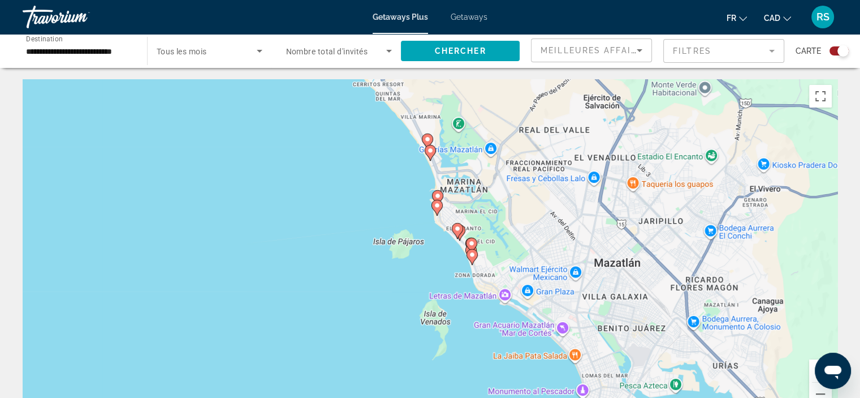
click at [356, 275] on div "Pour activer le glissement du marqueur avec le clavier, appuyez sur Alt+Entrée.…" at bounding box center [430, 248] width 815 height 339
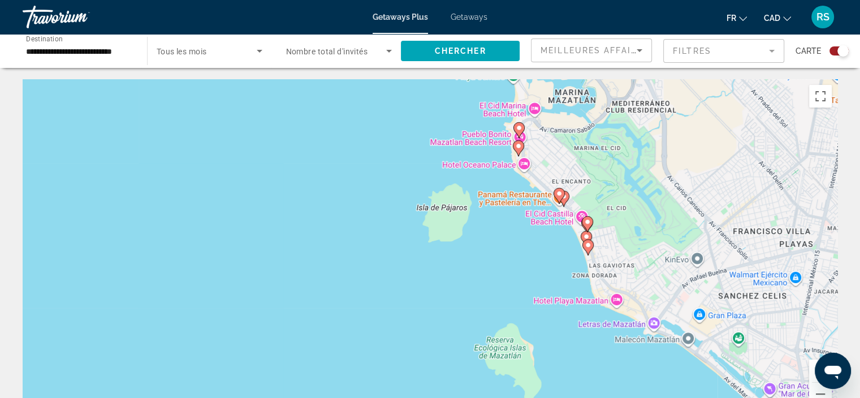
click at [356, 274] on div "Pour activer le glissement du marqueur avec le clavier, appuyez sur Alt+Entrée.…" at bounding box center [430, 248] width 815 height 339
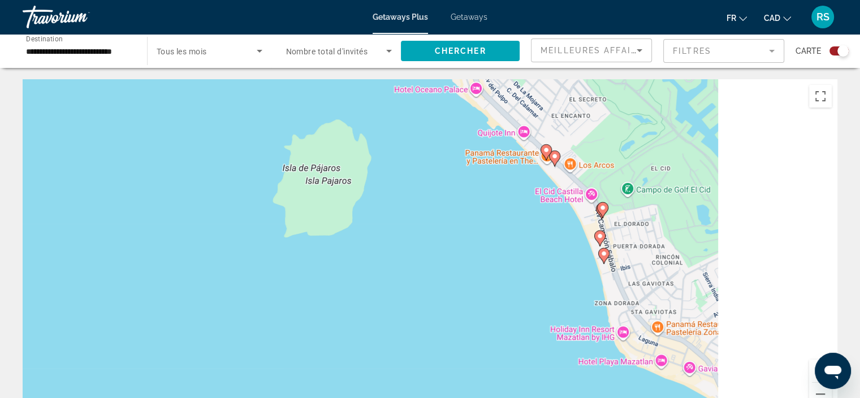
drag, startPoint x: 684, startPoint y: 225, endPoint x: 446, endPoint y: 251, distance: 239.5
click at [447, 251] on div "Pour activer le glissement du marqueur avec le clavier, appuyez sur Alt+Entrée.…" at bounding box center [430, 248] width 815 height 339
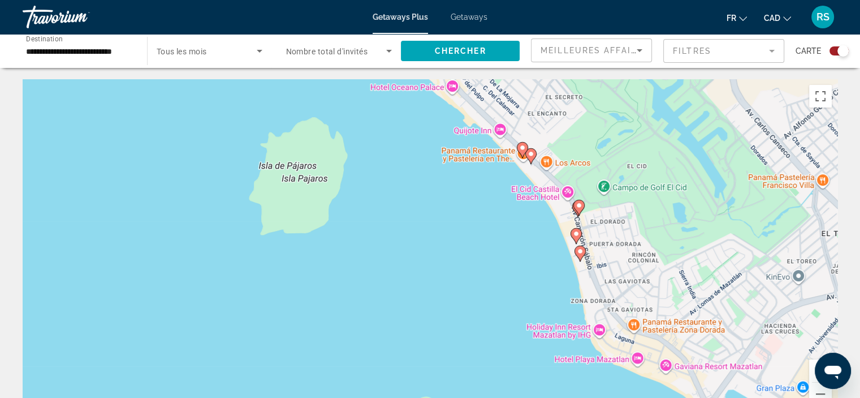
click at [429, 250] on div "Pour activer le glissement du marqueur avec le clavier, appuyez sur Alt+Entrée.…" at bounding box center [430, 248] width 815 height 339
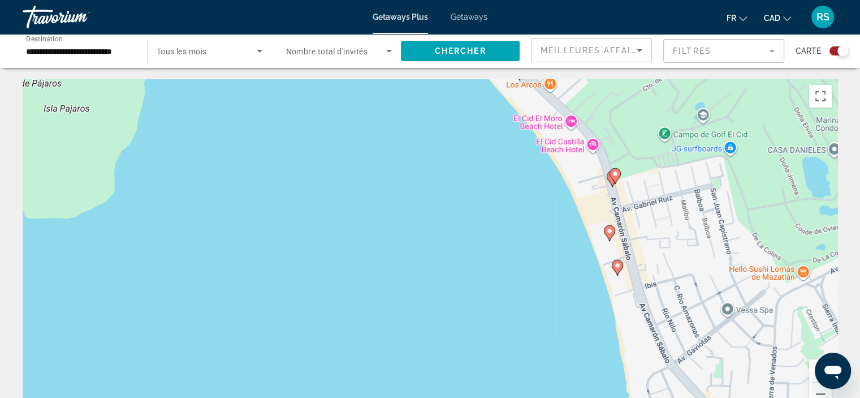
drag, startPoint x: 563, startPoint y: 248, endPoint x: 432, endPoint y: 246, distance: 131.2
click at [434, 247] on div "Pour activer le glissement du marqueur avec le clavier, appuyez sur Alt+Entrée.…" at bounding box center [430, 248] width 815 height 339
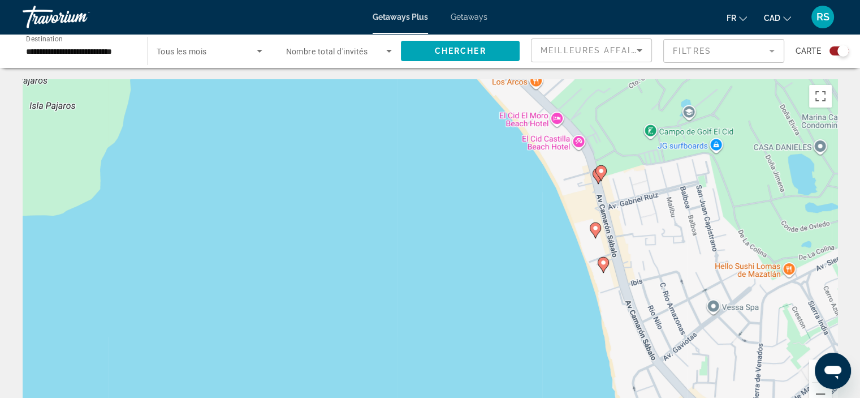
click at [431, 246] on div "Pour activer le glissement du marqueur avec le clavier, appuyez sur Alt+Entrée.…" at bounding box center [430, 248] width 815 height 339
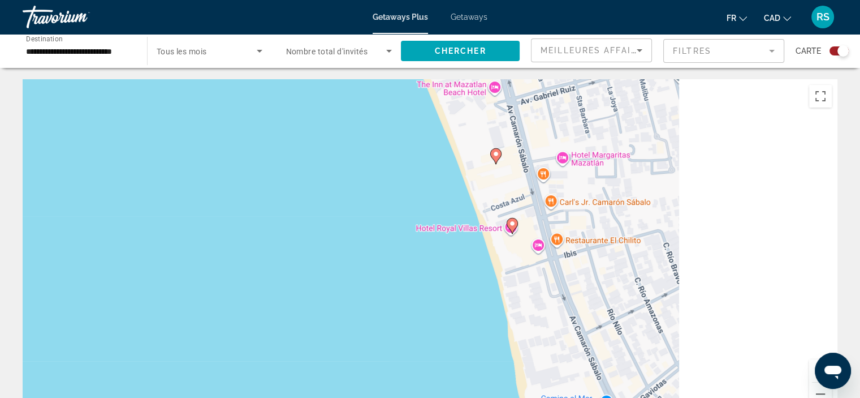
drag, startPoint x: 567, startPoint y: 265, endPoint x: 290, endPoint y: 192, distance: 287.1
click at [290, 192] on div "Pour activer le glissement du marqueur avec le clavier, appuyez sur Alt+Entrée.…" at bounding box center [430, 248] width 815 height 339
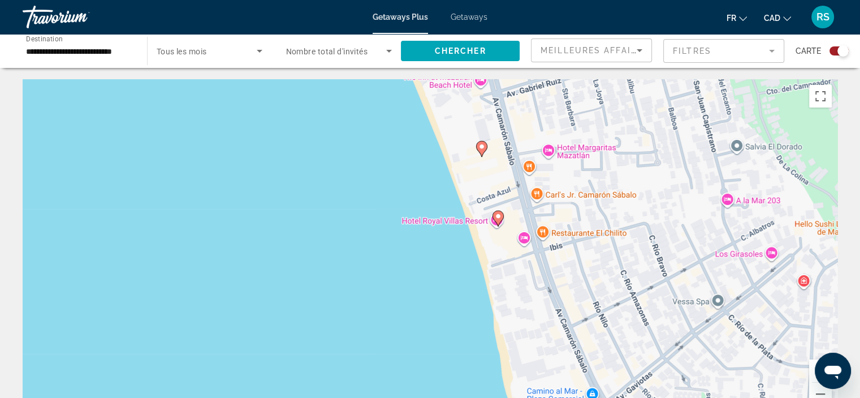
click at [499, 217] on image "Main content" at bounding box center [498, 216] width 7 height 7
type input "**********"
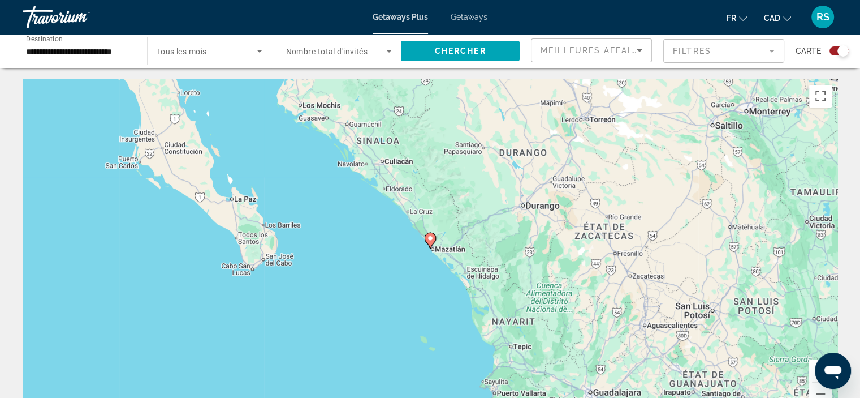
click at [406, 250] on div "Pour naviguer, utilisez les touches fléchées. Pour activer le glissement du mar…" at bounding box center [430, 248] width 815 height 339
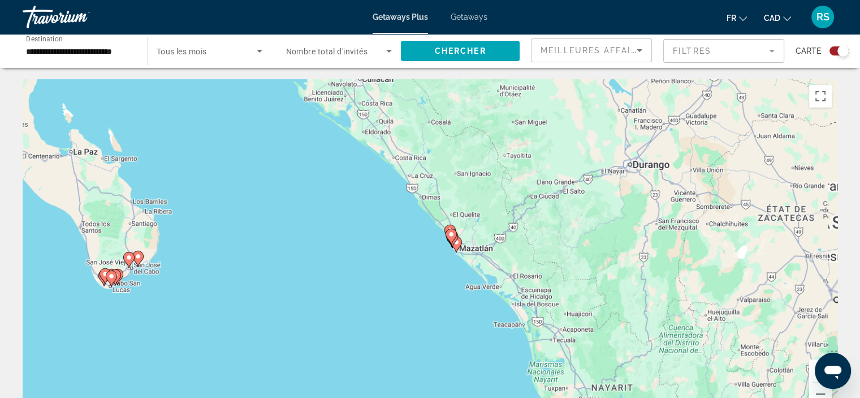
click at [406, 250] on div "Pour activer le glissement du marqueur avec le clavier, appuyez sur Alt+Entrée.…" at bounding box center [430, 248] width 815 height 339
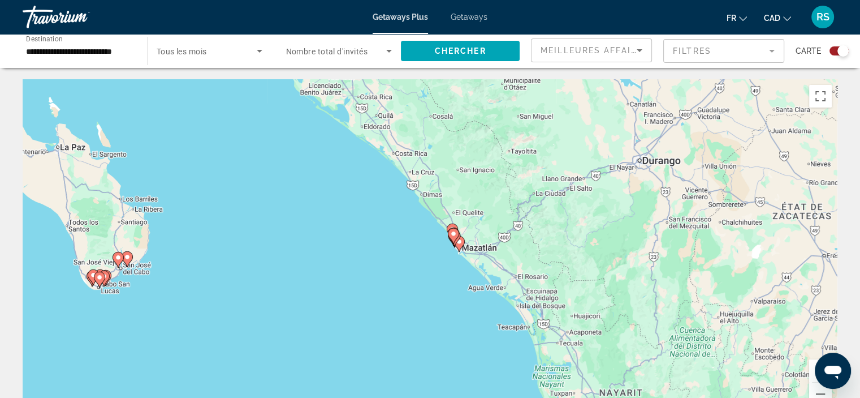
click at [406, 250] on div "Pour activer le glissement du marqueur avec le clavier, appuyez sur Alt+Entrée.…" at bounding box center [430, 248] width 815 height 339
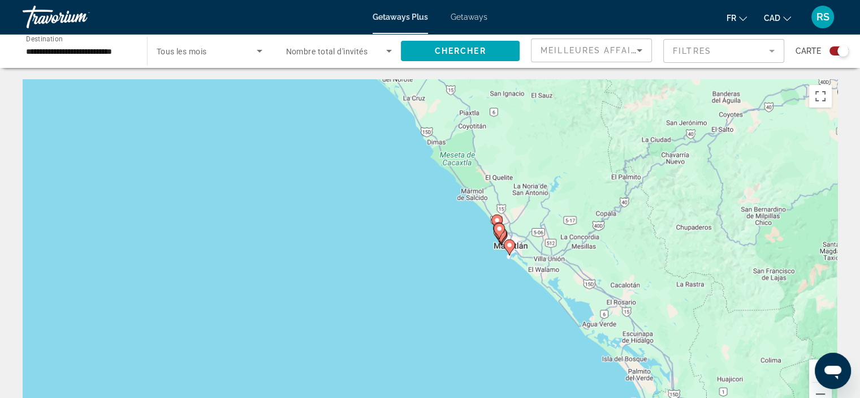
click at [406, 250] on div "Pour activer le glissement du marqueur avec le clavier, appuyez sur Alt+Entrée.…" at bounding box center [430, 248] width 815 height 339
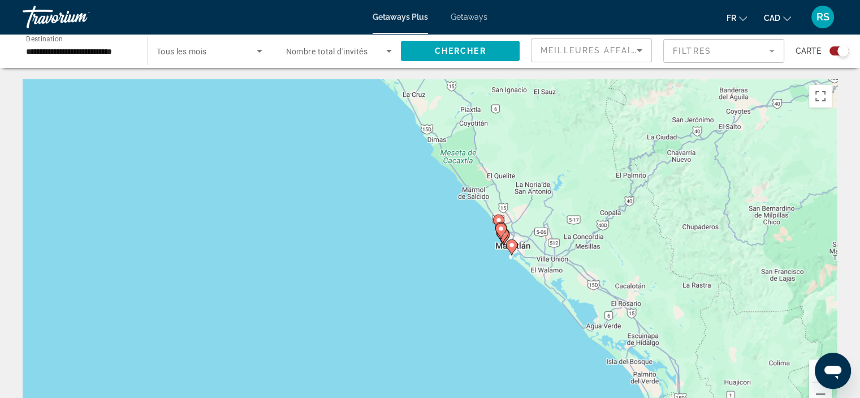
click at [406, 250] on div "Pour activer le glissement du marqueur avec le clavier, appuyez sur Alt+Entrée.…" at bounding box center [430, 248] width 815 height 339
click at [463, 232] on div "Pour activer le glissement du marqueur avec le clavier, appuyez sur Alt+Entrée.…" at bounding box center [430, 248] width 815 height 339
click at [462, 232] on div "Pour activer le glissement du marqueur avec le clavier, appuyez sur Alt+Entrée.…" at bounding box center [430, 248] width 815 height 339
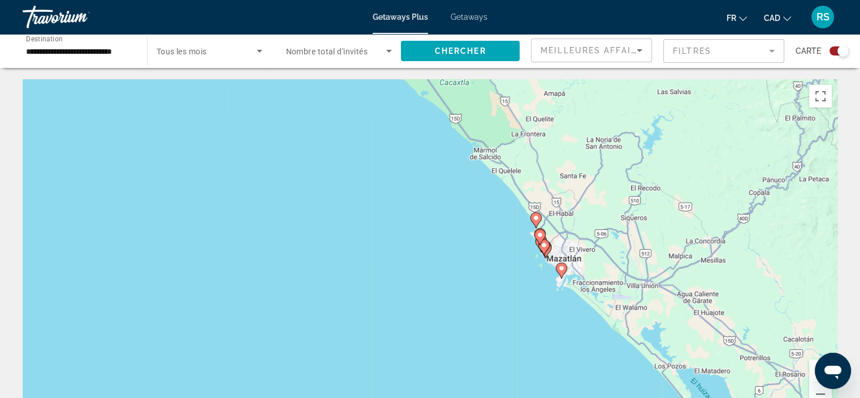
click at [462, 232] on div "Pour activer le glissement du marqueur avec le clavier, appuyez sur Alt+Entrée.…" at bounding box center [430, 248] width 815 height 339
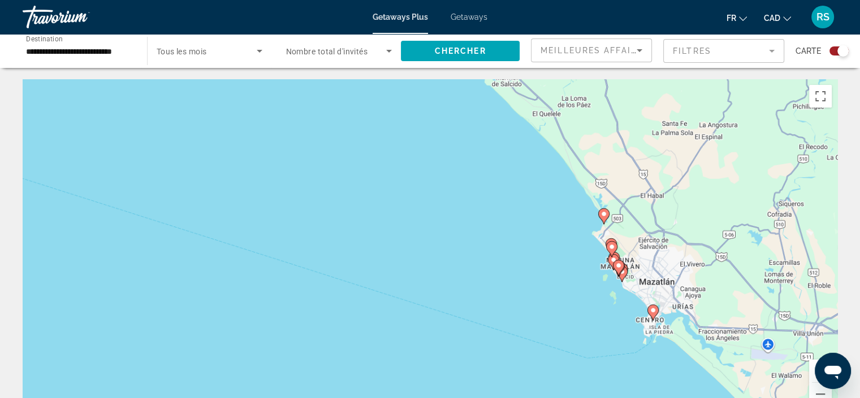
click at [462, 232] on div "Pour activer le glissement du marqueur avec le clavier, appuyez sur Alt+Entrée.…" at bounding box center [430, 248] width 815 height 339
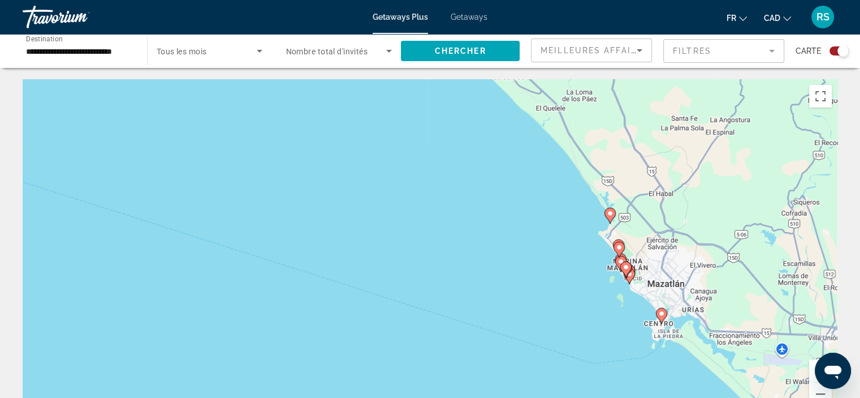
click at [462, 232] on div "Pour activer le glissement du marqueur avec le clavier, appuyez sur Alt+Entrée.…" at bounding box center [430, 248] width 815 height 339
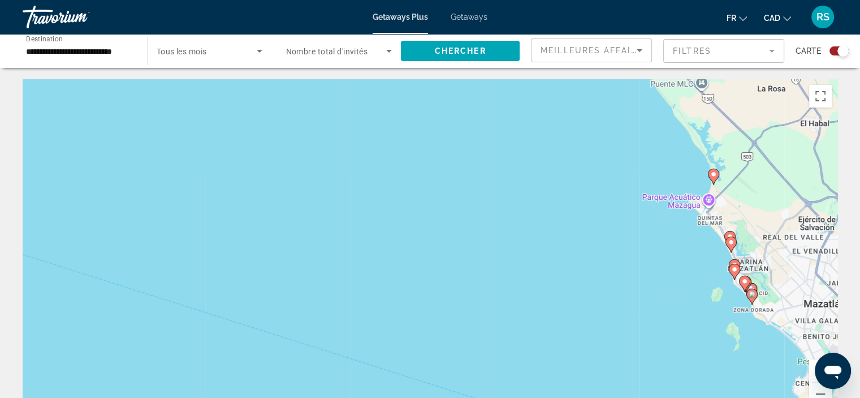
drag, startPoint x: 639, startPoint y: 276, endPoint x: 255, endPoint y: 110, distance: 418.3
click at [255, 110] on div "Pour activer le glissement du marqueur avec le clavier, appuyez sur Alt+Entrée.…" at bounding box center [430, 248] width 815 height 339
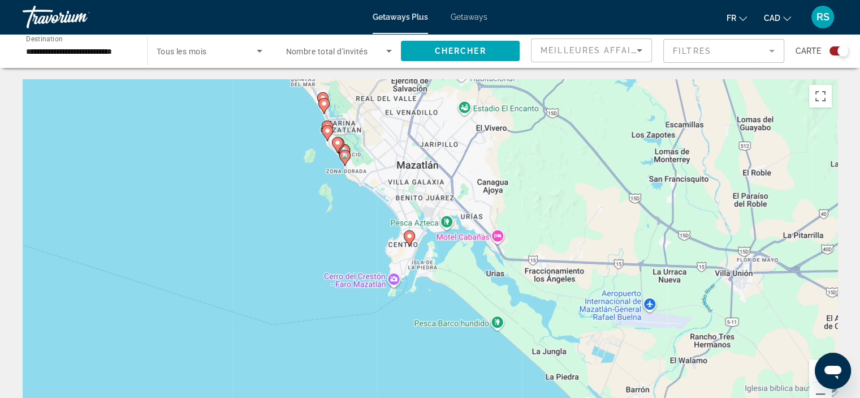
drag, startPoint x: 167, startPoint y: 171, endPoint x: 345, endPoint y: 275, distance: 205.9
click at [342, 275] on div "Pour activer le glissement du marqueur avec le clavier, appuyez sur Alt+Entrée.…" at bounding box center [430, 248] width 815 height 339
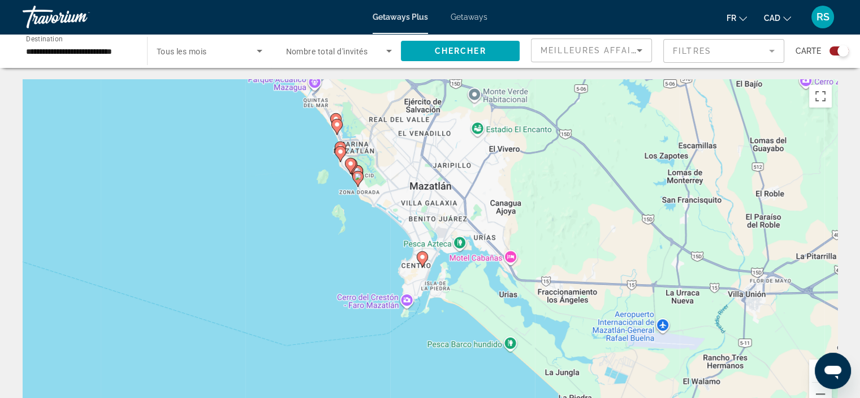
click at [319, 238] on div "Pour activer le glissement du marqueur avec le clavier, appuyez sur Alt+Entrée.…" at bounding box center [430, 248] width 815 height 339
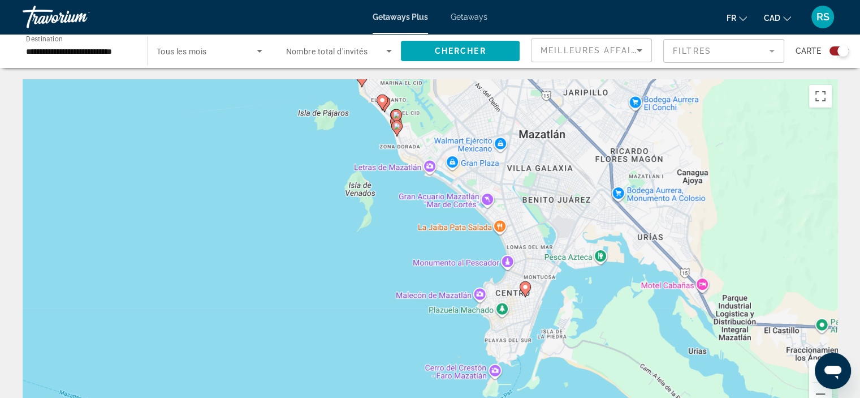
click at [295, 189] on div "Pour activer le glissement du marqueur avec le clavier, appuyez sur Alt+Entrée.…" at bounding box center [430, 248] width 815 height 339
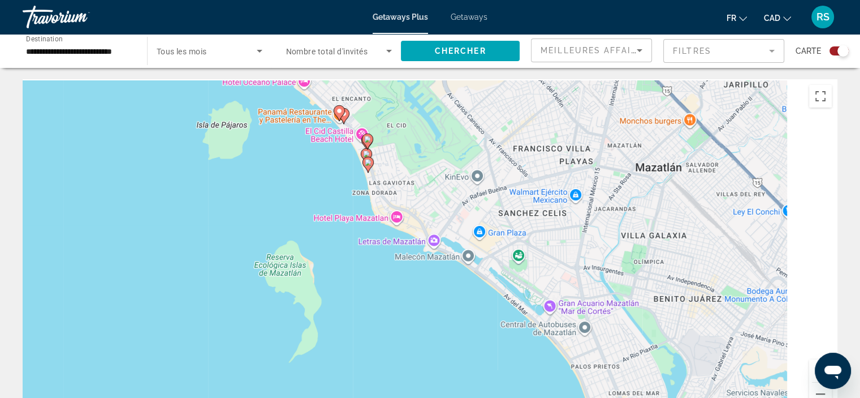
drag, startPoint x: 347, startPoint y: 149, endPoint x: 213, endPoint y: 253, distance: 169.7
click at [213, 253] on div "Pour activer le glissement du marqueur avec le clavier, appuyez sur Alt+Entrée.…" at bounding box center [430, 248] width 815 height 339
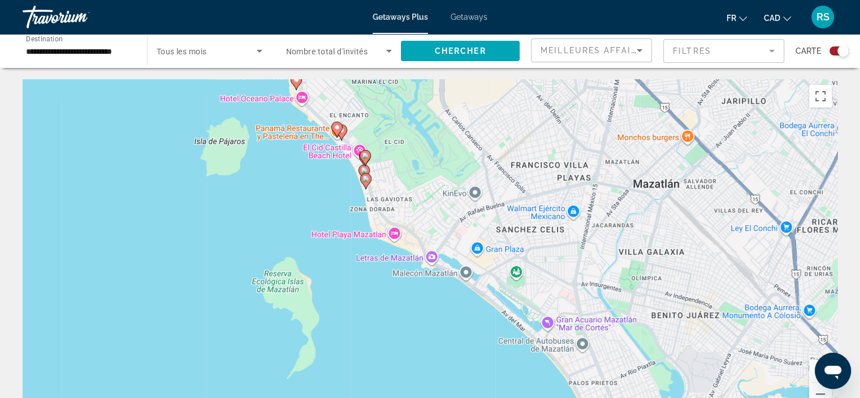
click at [229, 235] on div "Pour activer le glissement du marqueur avec le clavier, appuyez sur Alt+Entrée.…" at bounding box center [430, 248] width 815 height 339
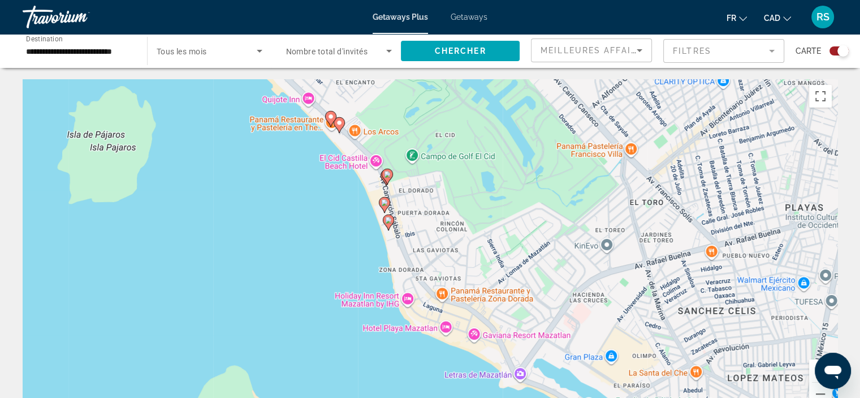
drag, startPoint x: 318, startPoint y: 191, endPoint x: 204, endPoint y: 280, distance: 145.5
click at [204, 280] on div "Pour activer le glissement du marqueur avec le clavier, appuyez sur Alt+Entrée.…" at bounding box center [430, 248] width 815 height 339
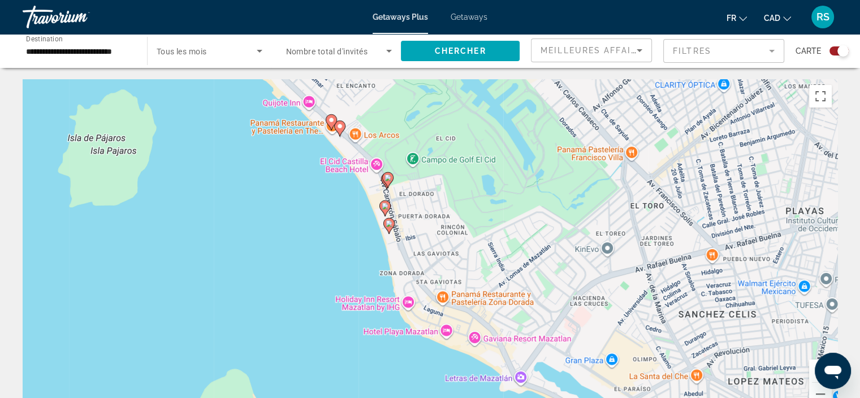
click at [266, 238] on div "Pour activer le glissement du marqueur avec le clavier, appuyez sur Alt+Entrée.…" at bounding box center [430, 248] width 815 height 339
click at [265, 238] on div "Pour activer le glissement du marqueur avec le clavier, appuyez sur Alt+Entrée.…" at bounding box center [430, 248] width 815 height 339
click at [303, 214] on div "Pour activer le glissement du marqueur avec le clavier, appuyez sur Alt+Entrée.…" at bounding box center [430, 248] width 815 height 339
click at [304, 214] on div "Pour activer le glissement du marqueur avec le clavier, appuyez sur Alt+Entrée.…" at bounding box center [430, 248] width 815 height 339
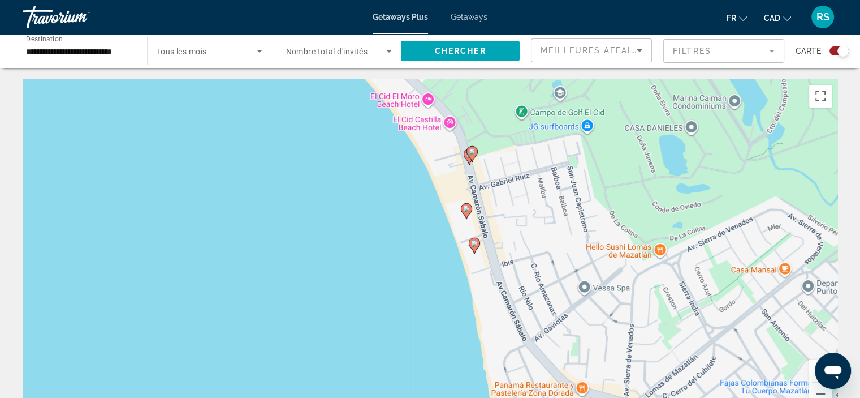
click at [475, 244] on image "Main content" at bounding box center [474, 243] width 7 height 7
